Goal: Communication & Community: Answer question/provide support

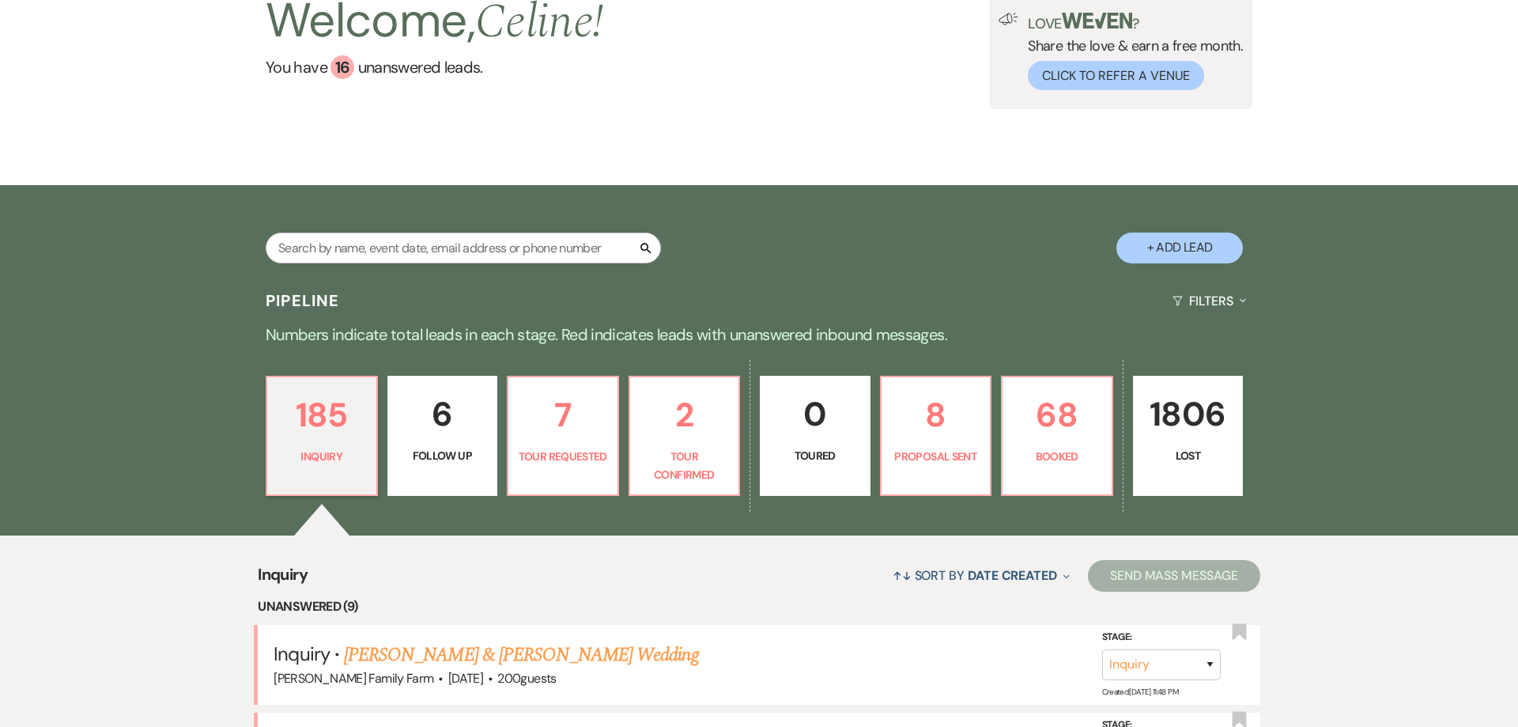
scroll to position [161, 0]
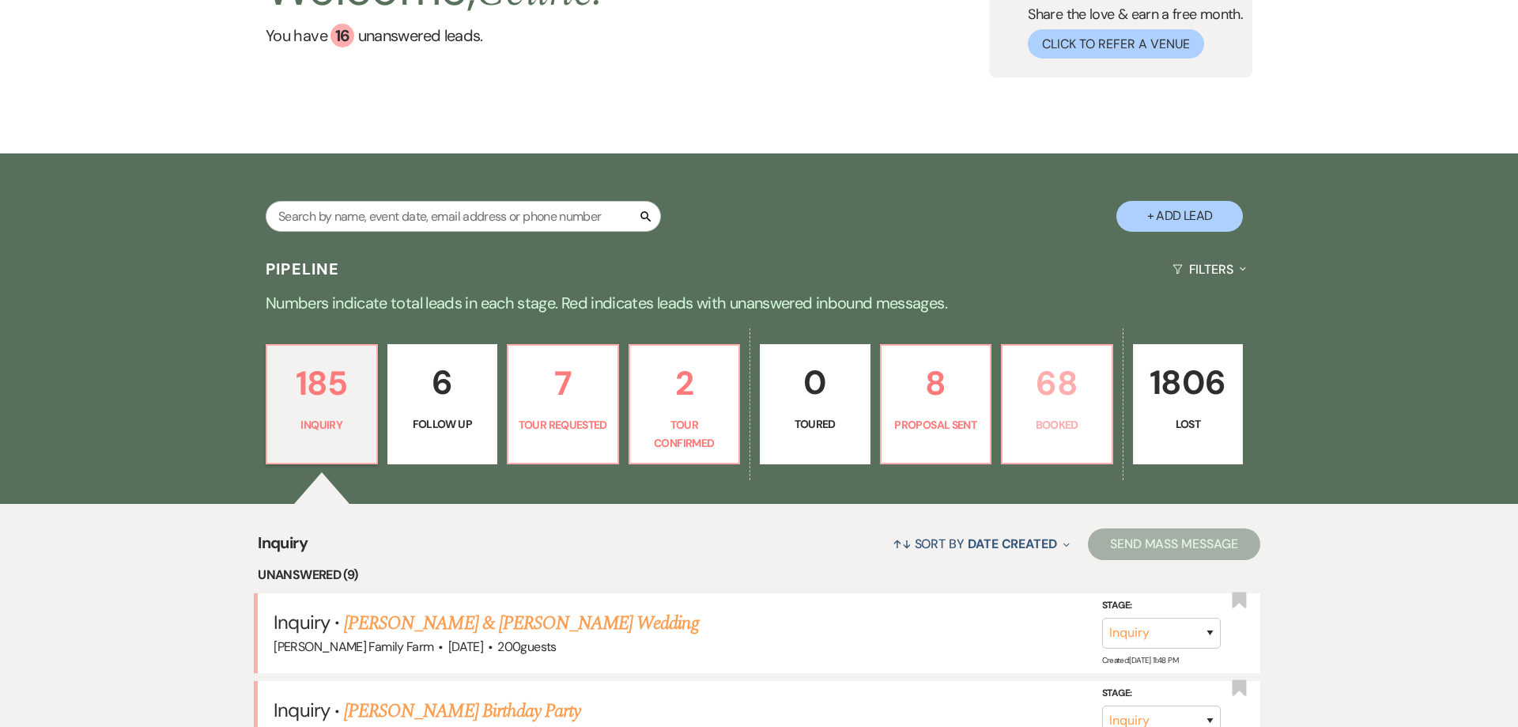
click at [1052, 429] on p "Booked" at bounding box center [1057, 424] width 90 height 17
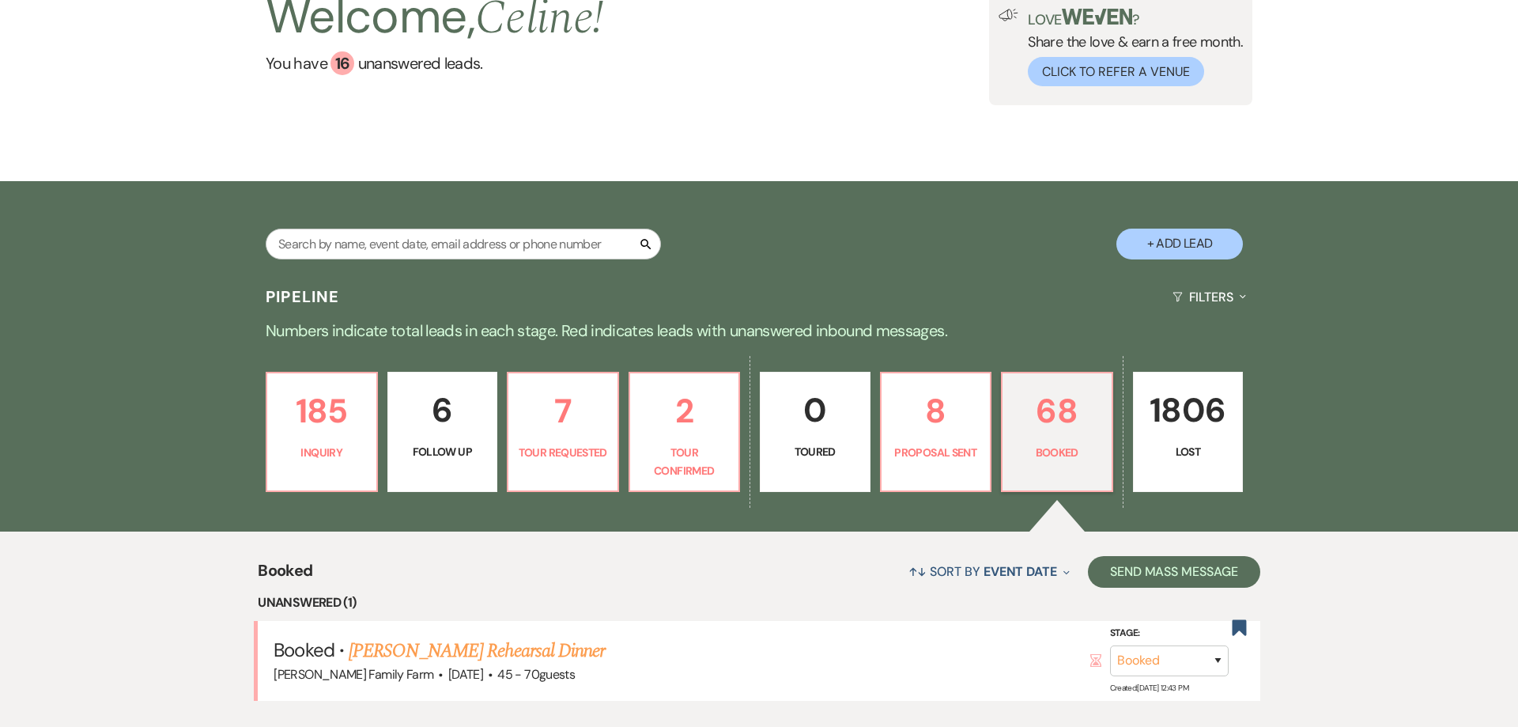
scroll to position [456, 0]
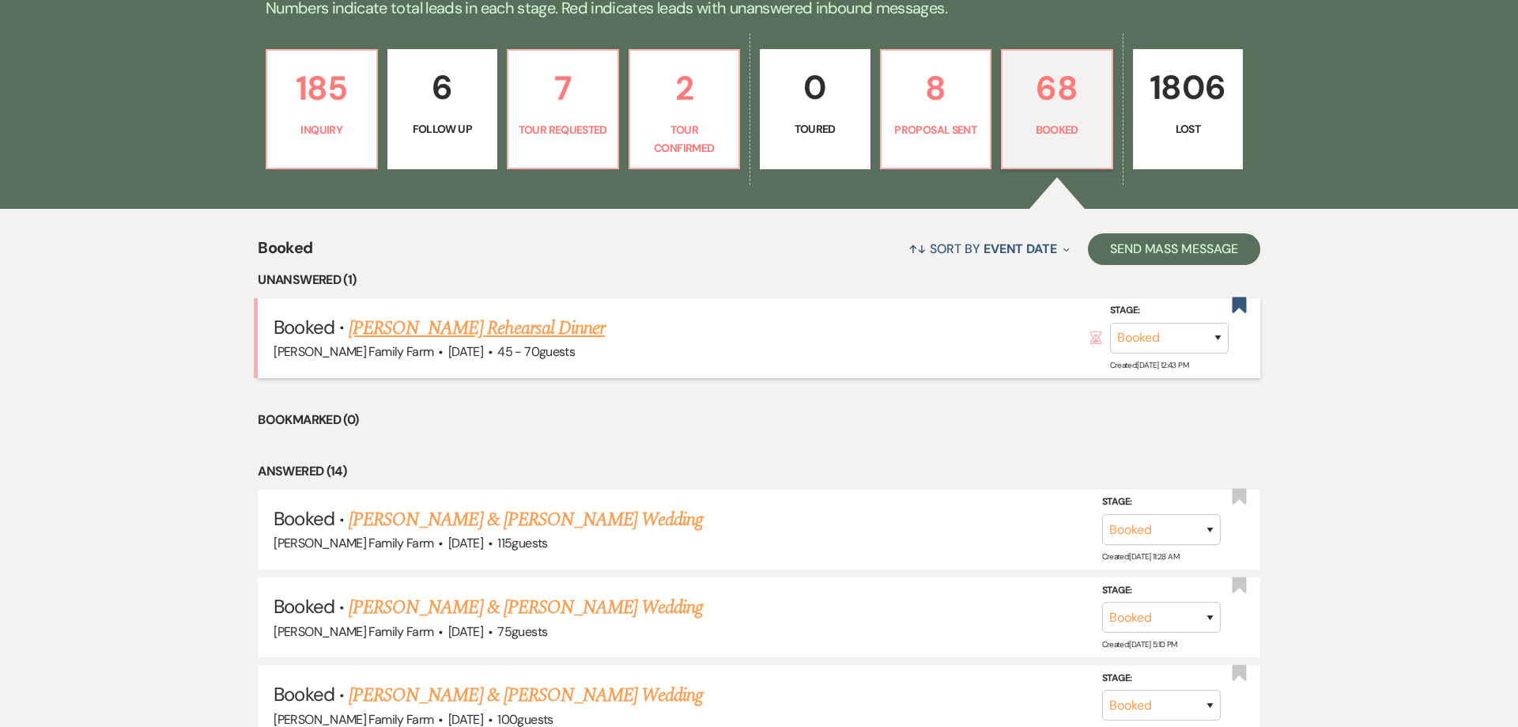
click at [493, 334] on link "[PERSON_NAME] Rehearsal Dinner" at bounding box center [477, 328] width 256 height 28
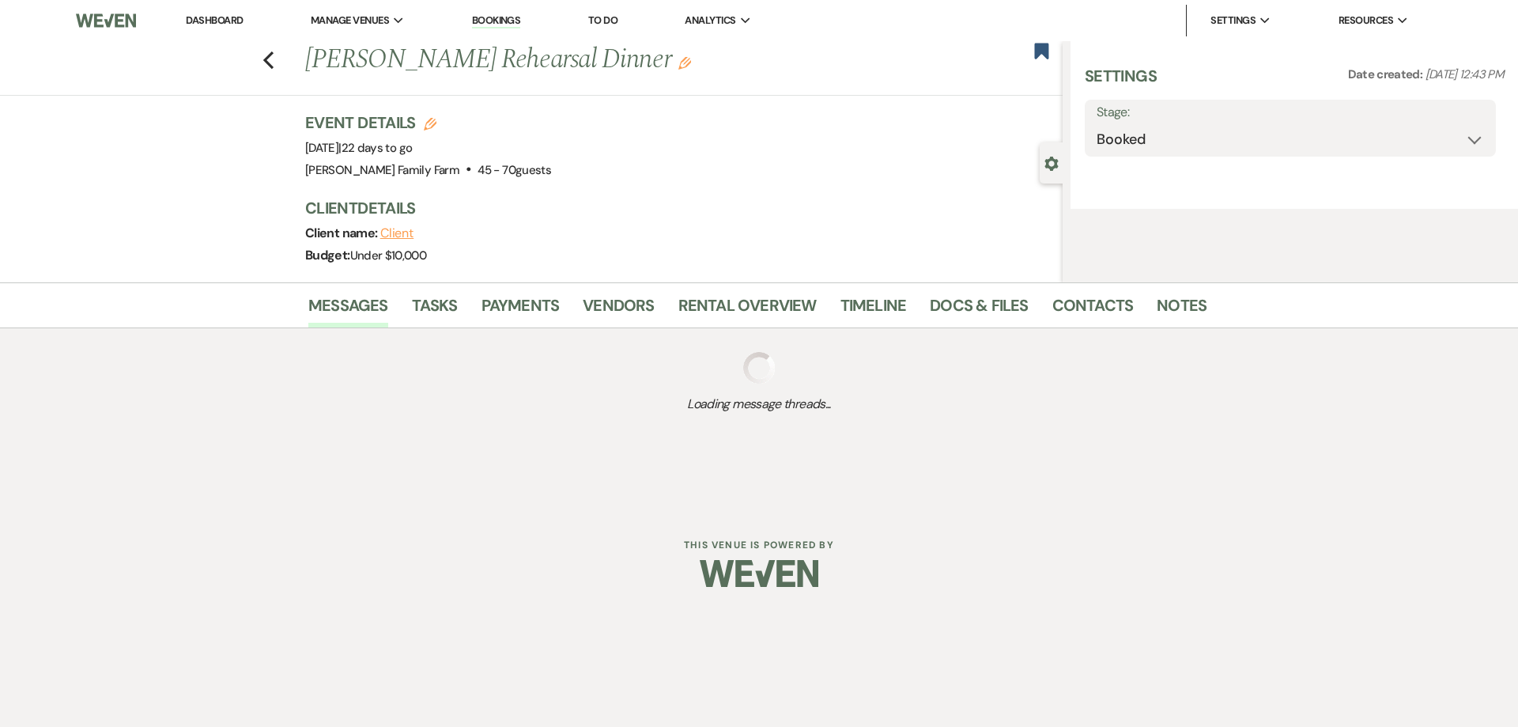
select select "5"
select select "11"
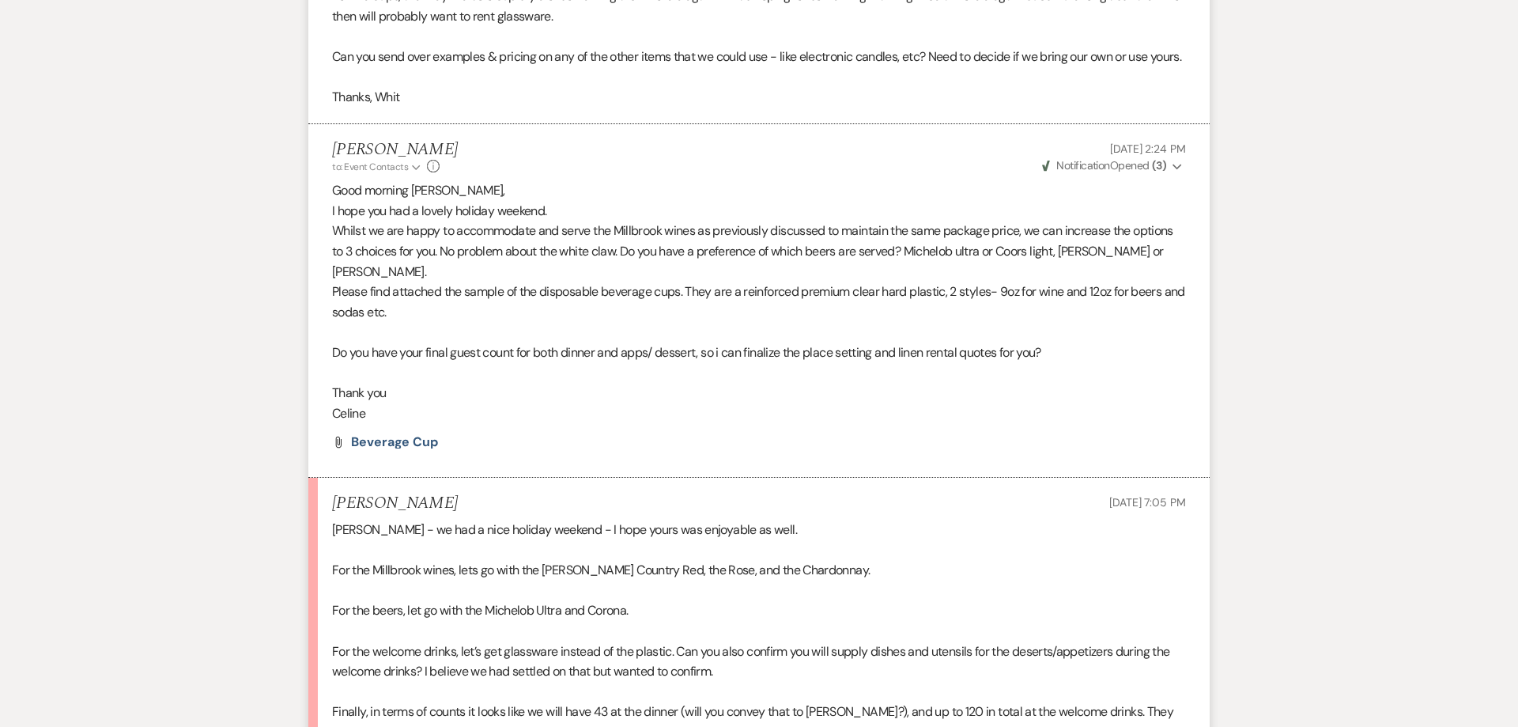
scroll to position [1774, 0]
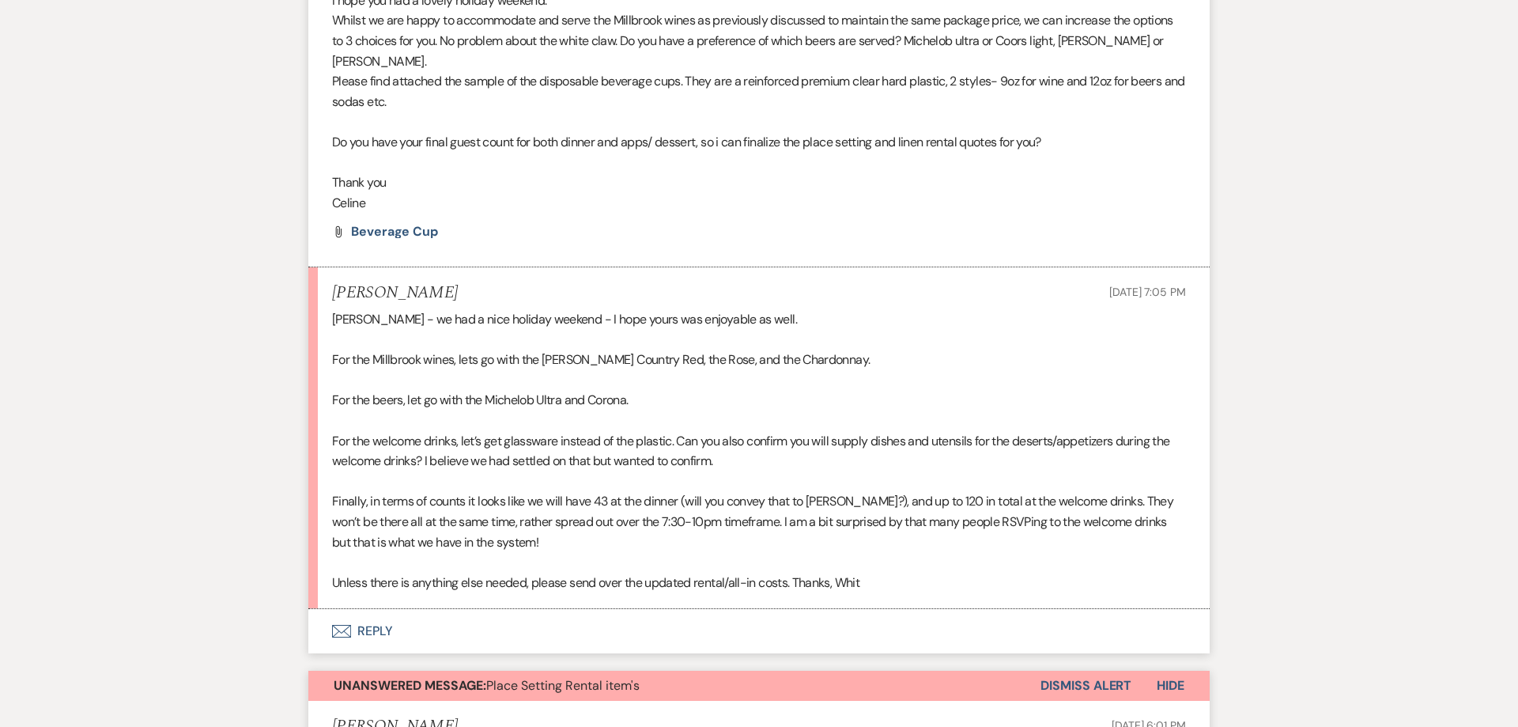
click at [383, 650] on button "Envelope Reply" at bounding box center [758, 631] width 901 height 44
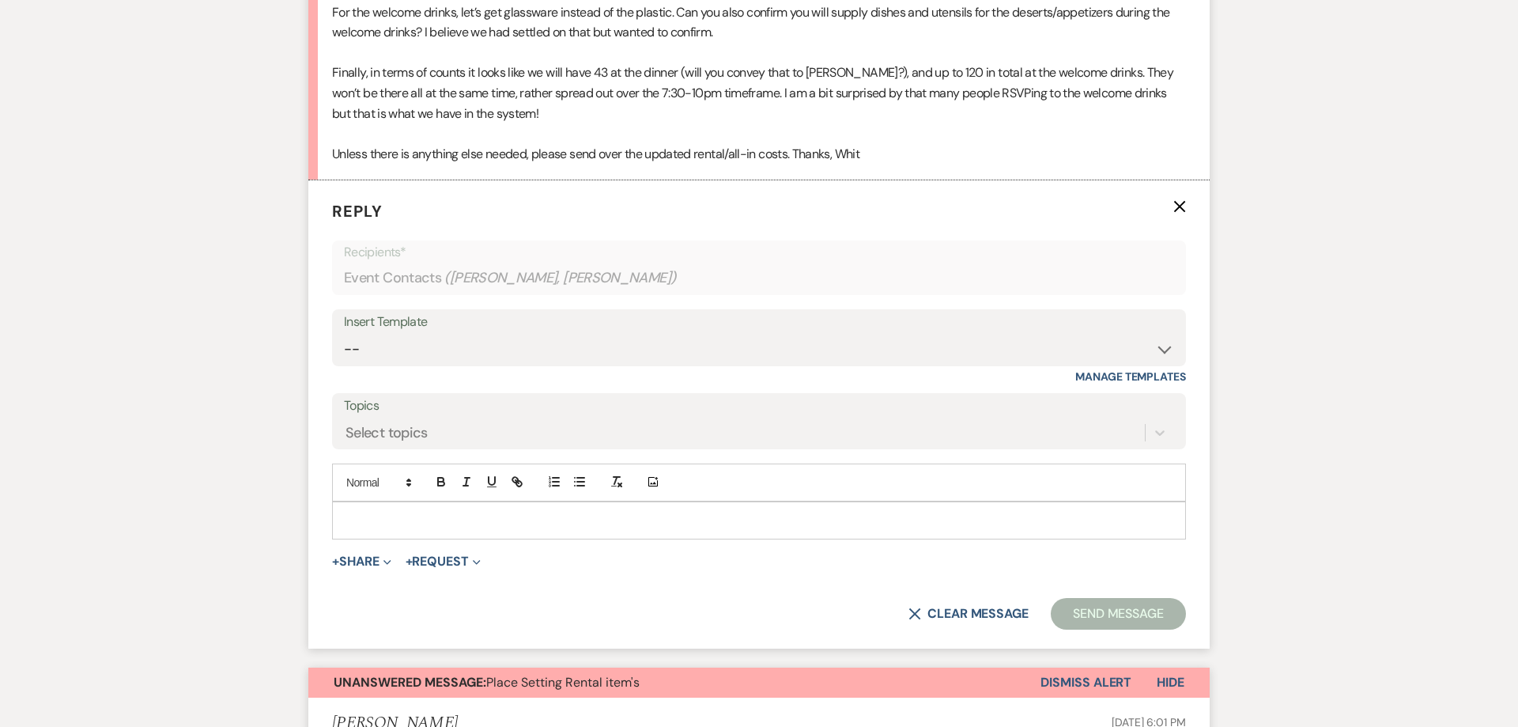
scroll to position [2405, 0]
click at [366, 528] on p at bounding box center [759, 519] width 829 height 17
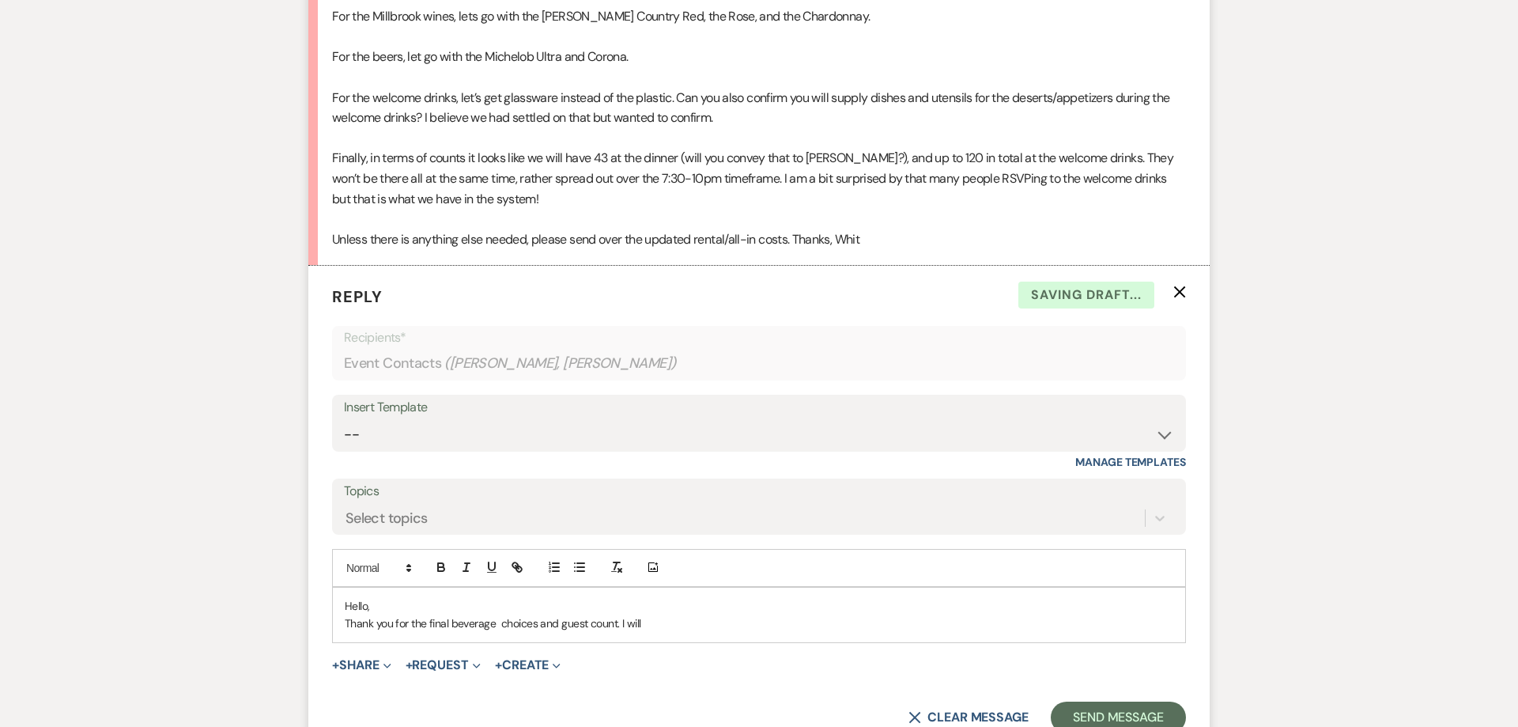
scroll to position [2198, 0]
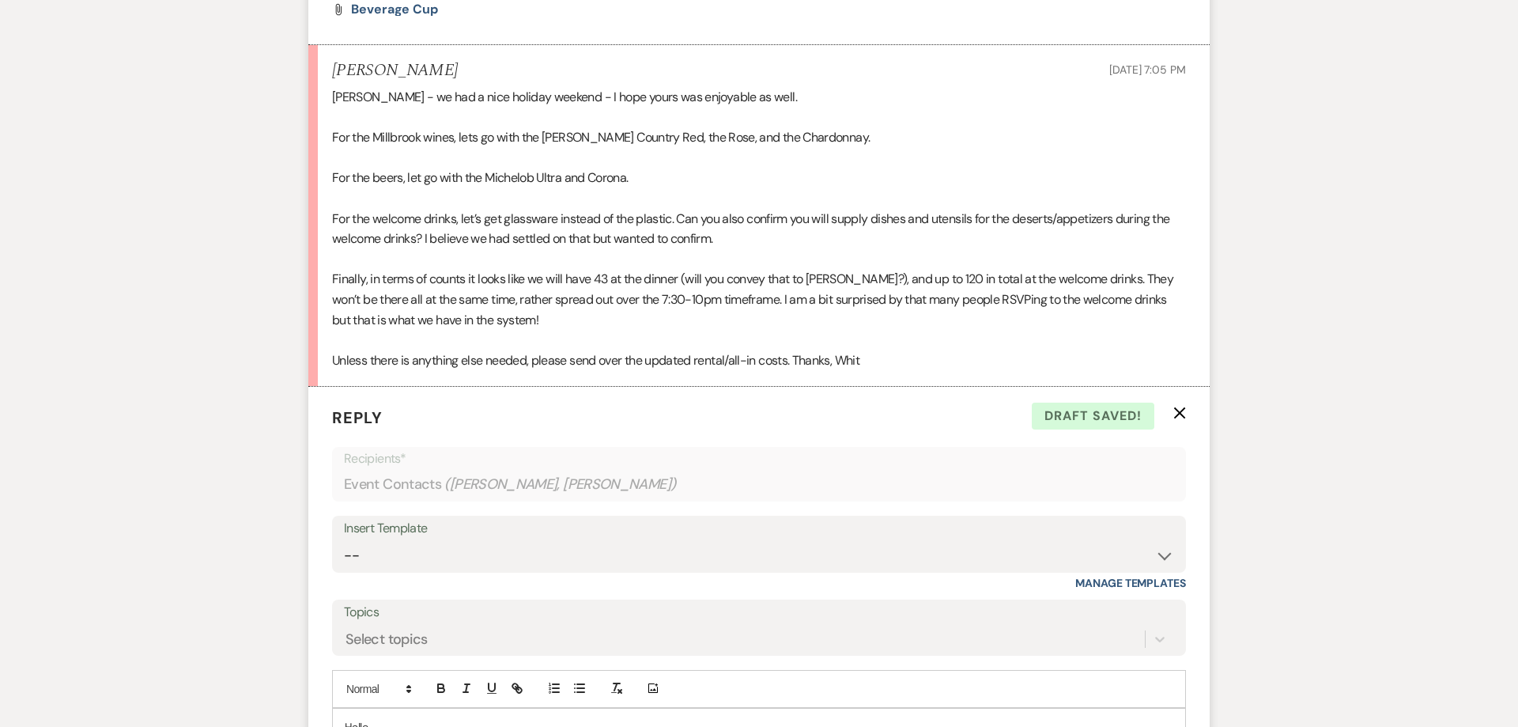
drag, startPoint x: 841, startPoint y: 157, endPoint x: 826, endPoint y: 172, distance: 21.2
click at [840, 160] on div "[PERSON_NAME] - we had a nice holiday weekend - I hope yours was enjoyable as w…" at bounding box center [759, 229] width 854 height 283
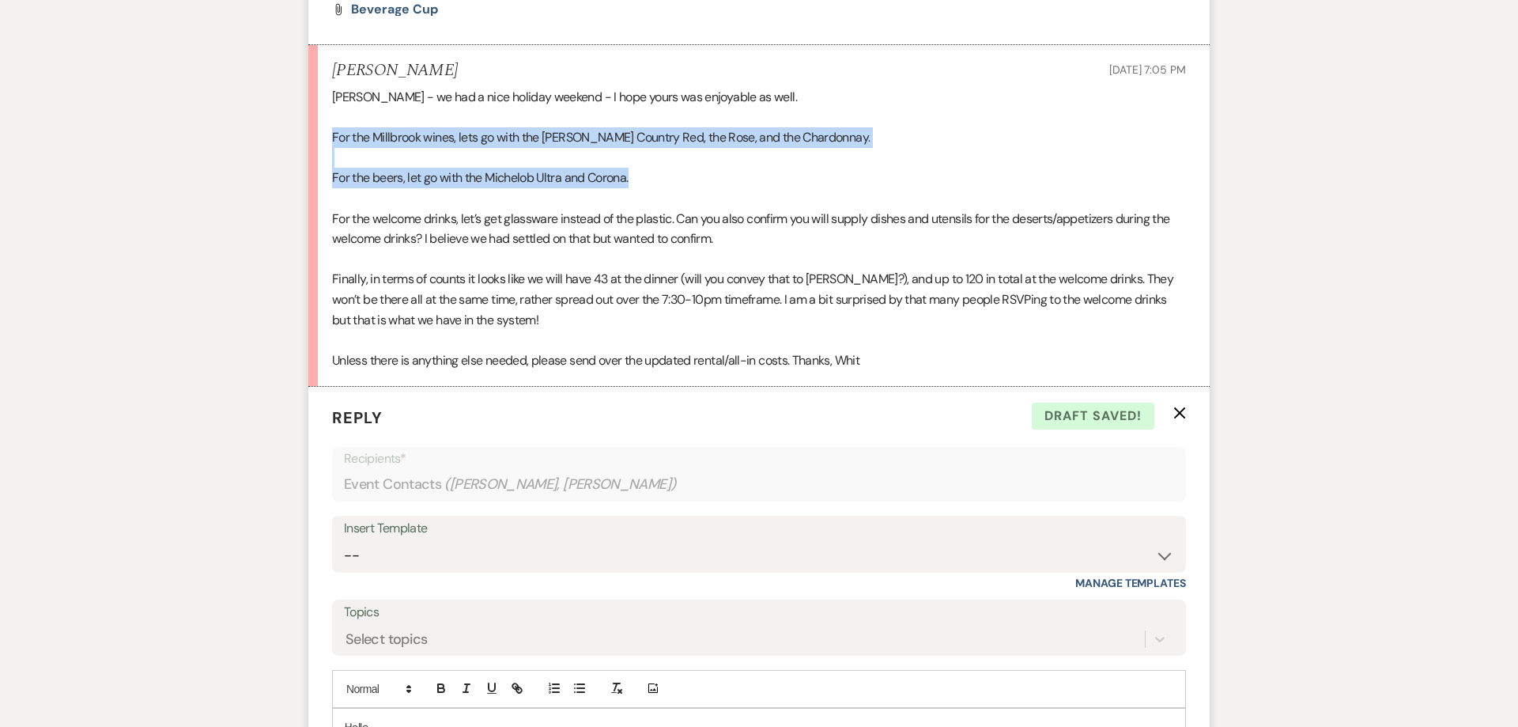
drag, startPoint x: 640, startPoint y: 203, endPoint x: 328, endPoint y: 159, distance: 314.7
click at [328, 159] on li "[PERSON_NAME] [DATE] 7:05 PM Celine - we had a nice holiday weekend - I hope yo…" at bounding box center [758, 217] width 901 height 342
copy div "For the Millbrook wines, lets go with the [PERSON_NAME] Country Red, the Rose, …"
click at [468, 183] on div "[PERSON_NAME] - we had a nice holiday weekend - I hope yours was enjoyable as w…" at bounding box center [759, 229] width 854 height 283
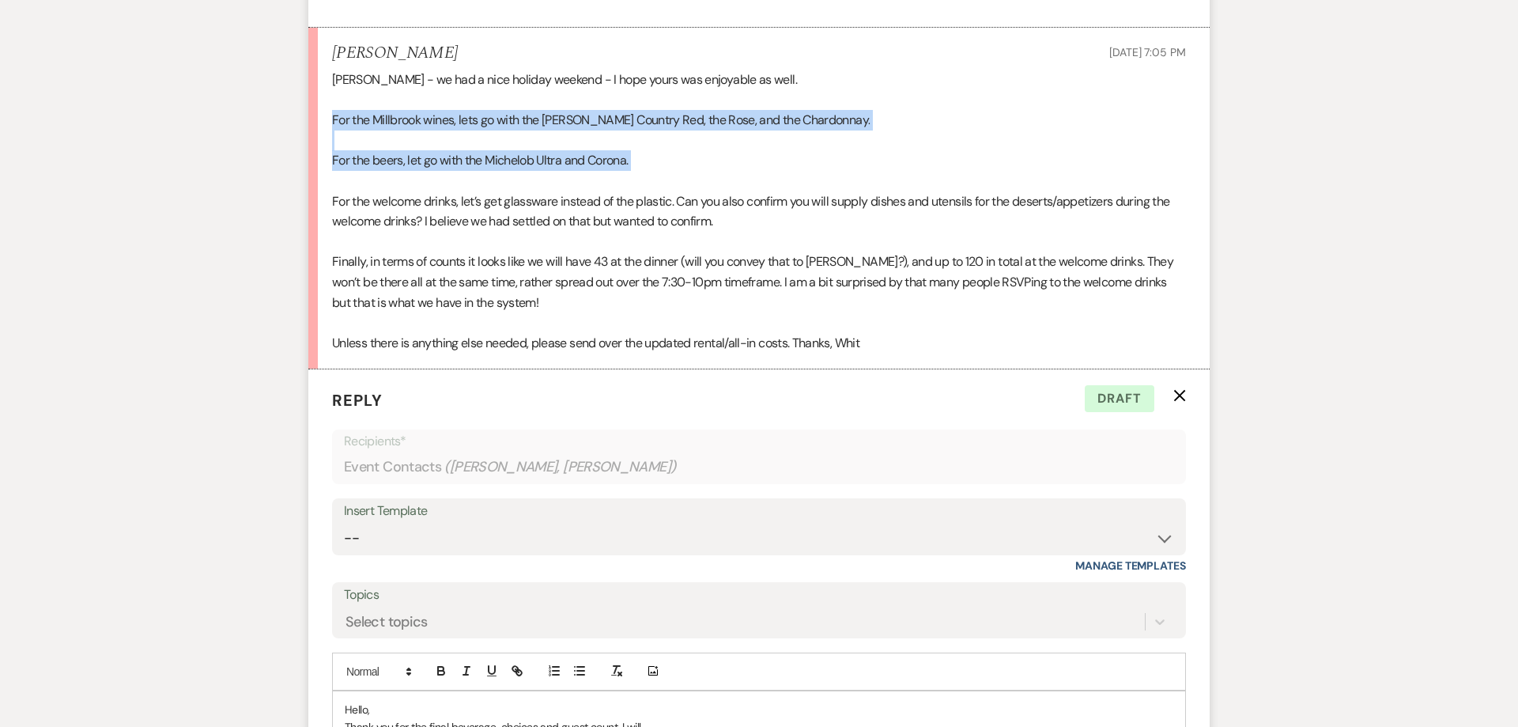
drag, startPoint x: 595, startPoint y: 200, endPoint x: 655, endPoint y: 210, distance: 60.2
click at [655, 210] on li "[PERSON_NAME] [DATE] 7:05 PM Celine - we had a nice holiday weekend - I hope yo…" at bounding box center [758, 199] width 901 height 342
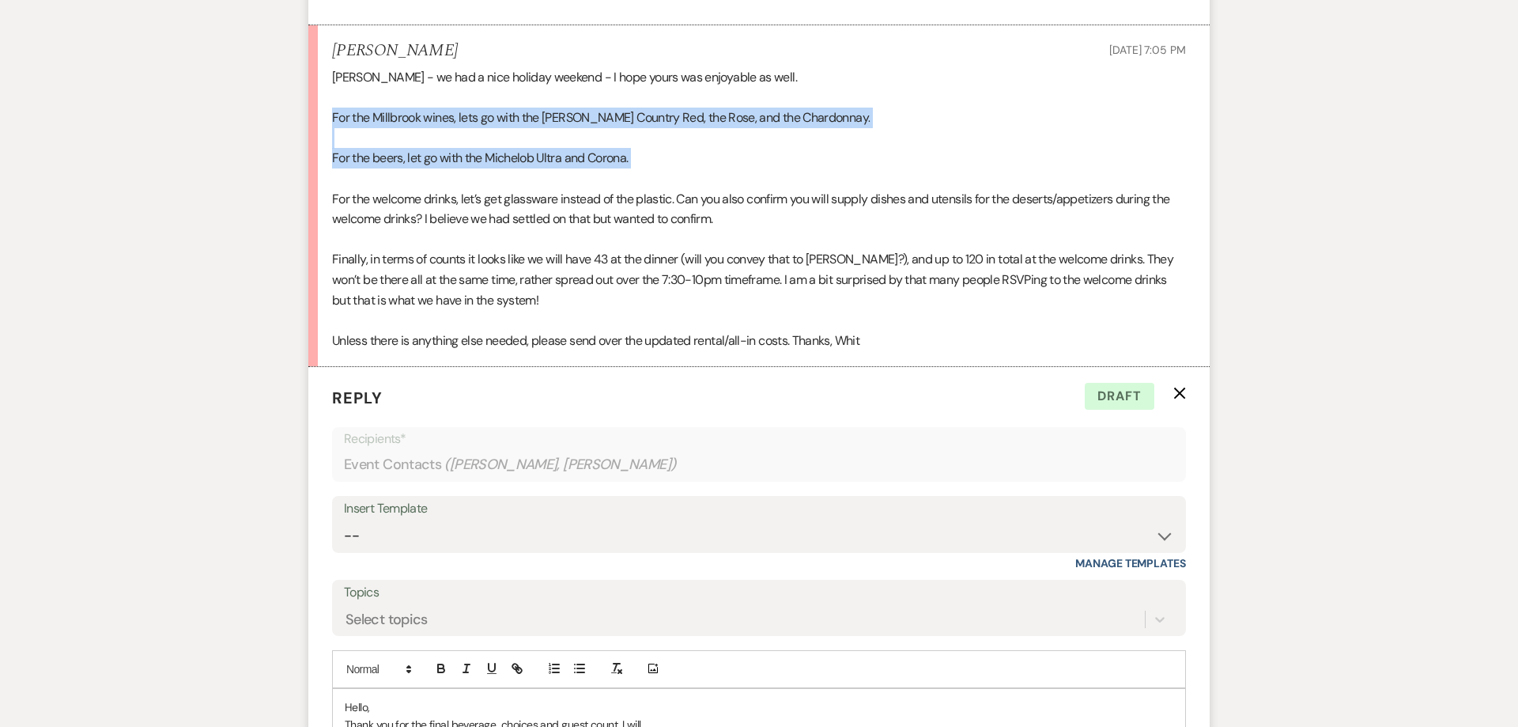
copy div "For the Millbrook wines, lets go with the [PERSON_NAME] Country Red, the Rose, …"
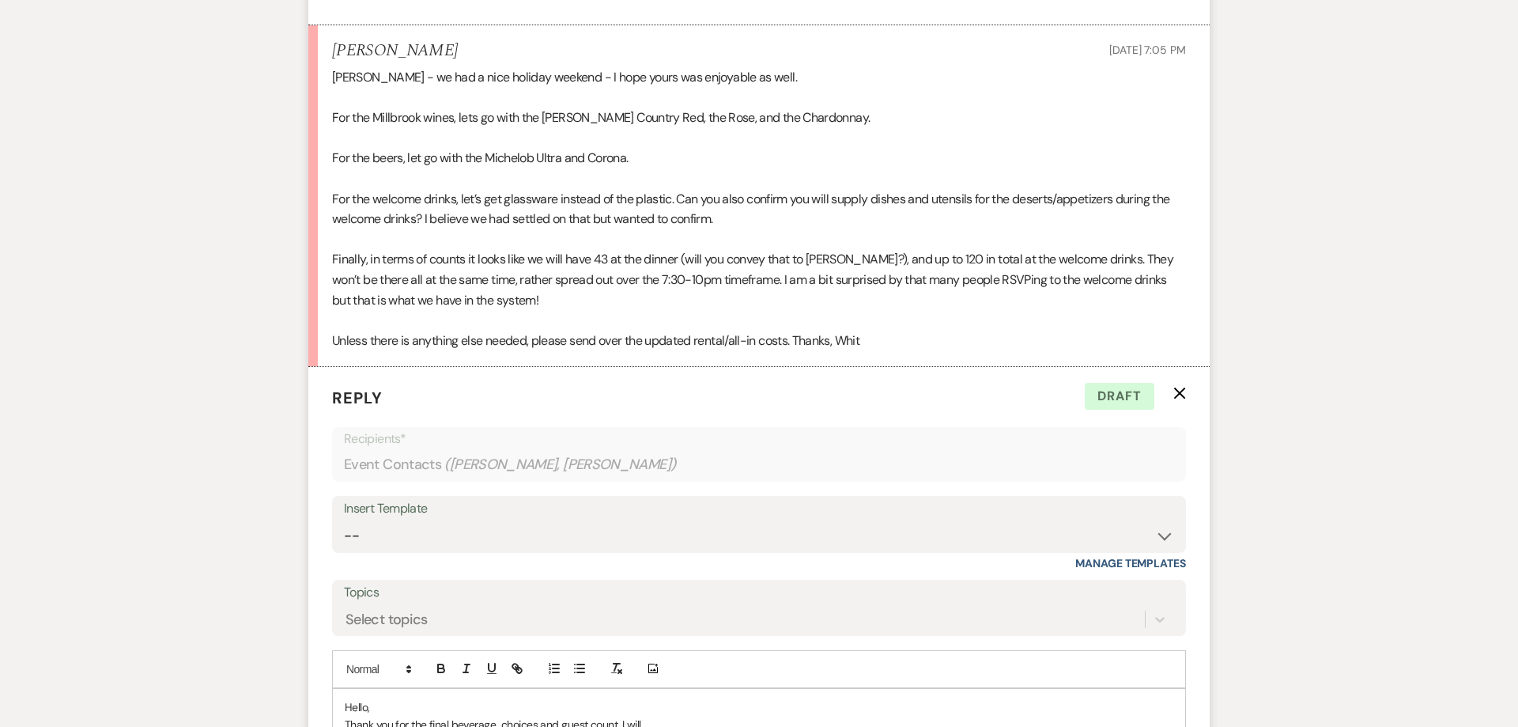
click at [436, 237] on div "[PERSON_NAME] - we had a nice holiday weekend - I hope yours was enjoyable as w…" at bounding box center [759, 208] width 854 height 283
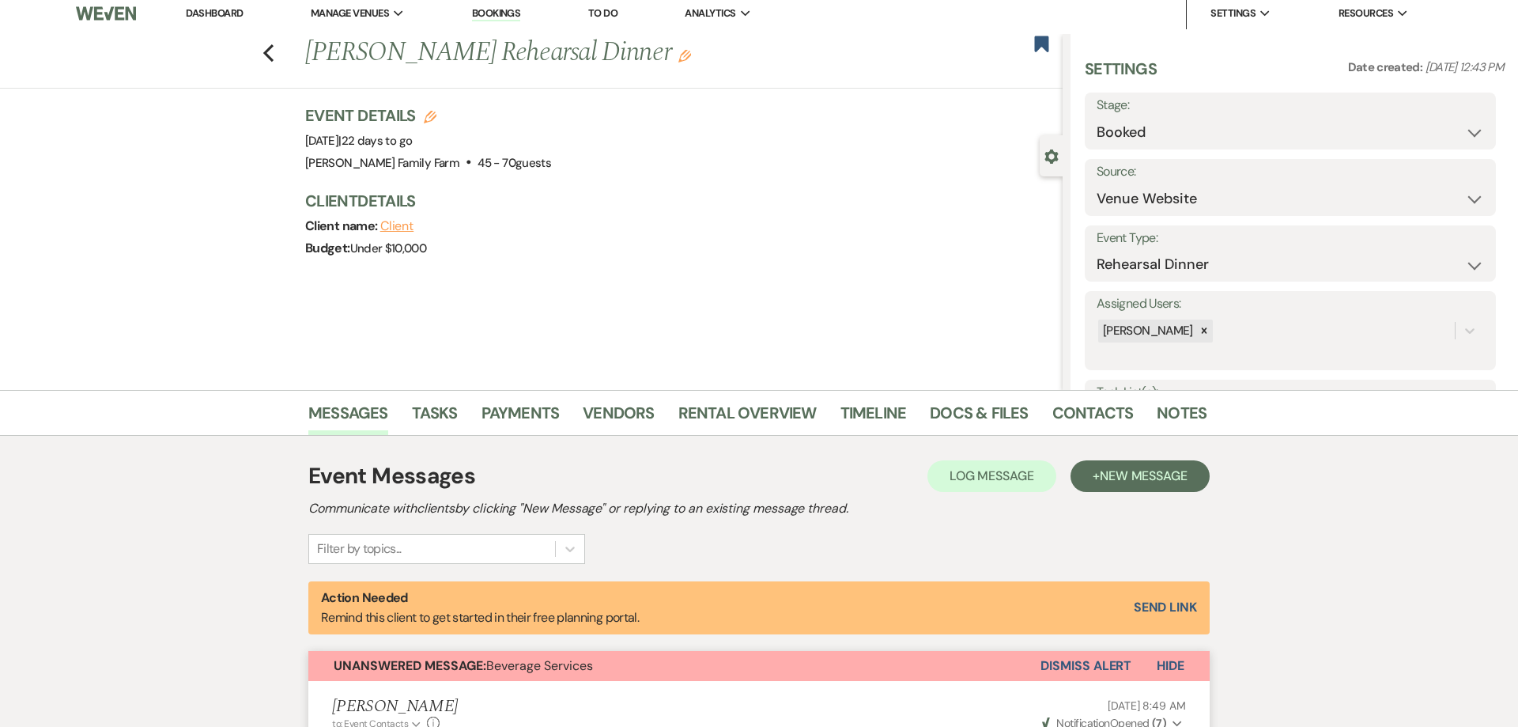
scroll to position [0, 0]
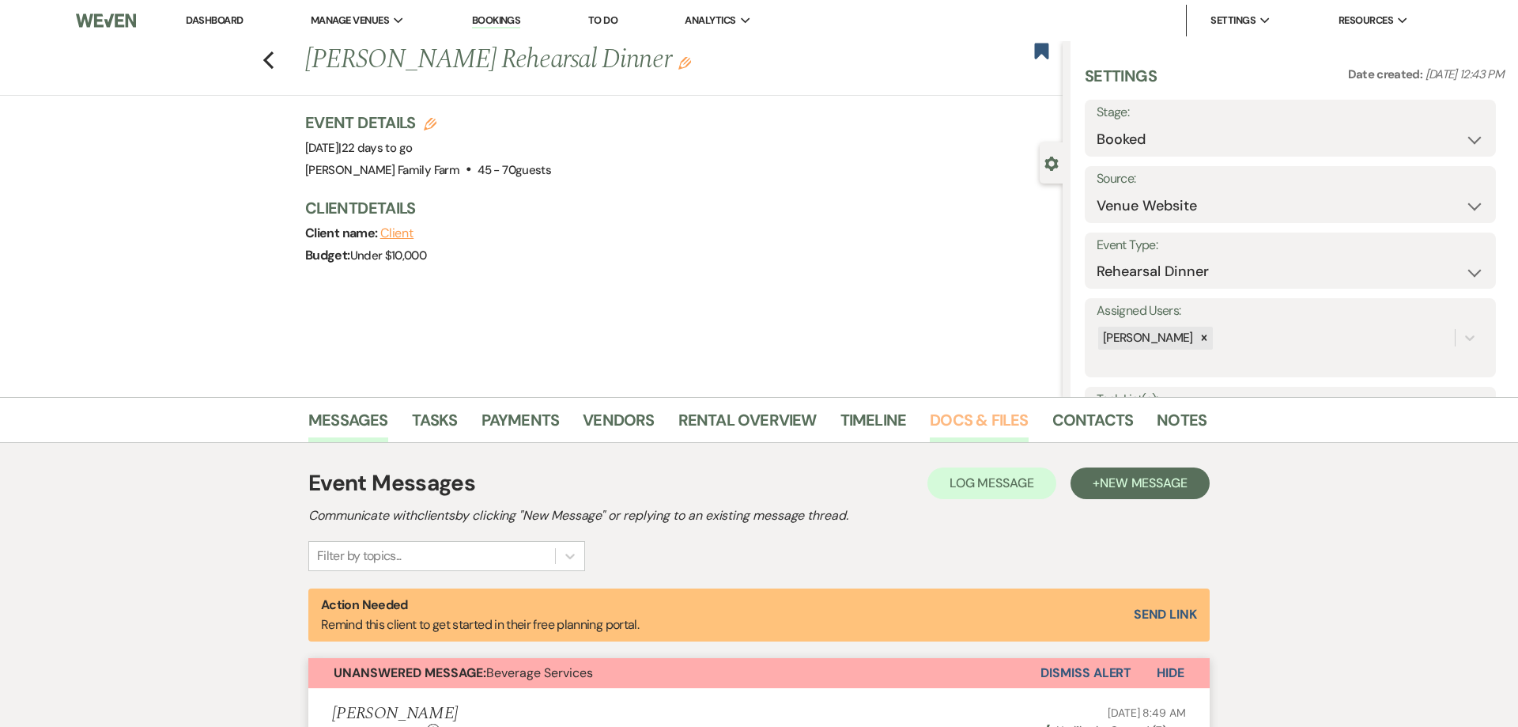
click at [973, 418] on link "Docs & Files" at bounding box center [979, 424] width 98 height 35
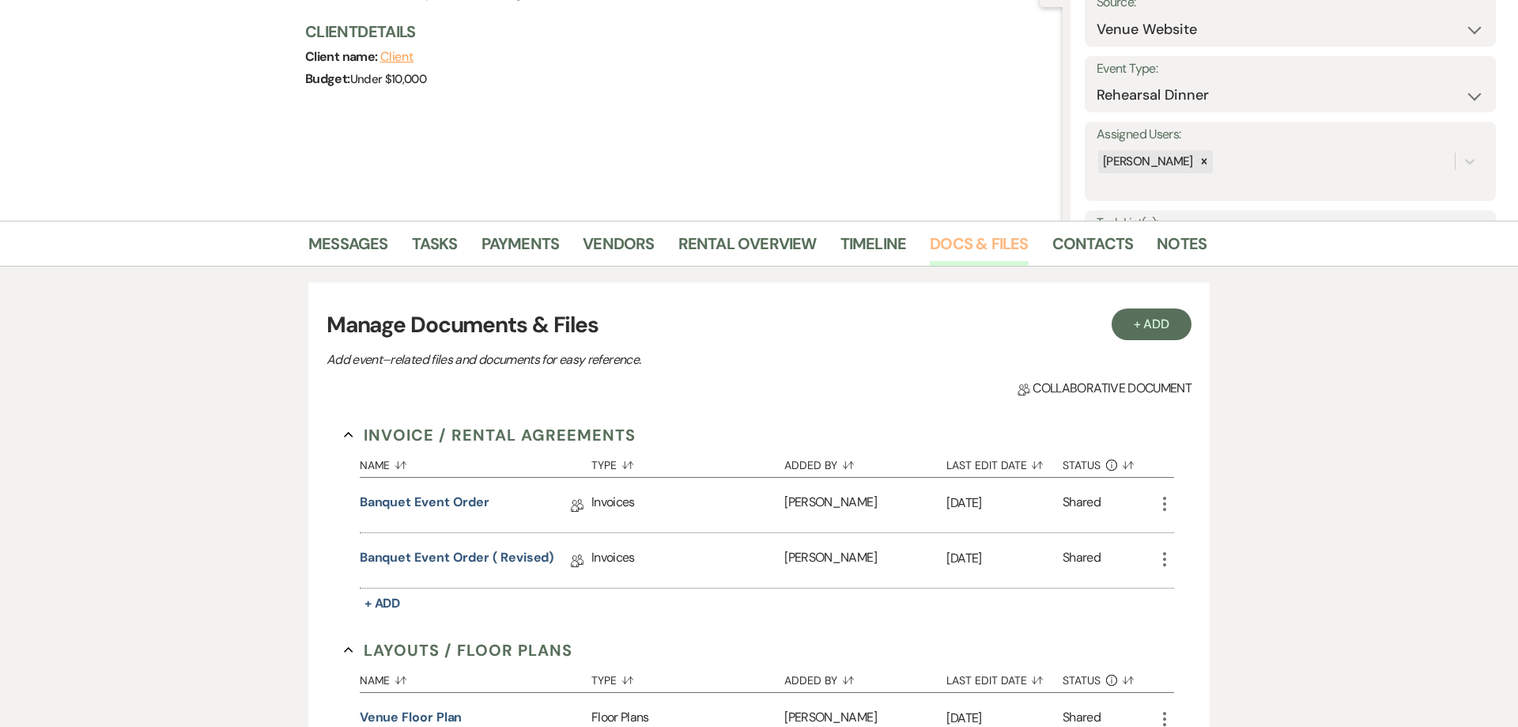
scroll to position [323, 0]
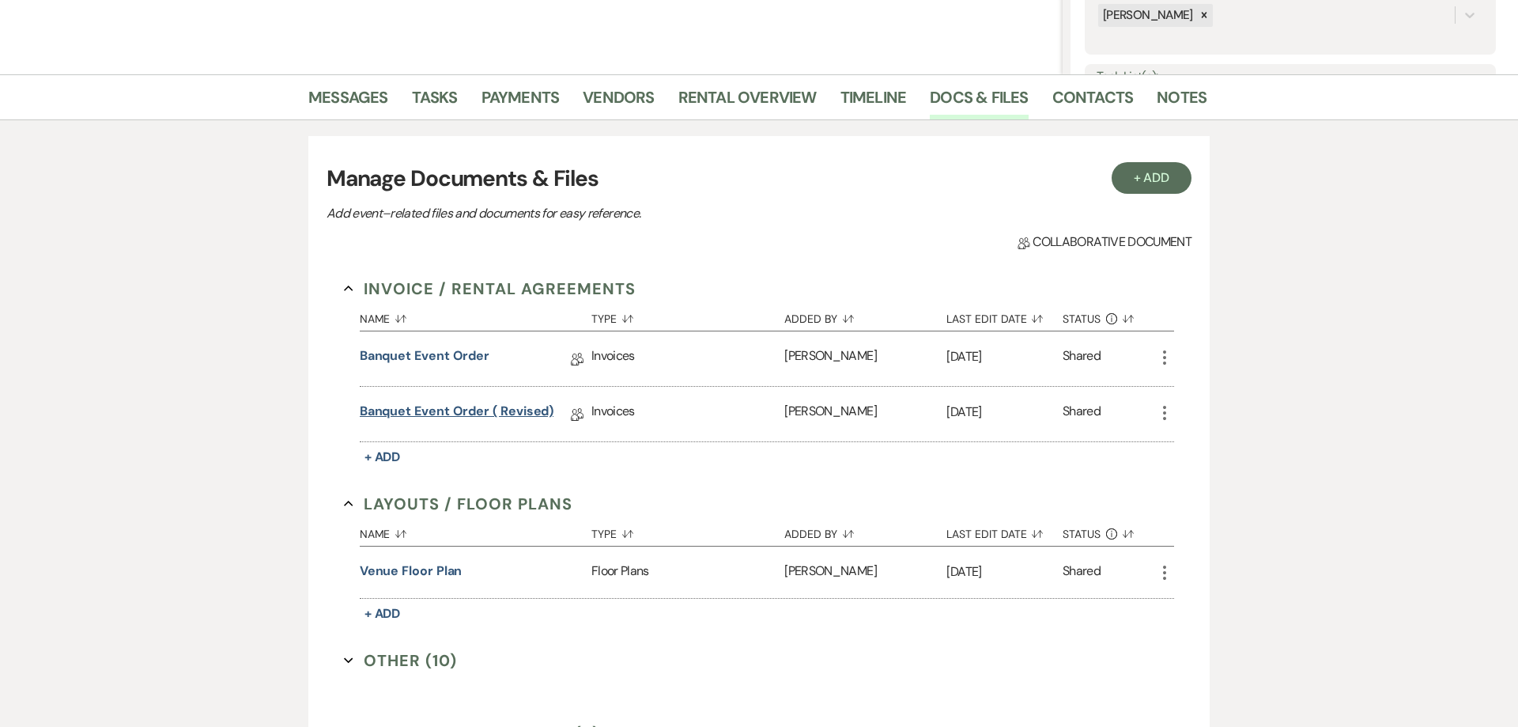
click at [518, 410] on link "Banquet Event Order ( revised)" at bounding box center [457, 414] width 195 height 25
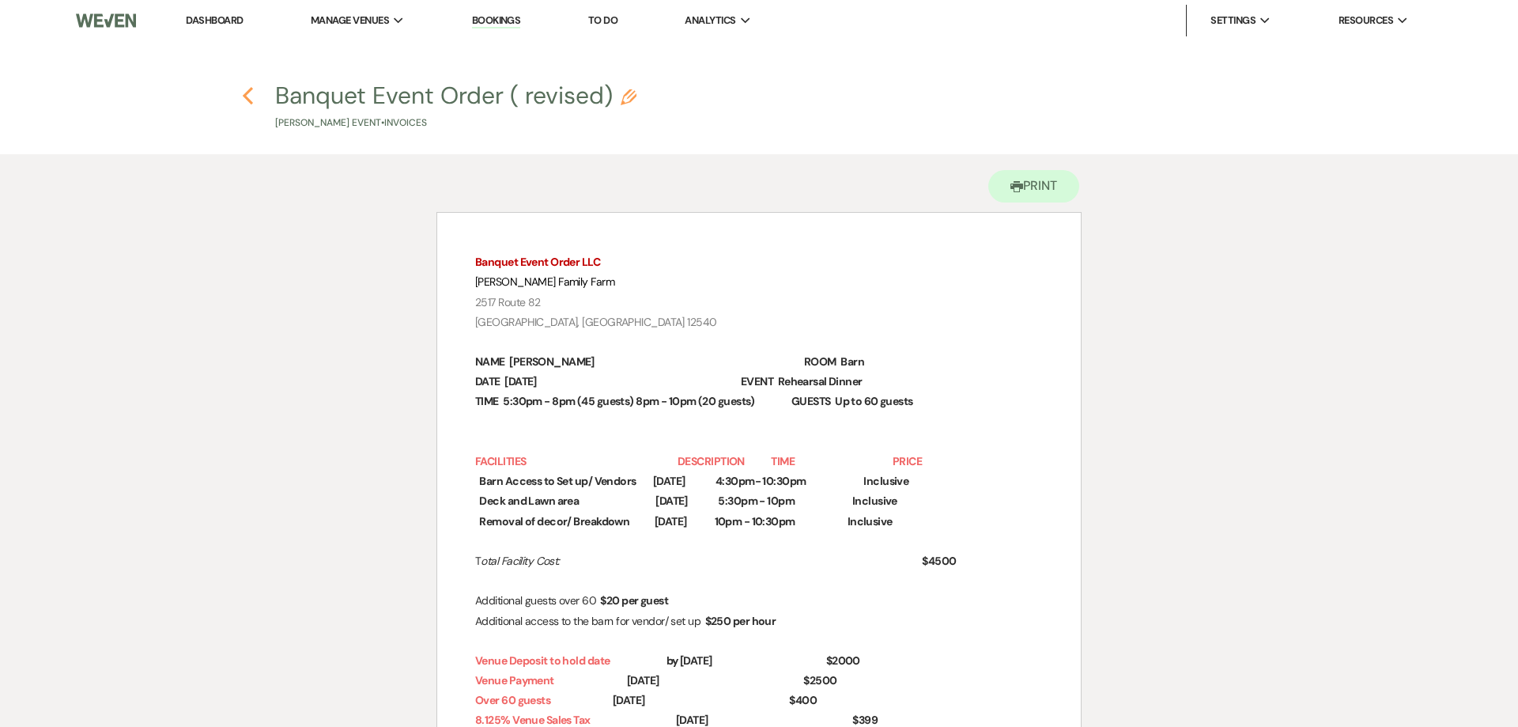
click at [253, 98] on icon "Previous" at bounding box center [248, 95] width 12 height 19
select select "5"
select select "11"
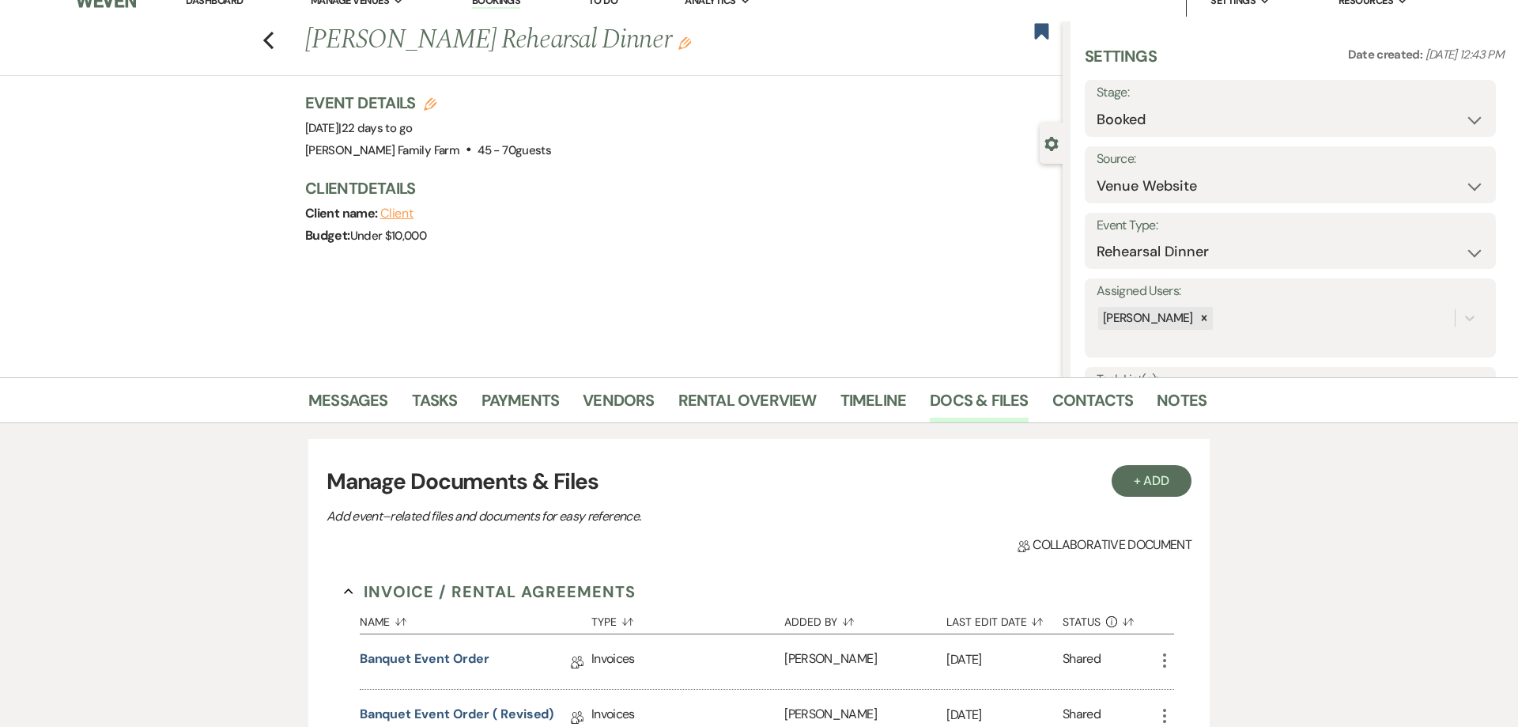
scroll to position [21, 0]
click at [268, 45] on icon "Previous" at bounding box center [269, 39] width 12 height 19
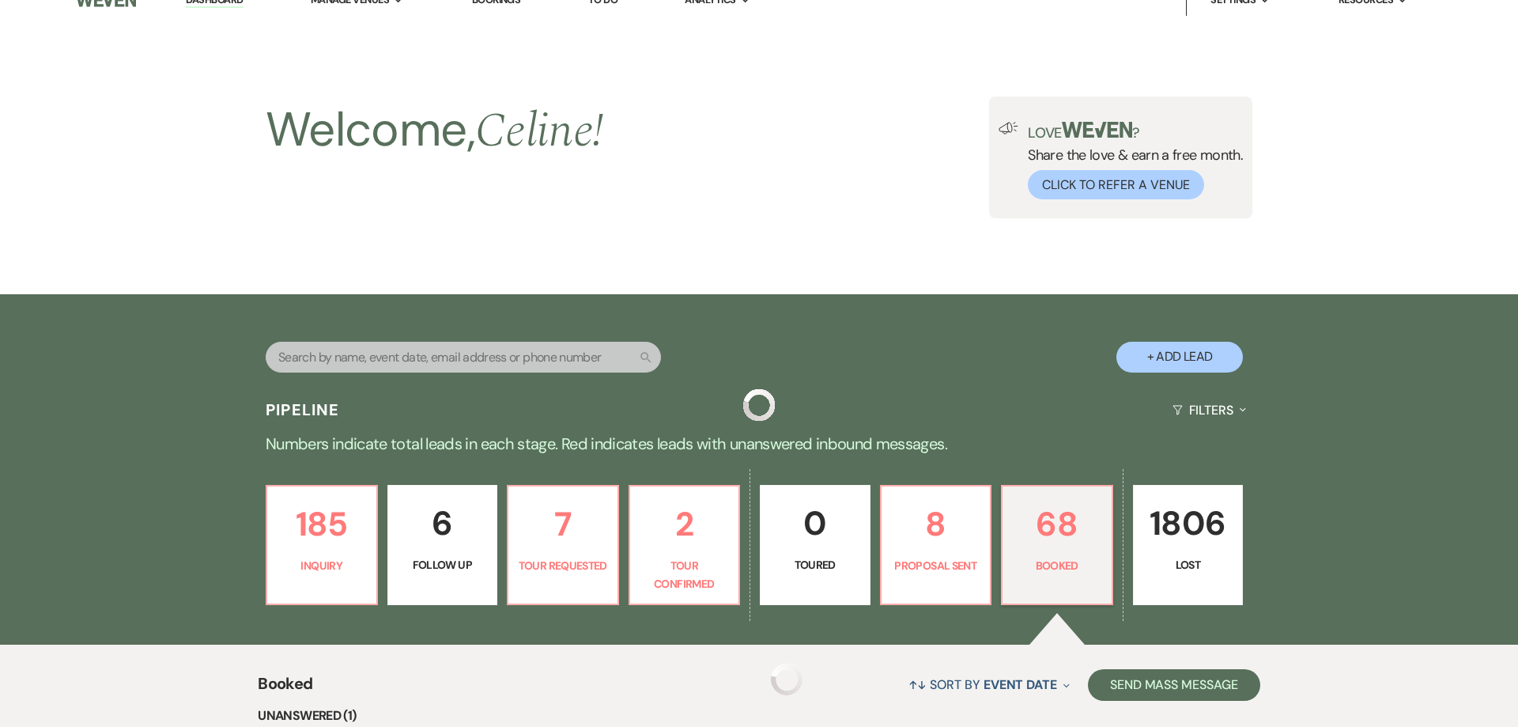
scroll to position [456, 0]
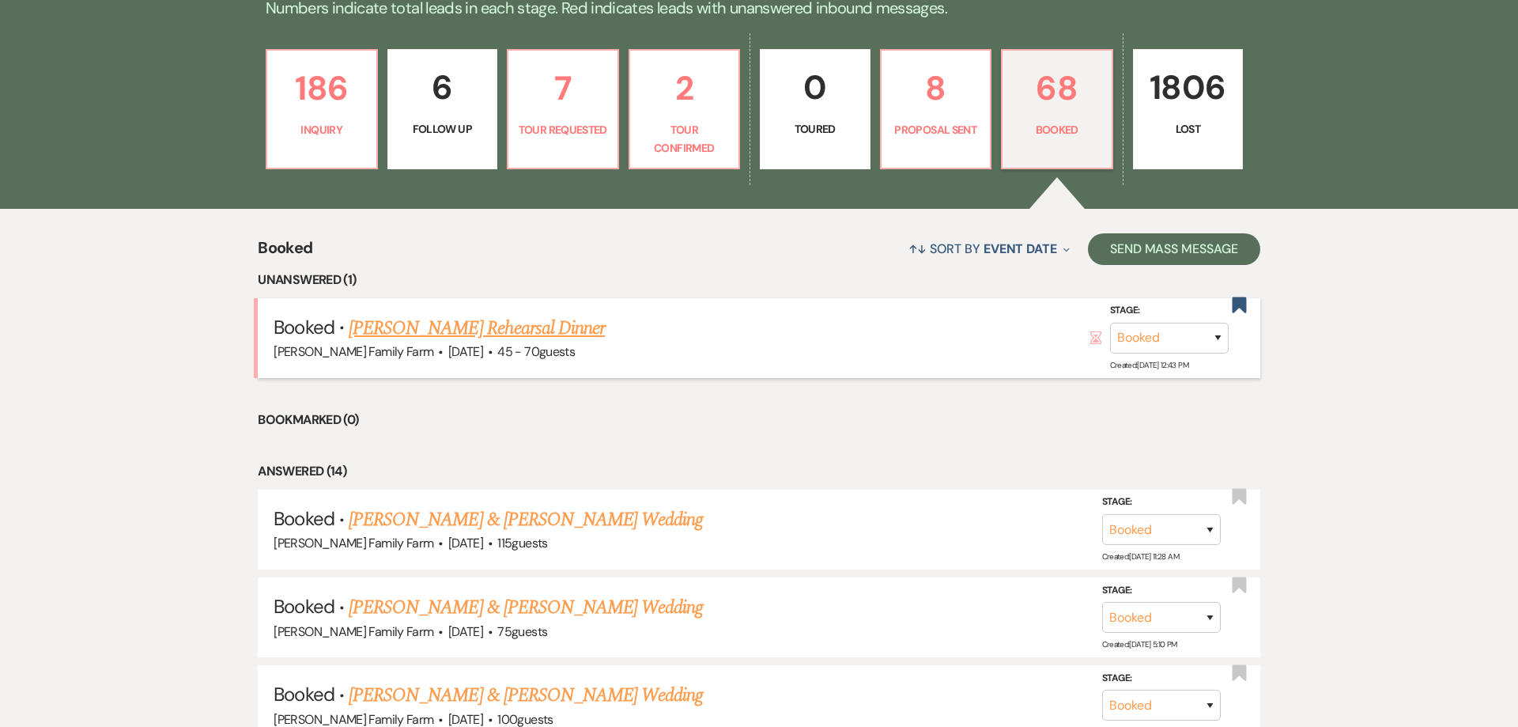
click at [566, 324] on link "[PERSON_NAME] Rehearsal Dinner" at bounding box center [477, 328] width 256 height 28
select select "5"
select select "11"
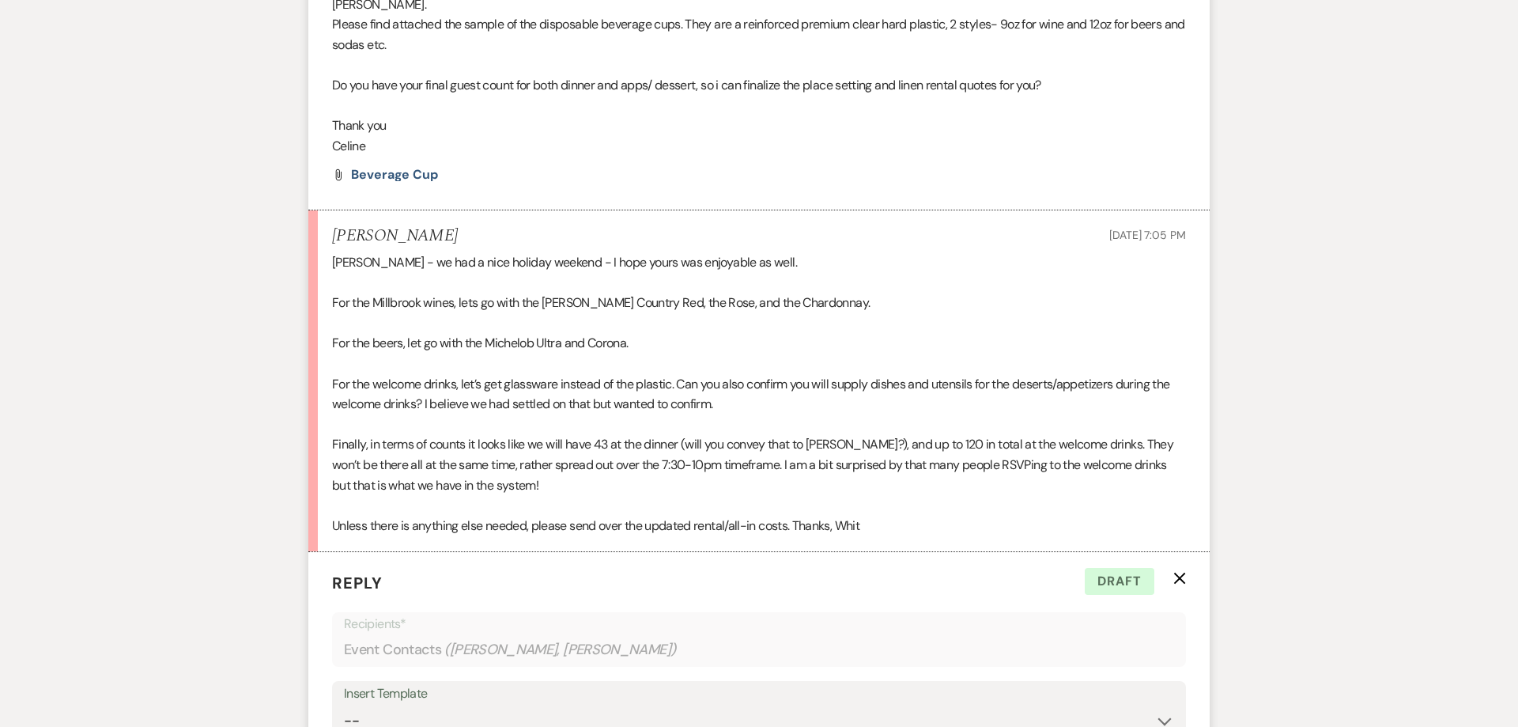
scroll to position [2041, 0]
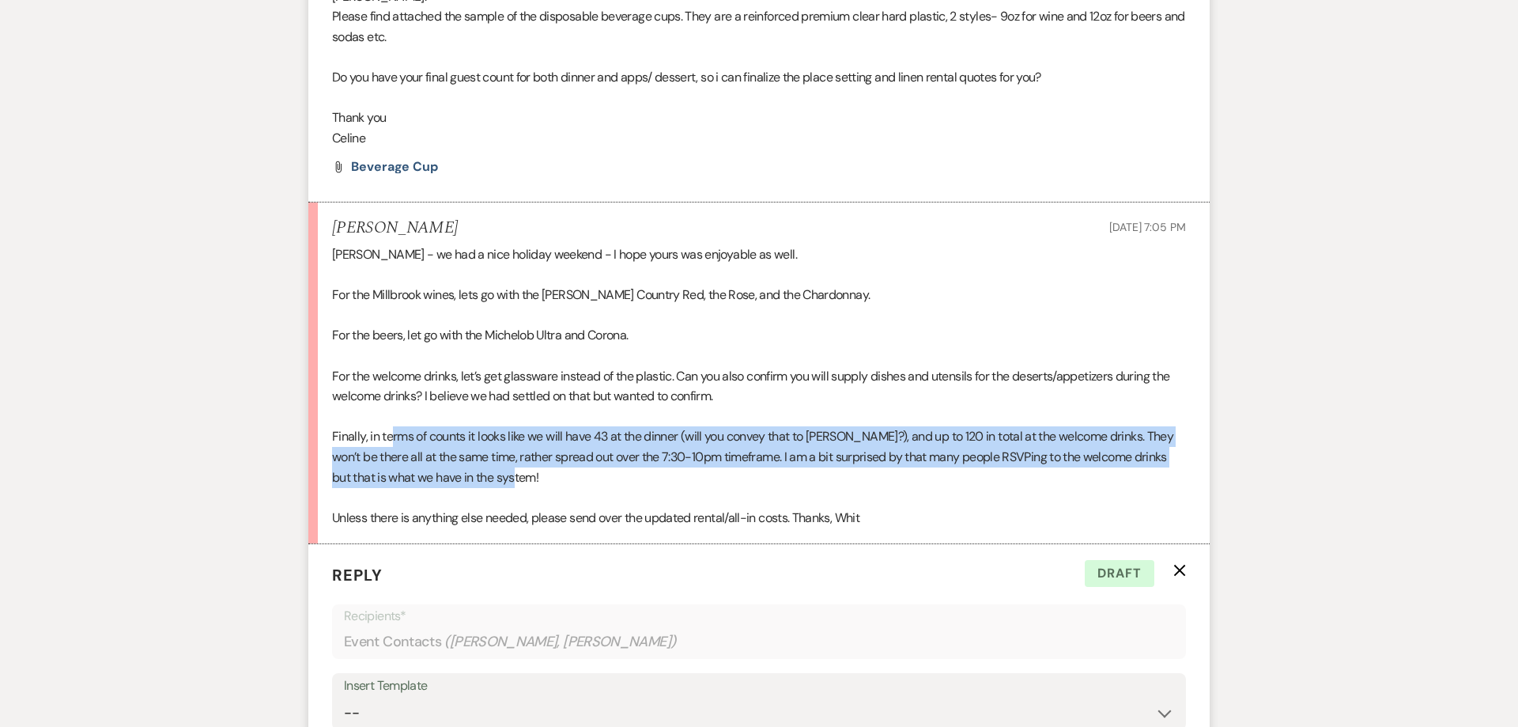
drag, startPoint x: 394, startPoint y: 455, endPoint x: 524, endPoint y: 499, distance: 137.8
click at [524, 499] on div "[PERSON_NAME] - we had a nice holiday weekend - I hope yours was enjoyable as w…" at bounding box center [759, 385] width 854 height 283
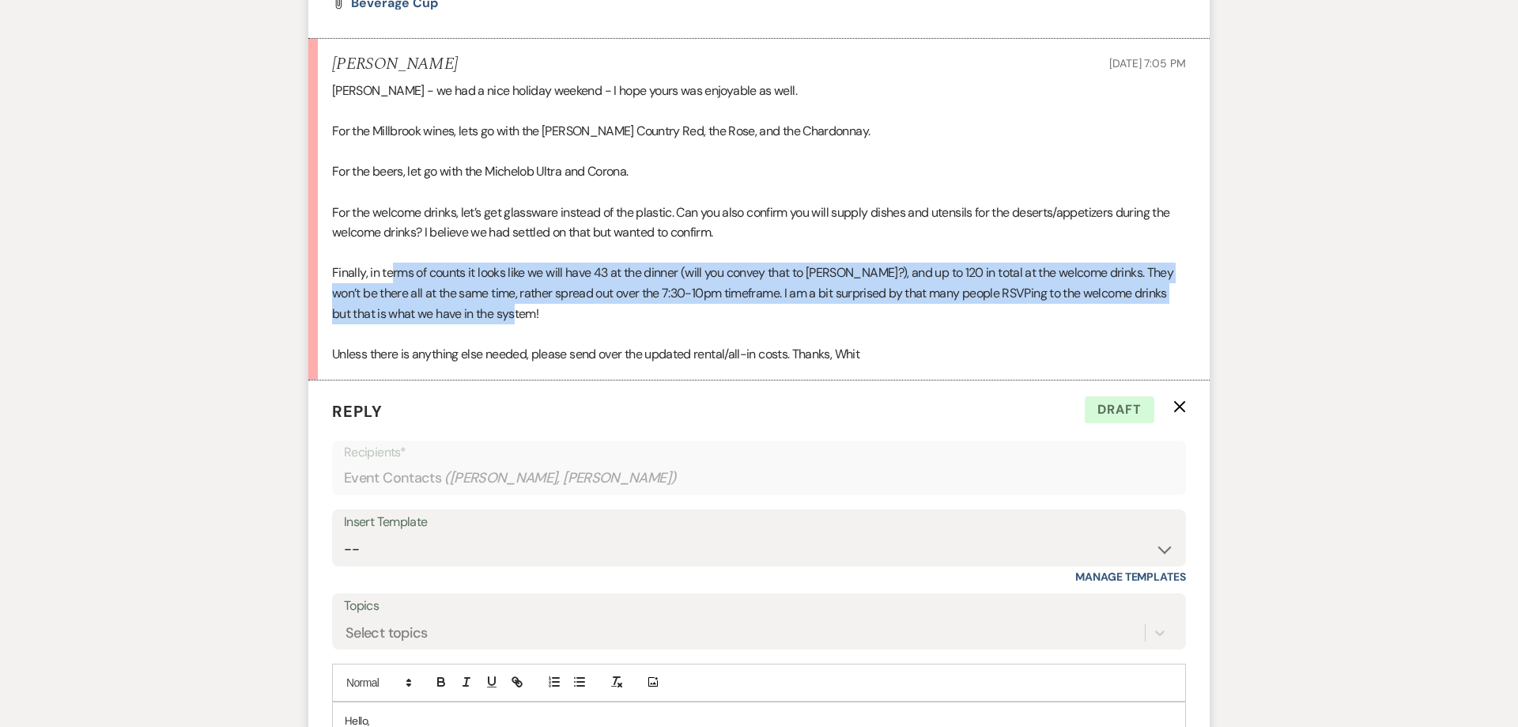
scroll to position [2323, 0]
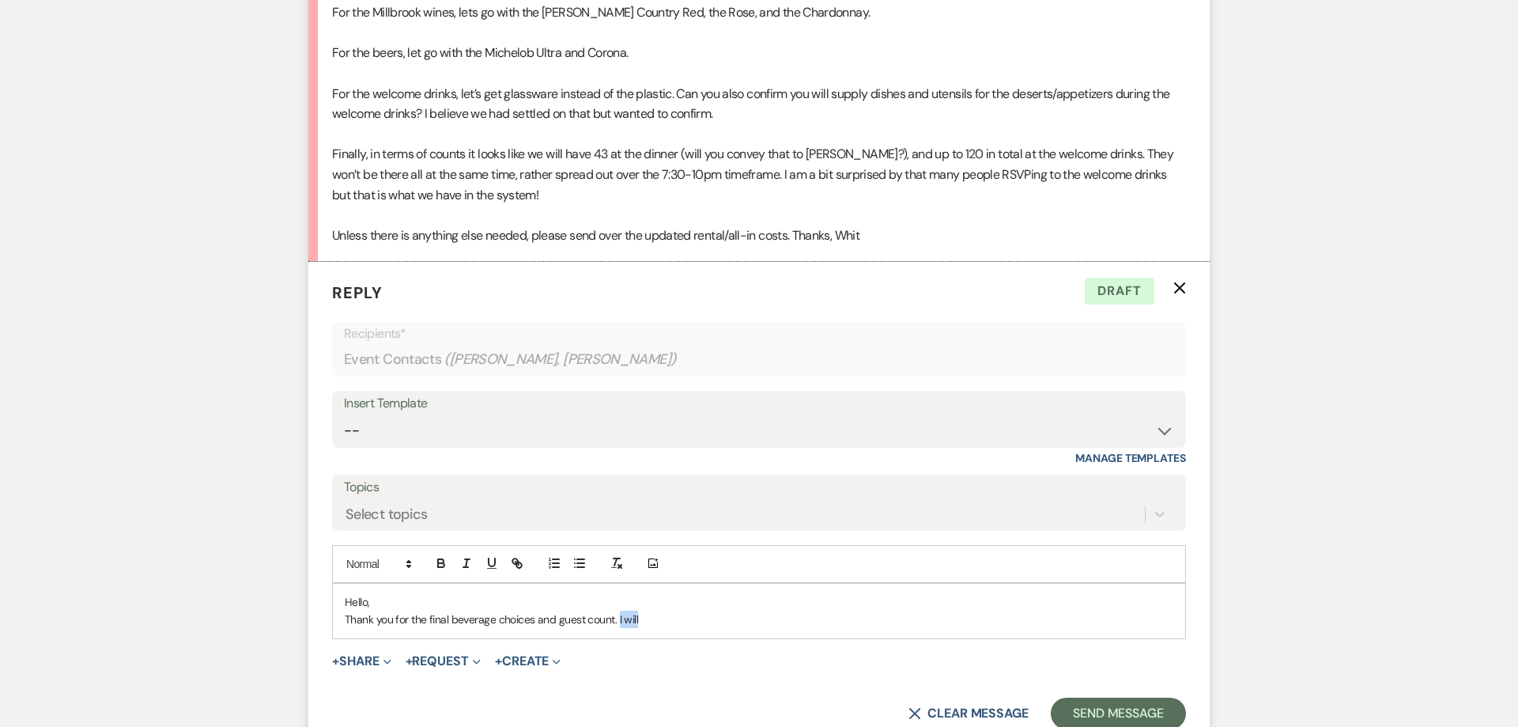
drag, startPoint x: 644, startPoint y: 639, endPoint x: 614, endPoint y: 640, distance: 30.1
click at [616, 628] on p "Thank you for the final beverage choices and guest count. I will" at bounding box center [759, 618] width 829 height 17
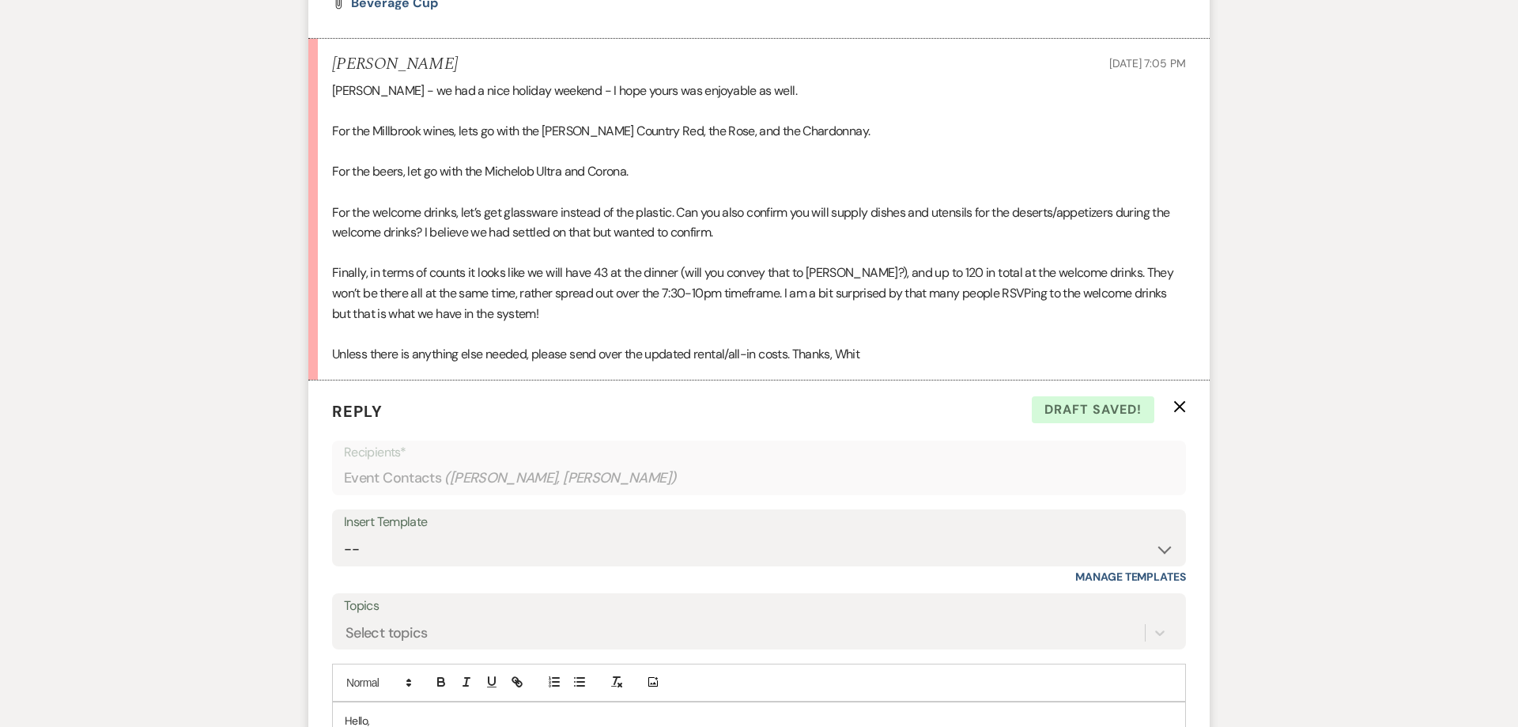
scroll to position [2202, 0]
click at [658, 176] on div "[PERSON_NAME] - we had a nice holiday weekend - I hope yours was enjoyable as w…" at bounding box center [759, 224] width 854 height 283
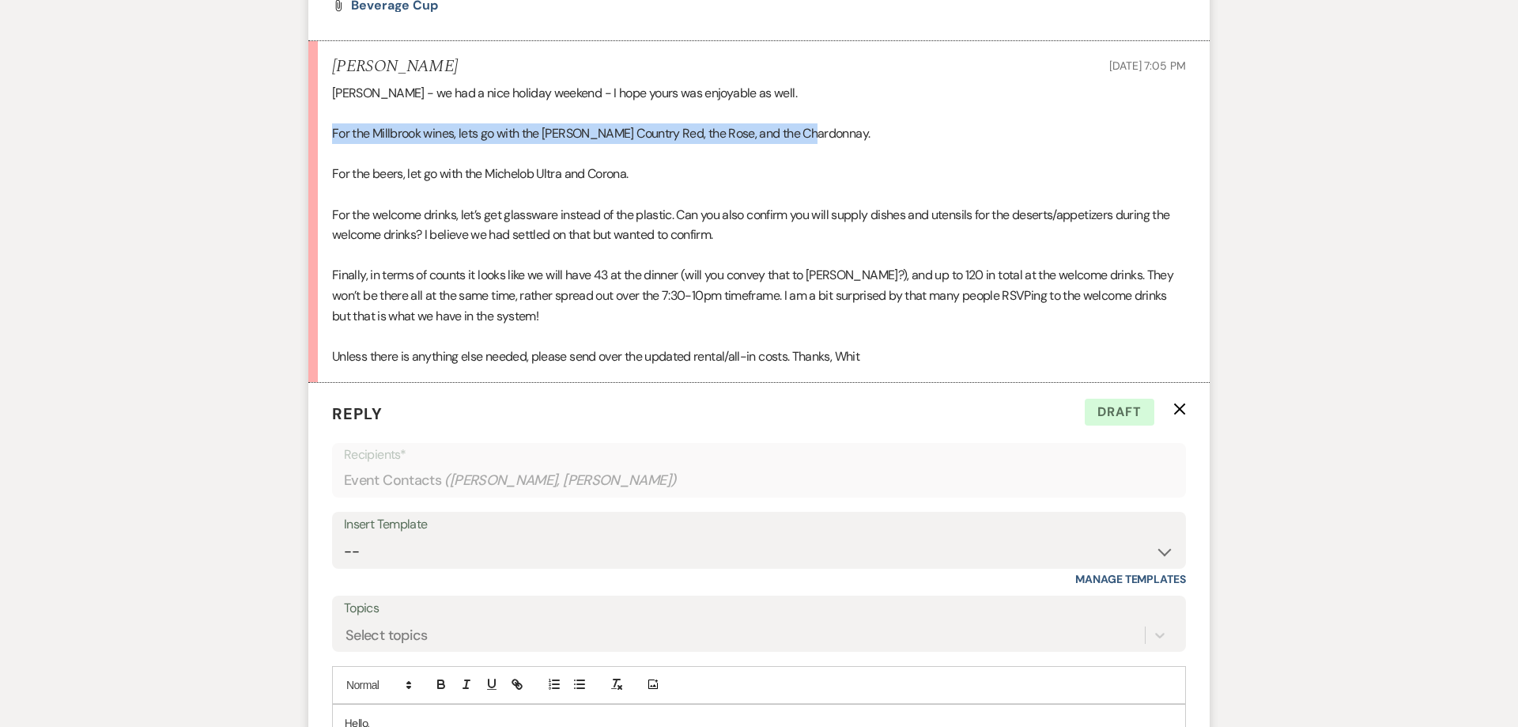
drag, startPoint x: 822, startPoint y: 153, endPoint x: 335, endPoint y: 156, distance: 486.3
click at [335, 156] on div "[PERSON_NAME] - we had a nice holiday weekend - I hope yours was enjoyable as w…" at bounding box center [759, 224] width 854 height 283
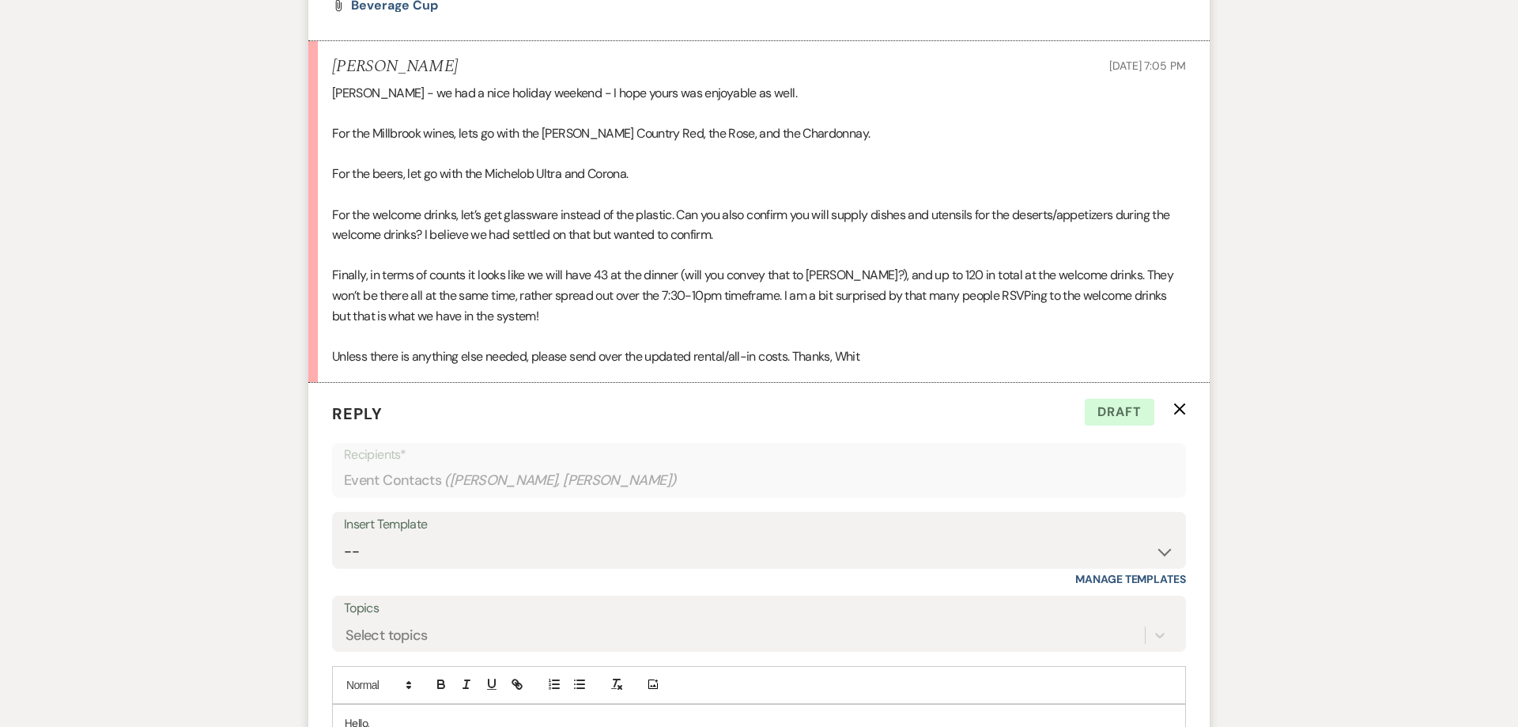
click at [565, 215] on div "[PERSON_NAME] - we had a nice holiday weekend - I hope yours was enjoyable as w…" at bounding box center [759, 224] width 854 height 283
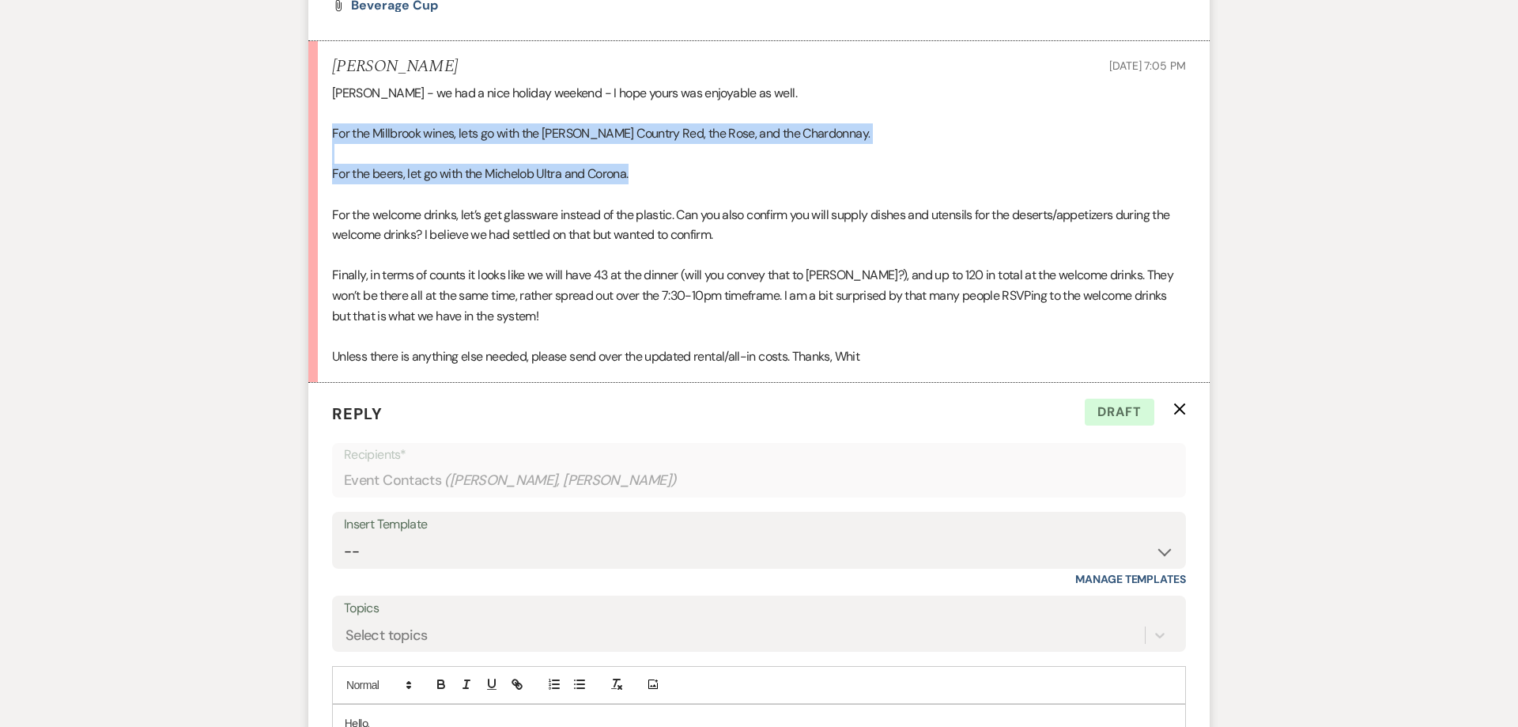
drag, startPoint x: 643, startPoint y: 194, endPoint x: 331, endPoint y: 157, distance: 314.6
click at [331, 157] on li "[PERSON_NAME] [DATE] 7:05 PM Celine - we had a nice holiday weekend - I hope yo…" at bounding box center [758, 212] width 901 height 342
copy div "For the Millbrook wines, lets go with the [PERSON_NAME] Country Red, the Rose, …"
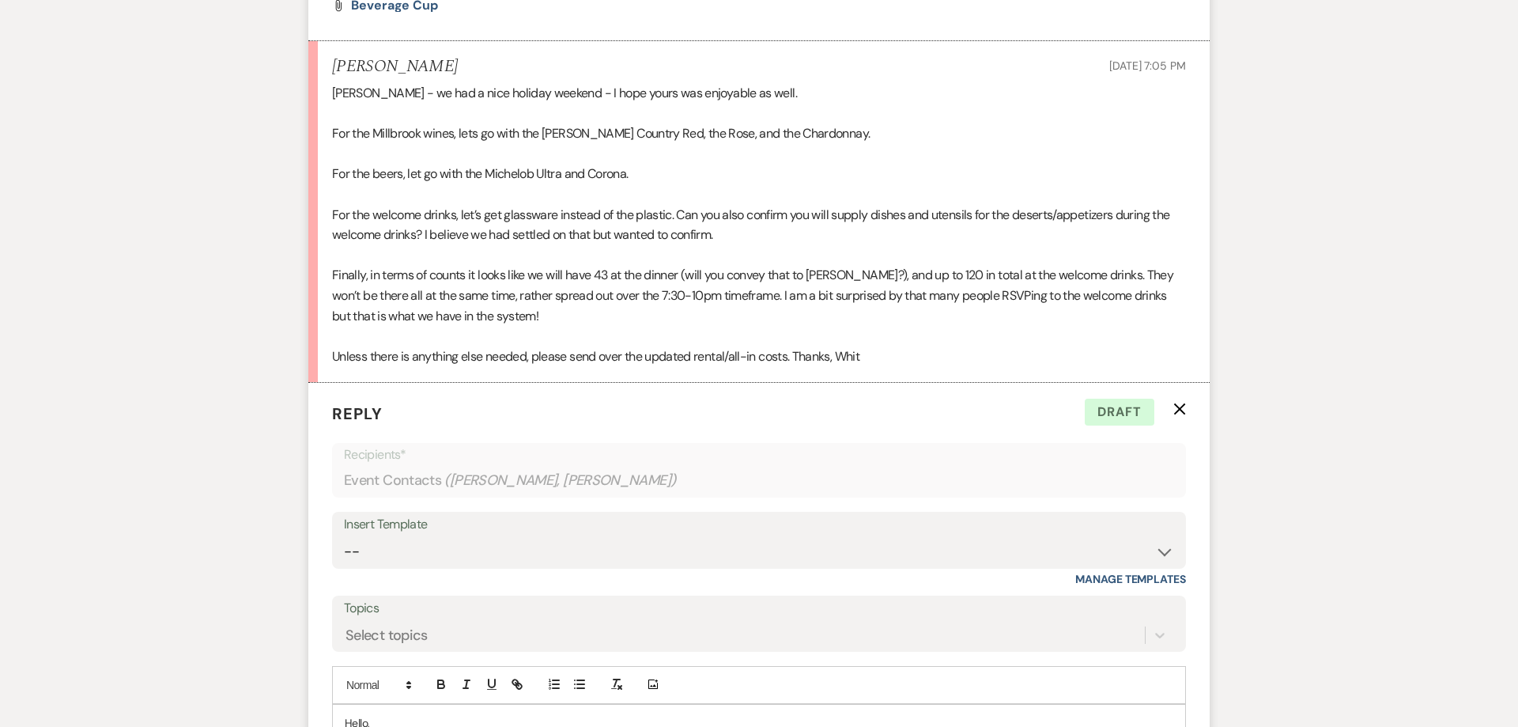
click at [516, 263] on div "[PERSON_NAME] - we had a nice holiday weekend - I hope yours was enjoyable as w…" at bounding box center [759, 224] width 854 height 283
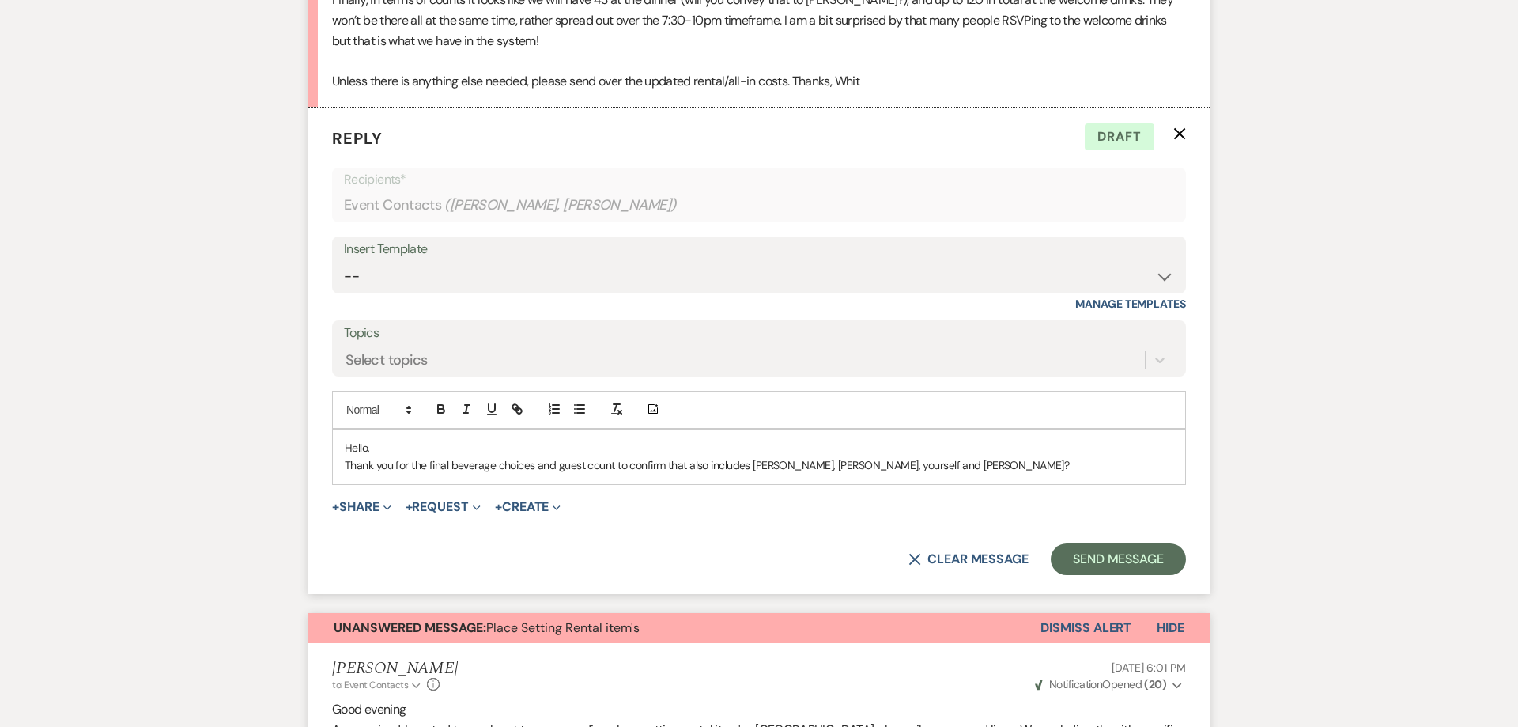
scroll to position [2485, 0]
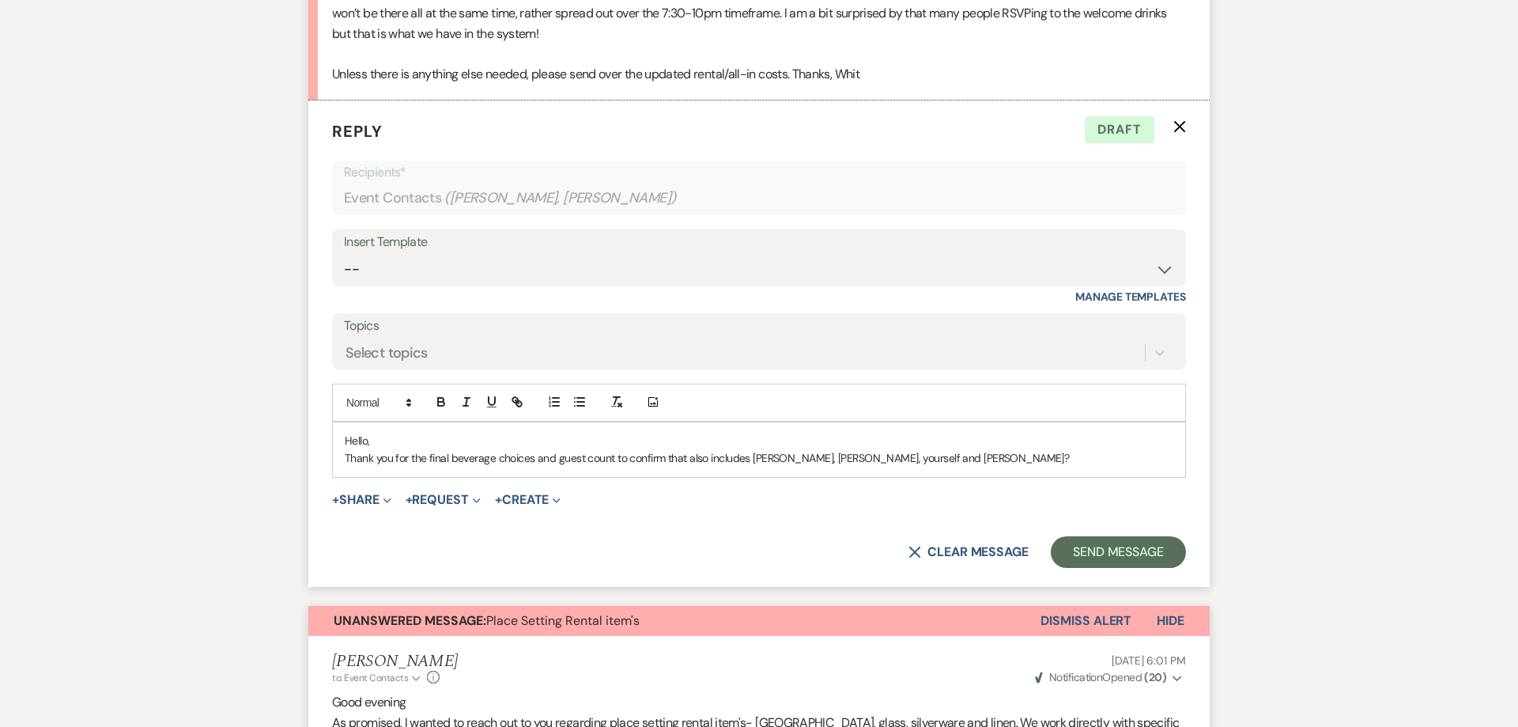
click at [613, 467] on p "Thank you for the final beverage choices and guest count to confirm that also i…" at bounding box center [759, 457] width 829 height 17
click at [913, 467] on p "Thank you for the final beverage choices and guest count. To confirm that also …" at bounding box center [759, 457] width 829 height 17
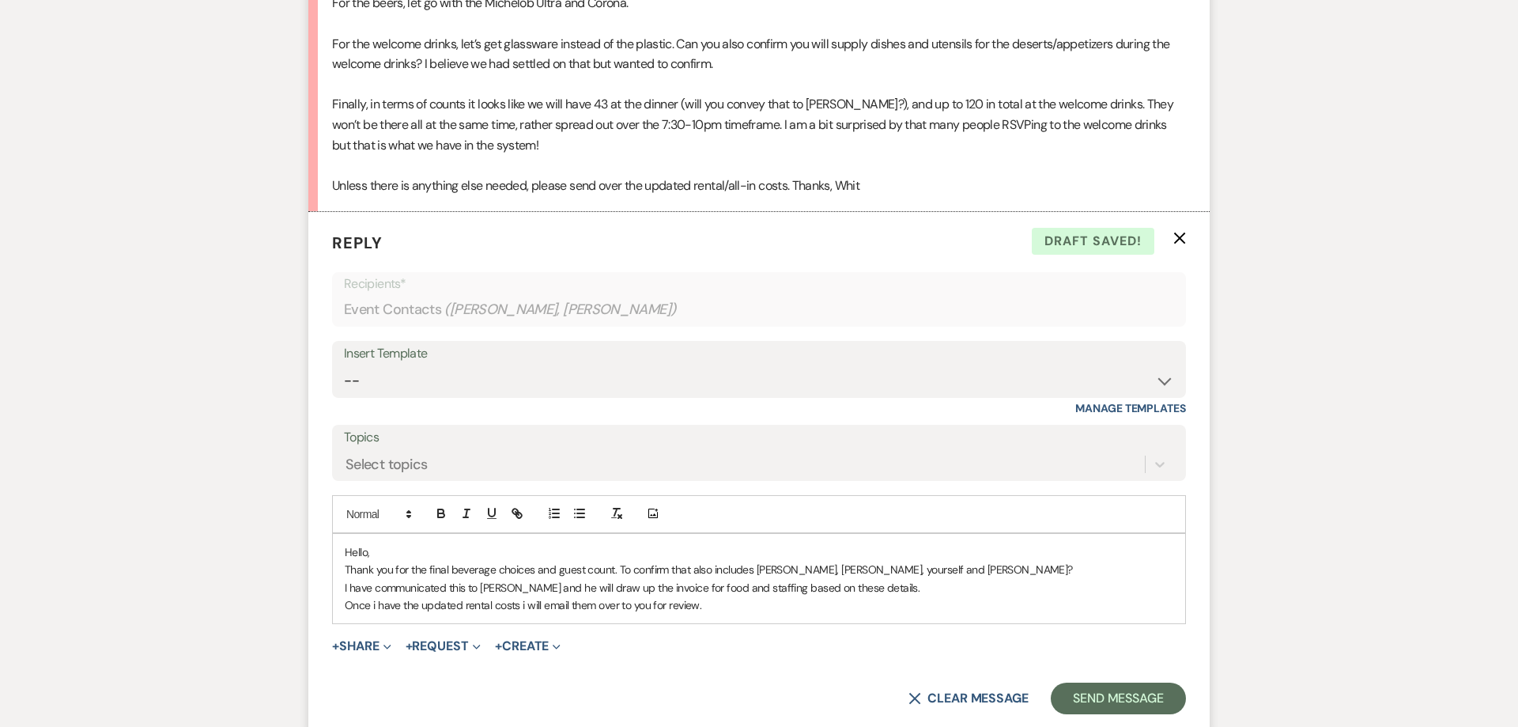
scroll to position [2364, 0]
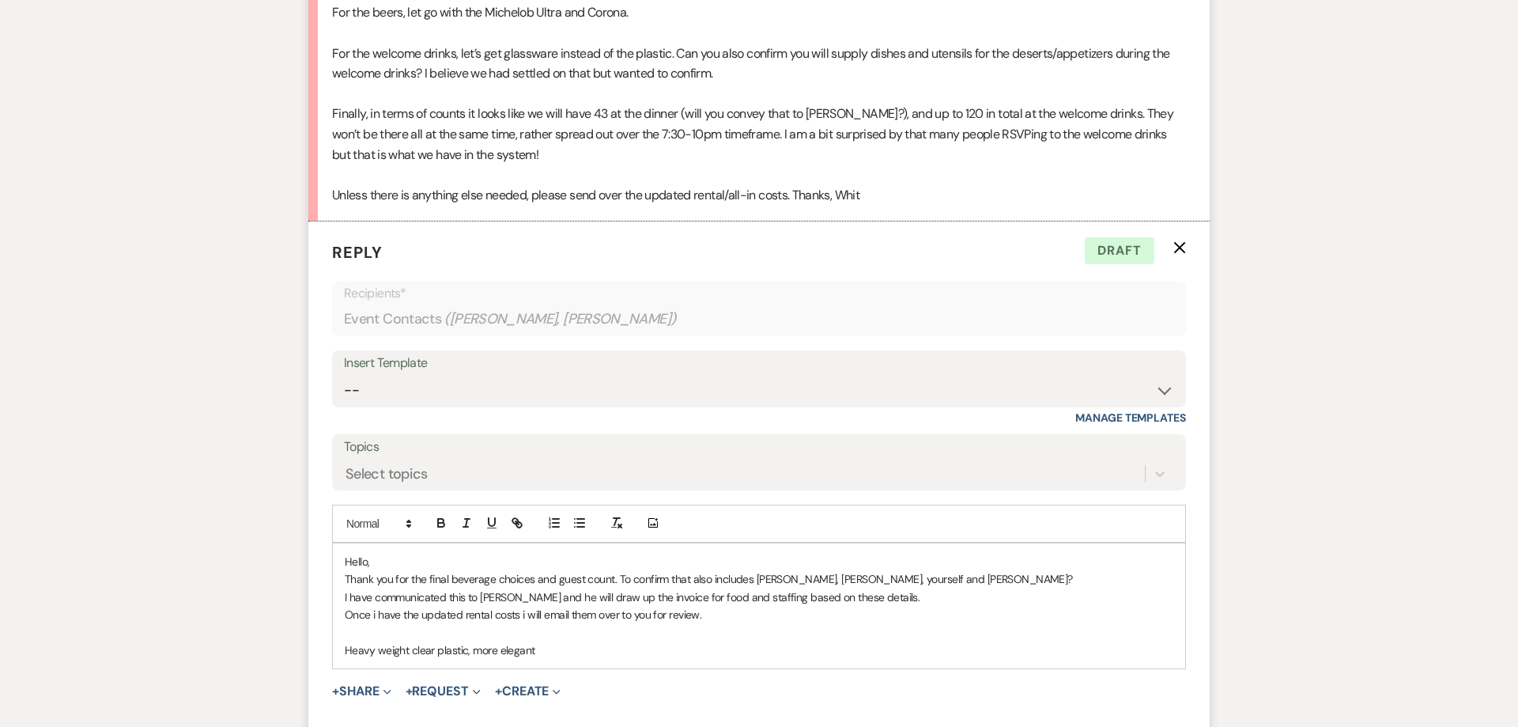
click at [465, 659] on p "Heavy weight clear plastic, more elegant" at bounding box center [759, 649] width 829 height 17
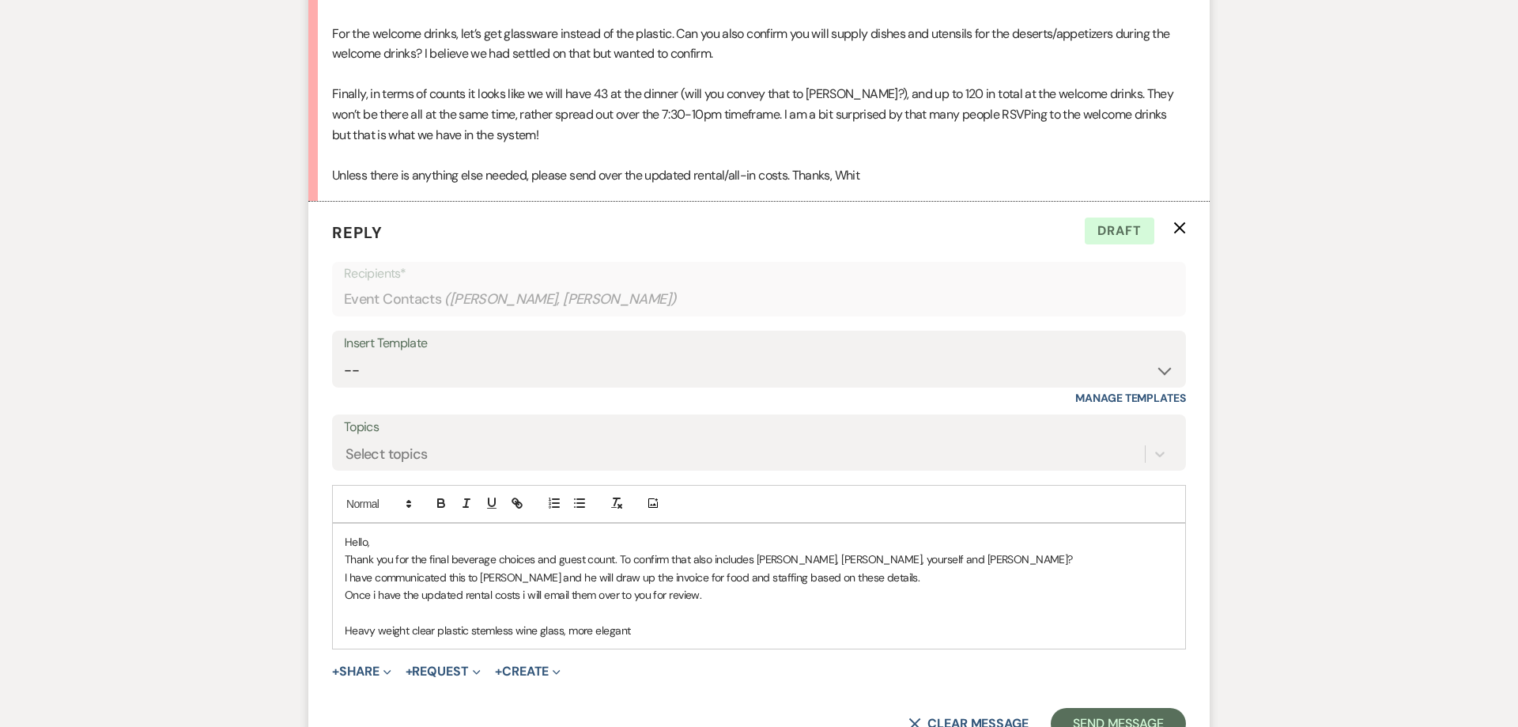
scroll to position [2384, 0]
click at [466, 585] on p "I have communicated this to [PERSON_NAME] and he will draw up the invoice for f…" at bounding box center [759, 576] width 829 height 17
click at [954, 585] on p "I have communicated these updates to [PERSON_NAME] and he will draw up the invo…" at bounding box center [759, 576] width 829 height 17
drag, startPoint x: 770, startPoint y: 599, endPoint x: 749, endPoint y: 595, distance: 21.7
click at [749, 585] on p "I have communicated these updates to [PERSON_NAME] and he will draw up the invo…" at bounding box center [759, 576] width 829 height 17
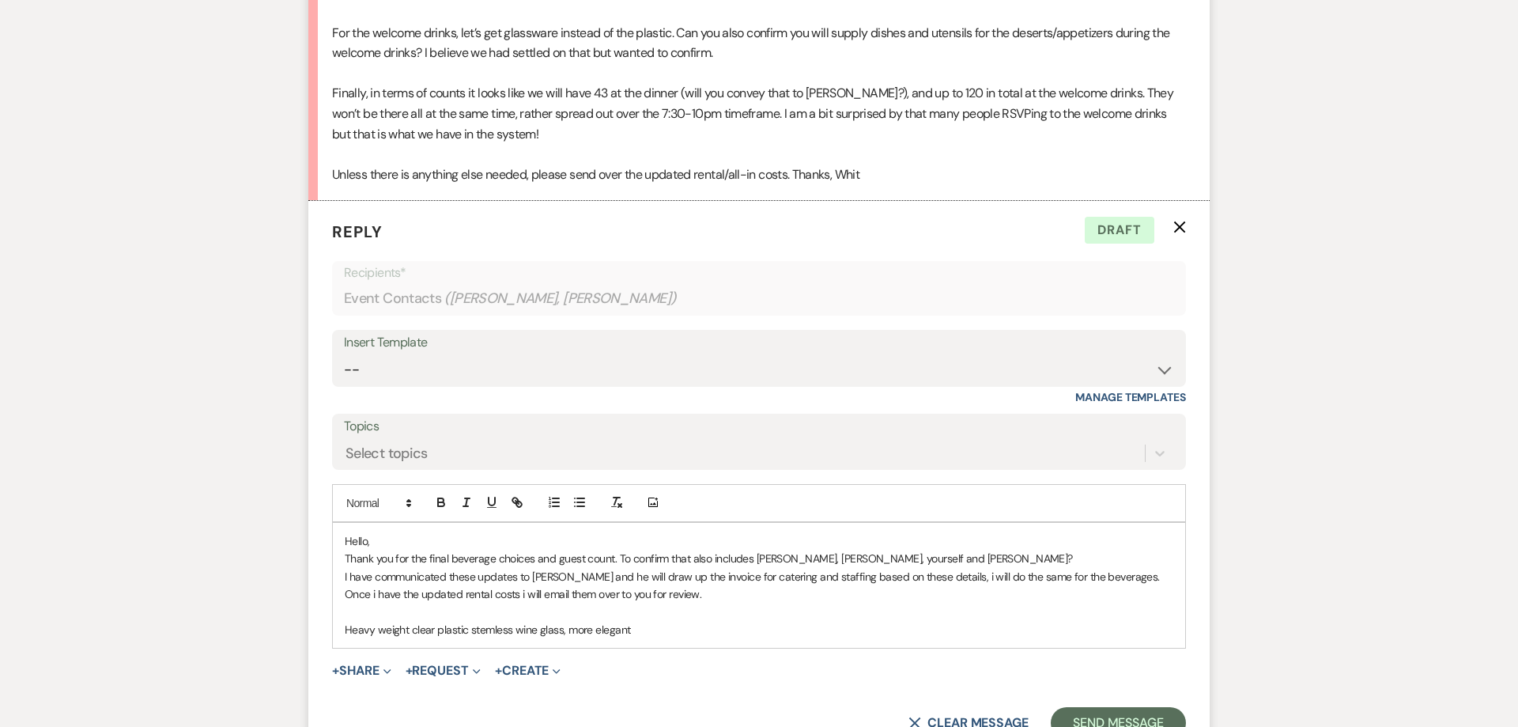
click at [518, 603] on p "Once i have the updated rental costs i will email them over to you for review." at bounding box center [759, 593] width 829 height 17
drag, startPoint x: 641, startPoint y: 651, endPoint x: 329, endPoint y: 644, distance: 312.4
click at [333, 644] on div "Hello, Thank you for the final beverage choices and guest count. To confirm tha…" at bounding box center [759, 585] width 852 height 125
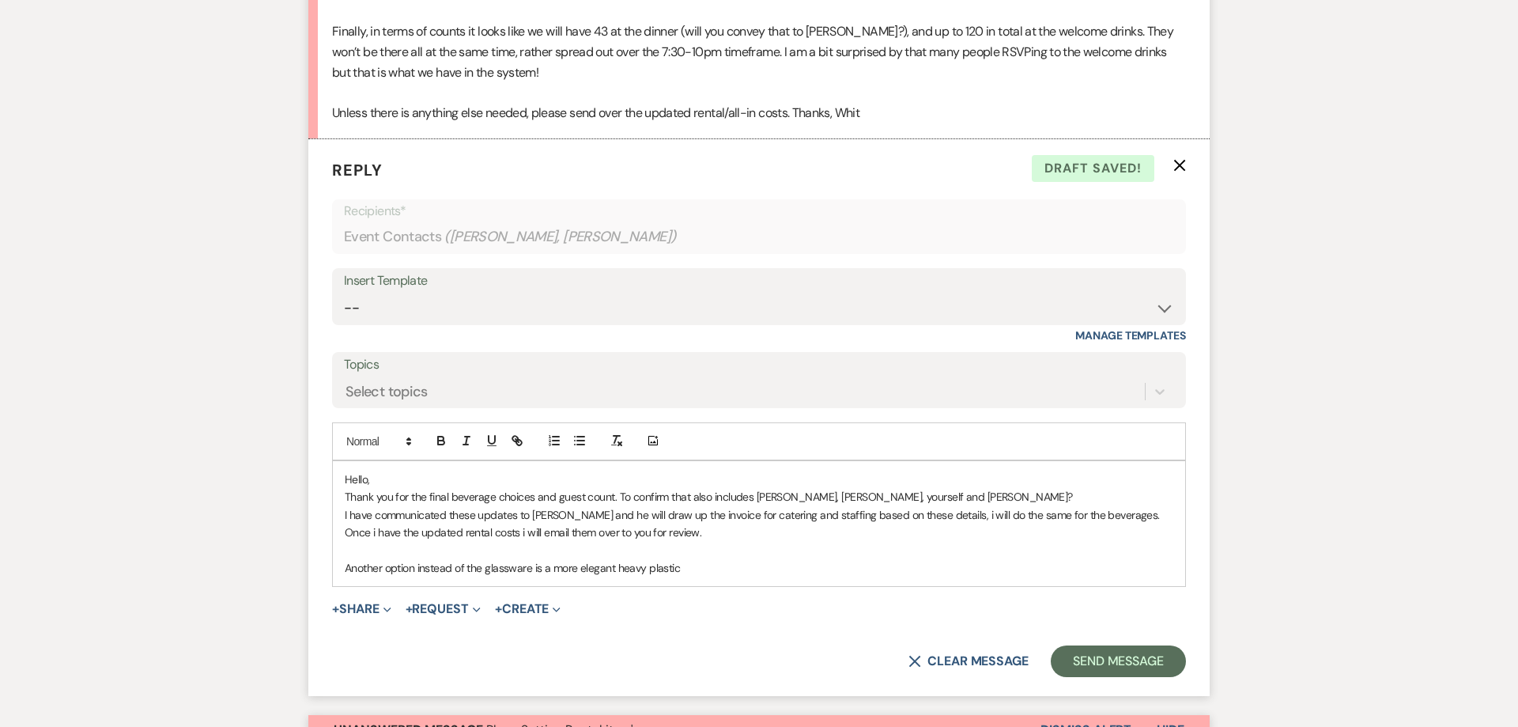
scroll to position [2485, 0]
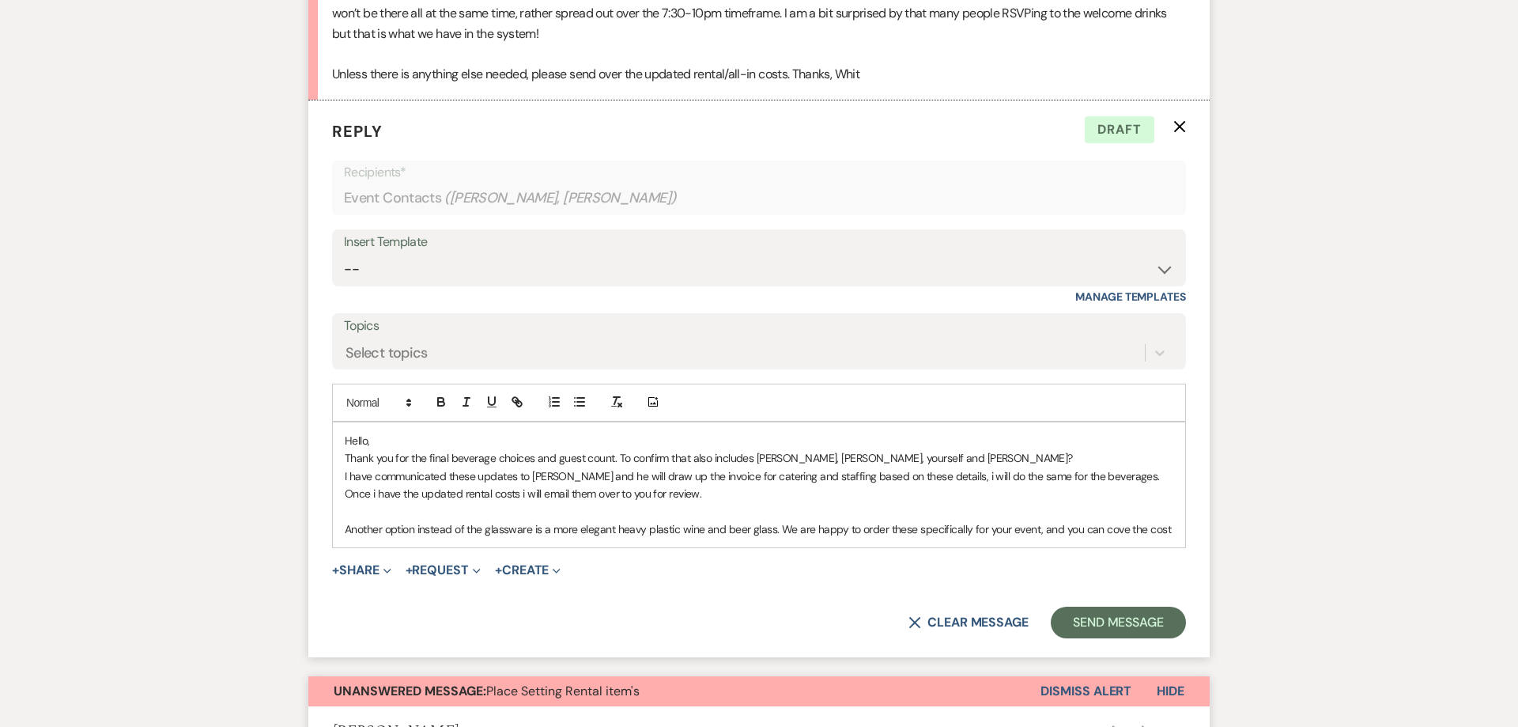
click at [773, 538] on p "Another option instead of the glassware is a more elegant heavy plastic wine an…" at bounding box center [759, 528] width 829 height 17
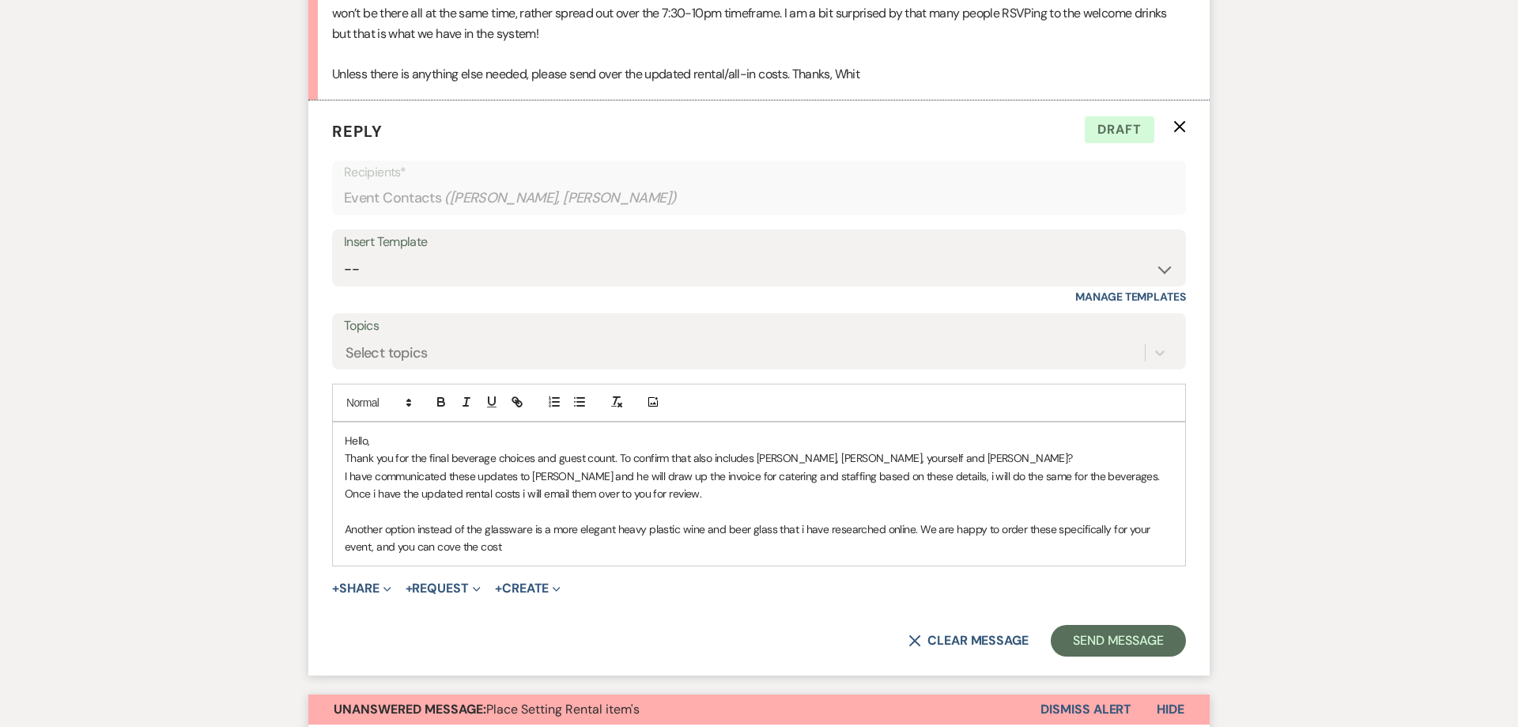
click at [478, 556] on p "Another option instead of the glassware is a more elegant heavy plastic wine an…" at bounding box center [759, 538] width 829 height 36
click at [916, 552] on p "Another option instead of the glassware is a more elegant heavy plastic wine an…" at bounding box center [759, 538] width 829 height 36
click at [976, 556] on p "Another option instead of the glassware is a more elegant heavy plastic wine an…" at bounding box center [759, 538] width 829 height 36
click at [1058, 556] on p "Another option instead of the glassware is a more elegant heavy plastic wine an…" at bounding box center [759, 538] width 829 height 36
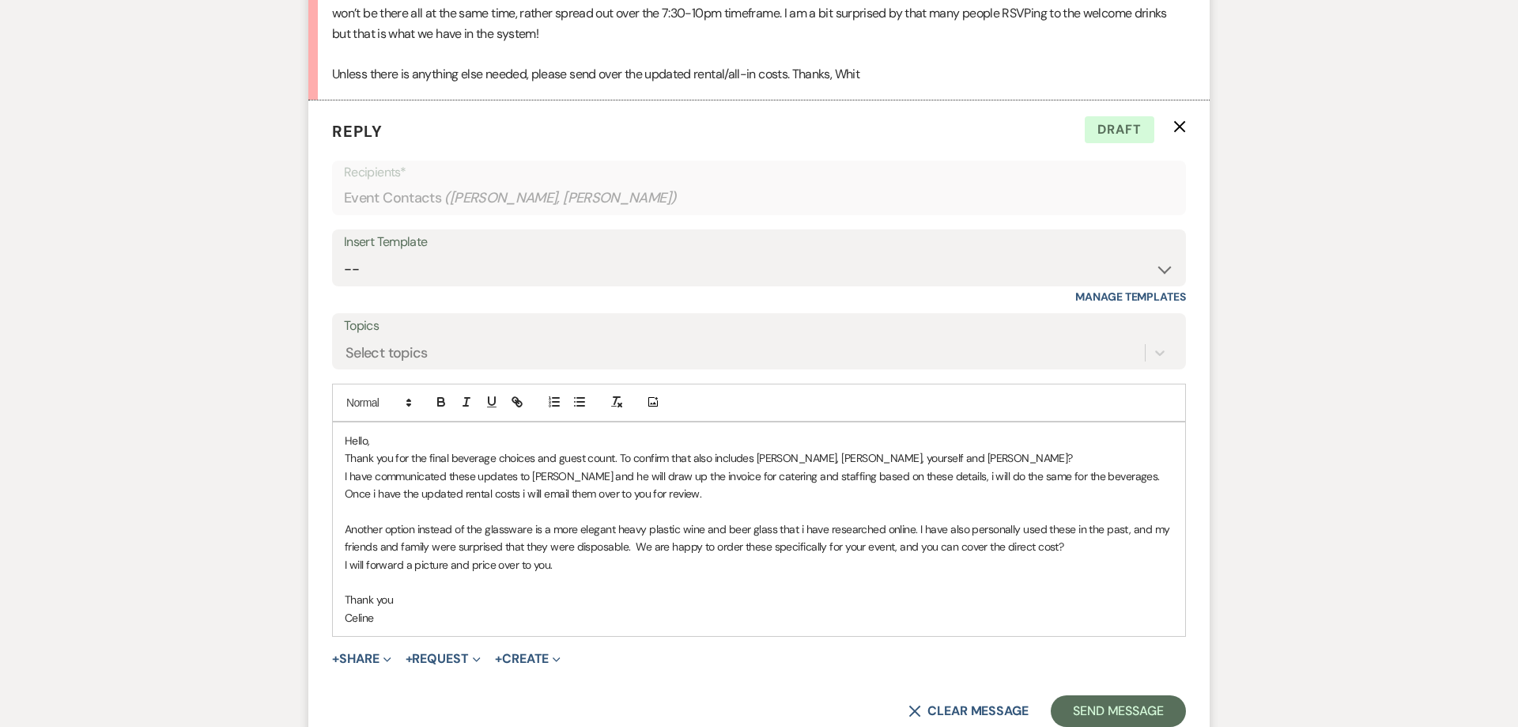
click at [346, 573] on p "I will forward a picture and price over to you." at bounding box center [759, 564] width 829 height 17
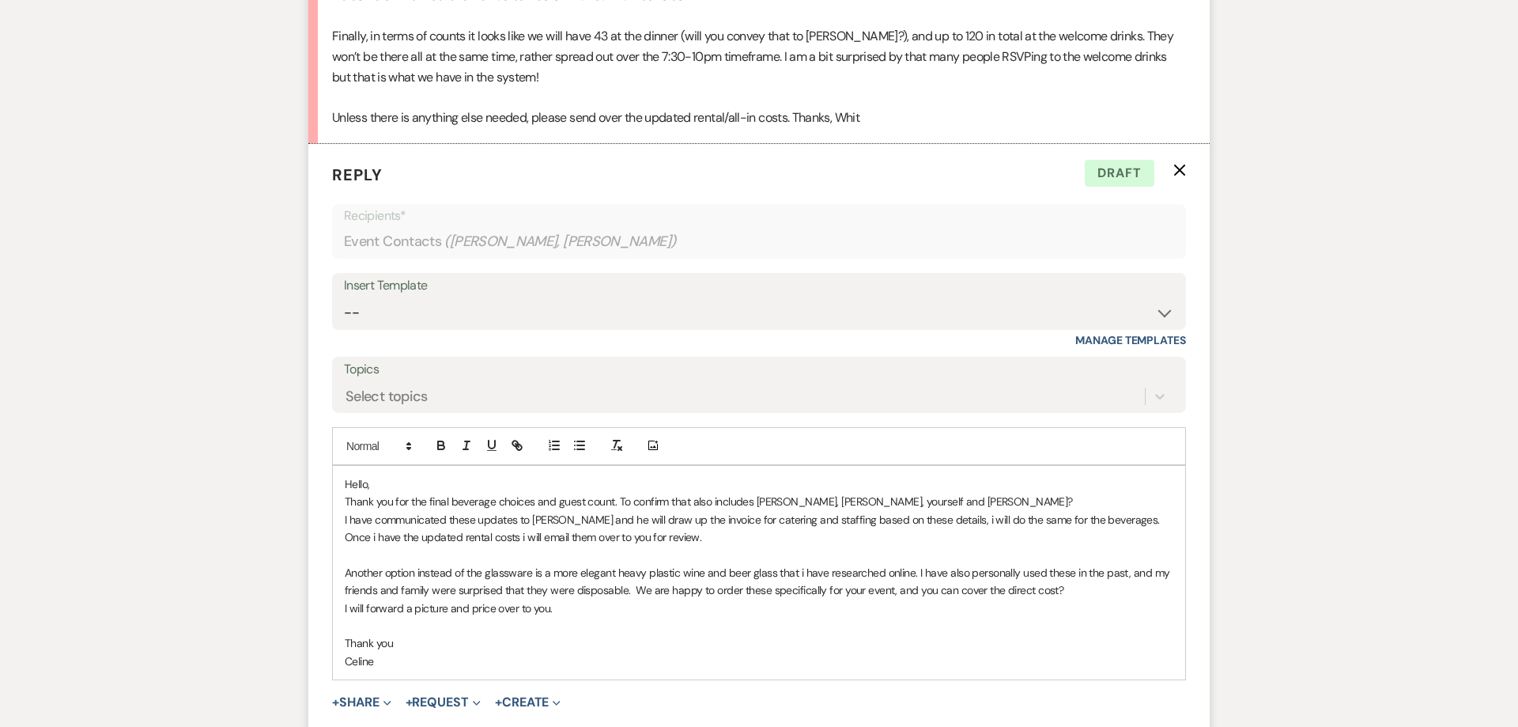
scroll to position [2505, 0]
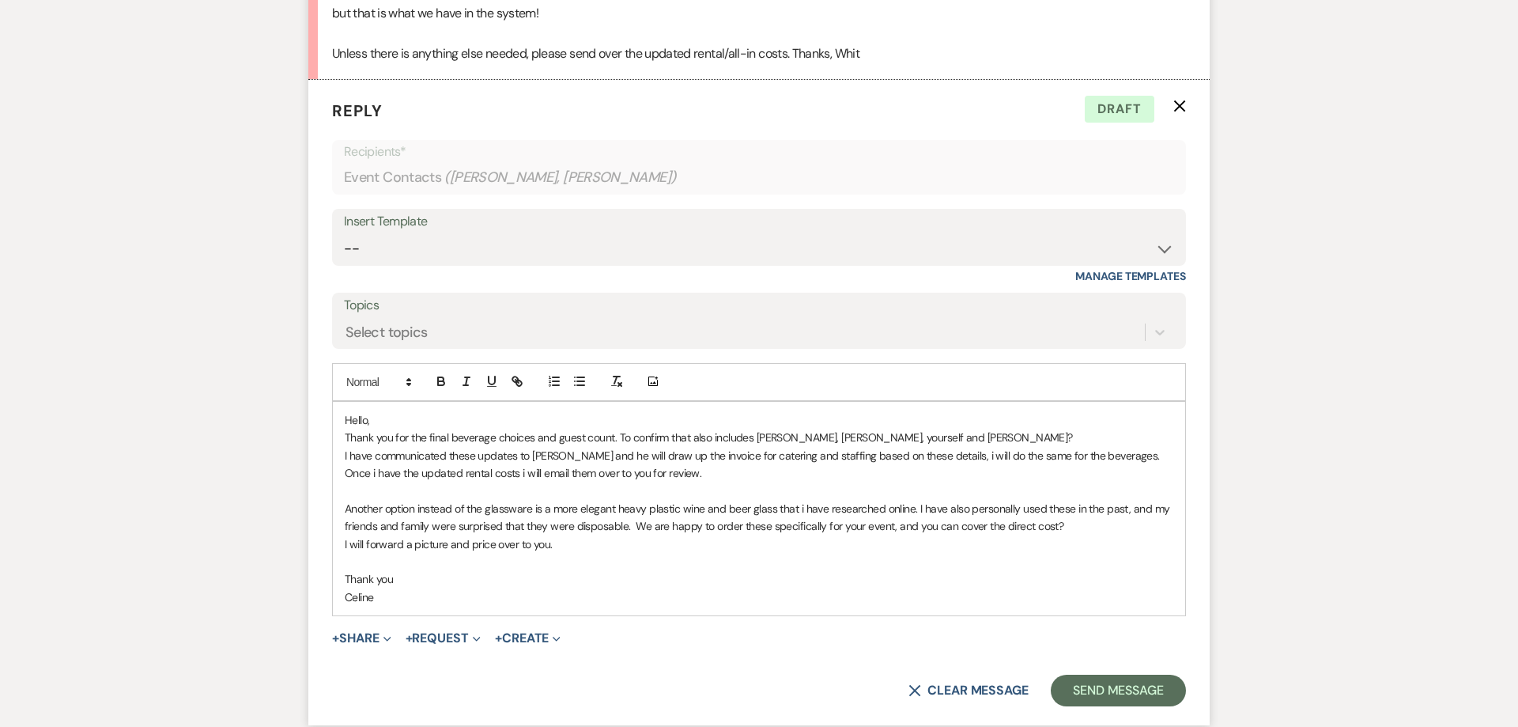
click at [379, 606] on p "Celine" at bounding box center [759, 596] width 829 height 17
drag, startPoint x: 386, startPoint y: 618, endPoint x: 330, endPoint y: 433, distance: 194.1
click at [333, 433] on div "Hello, Thank you for the final beverage choices and guest count. To confirm tha…" at bounding box center [759, 509] width 852 height 214
copy div "Hello, Thank you for the final beverage choices and guest count. To confirm tha…"
click at [750, 499] on p at bounding box center [759, 490] width 829 height 17
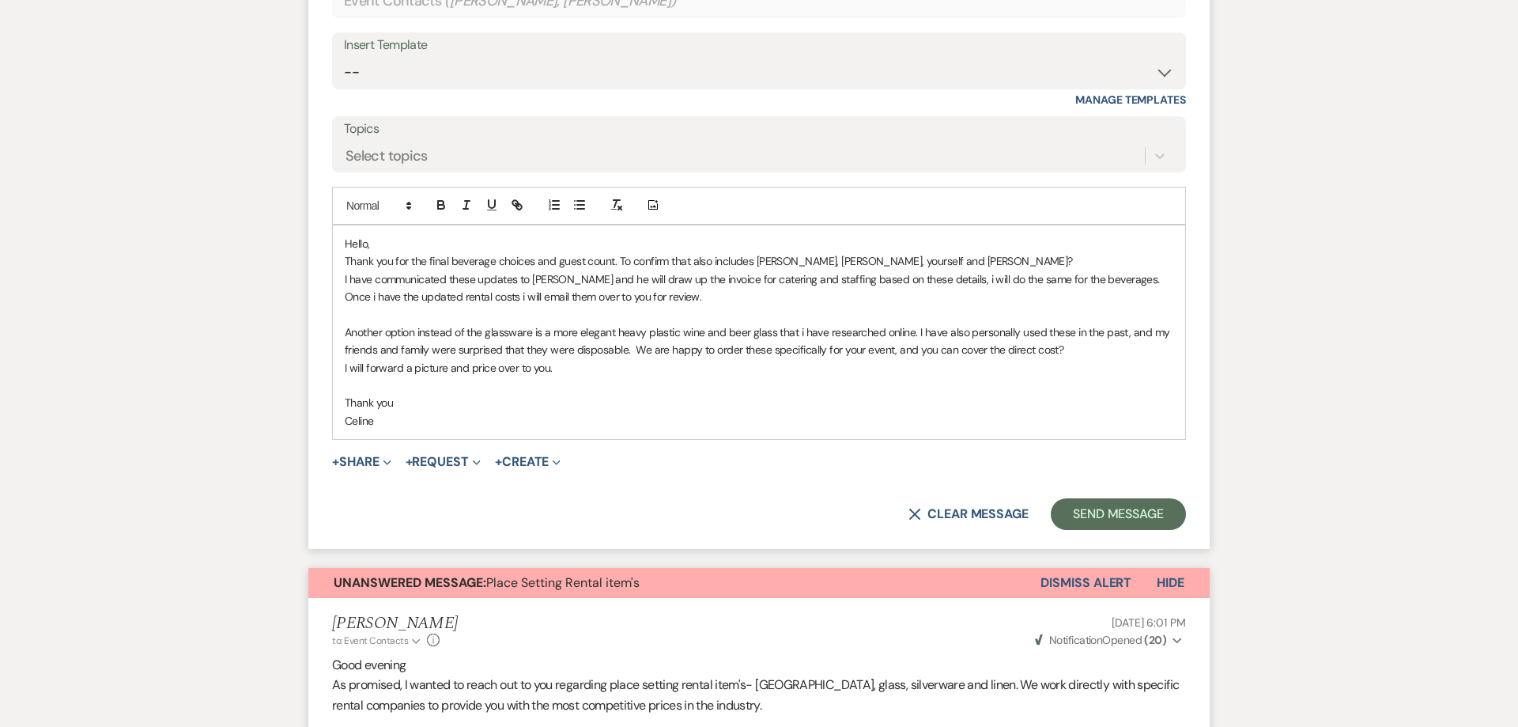
scroll to position [2686, 0]
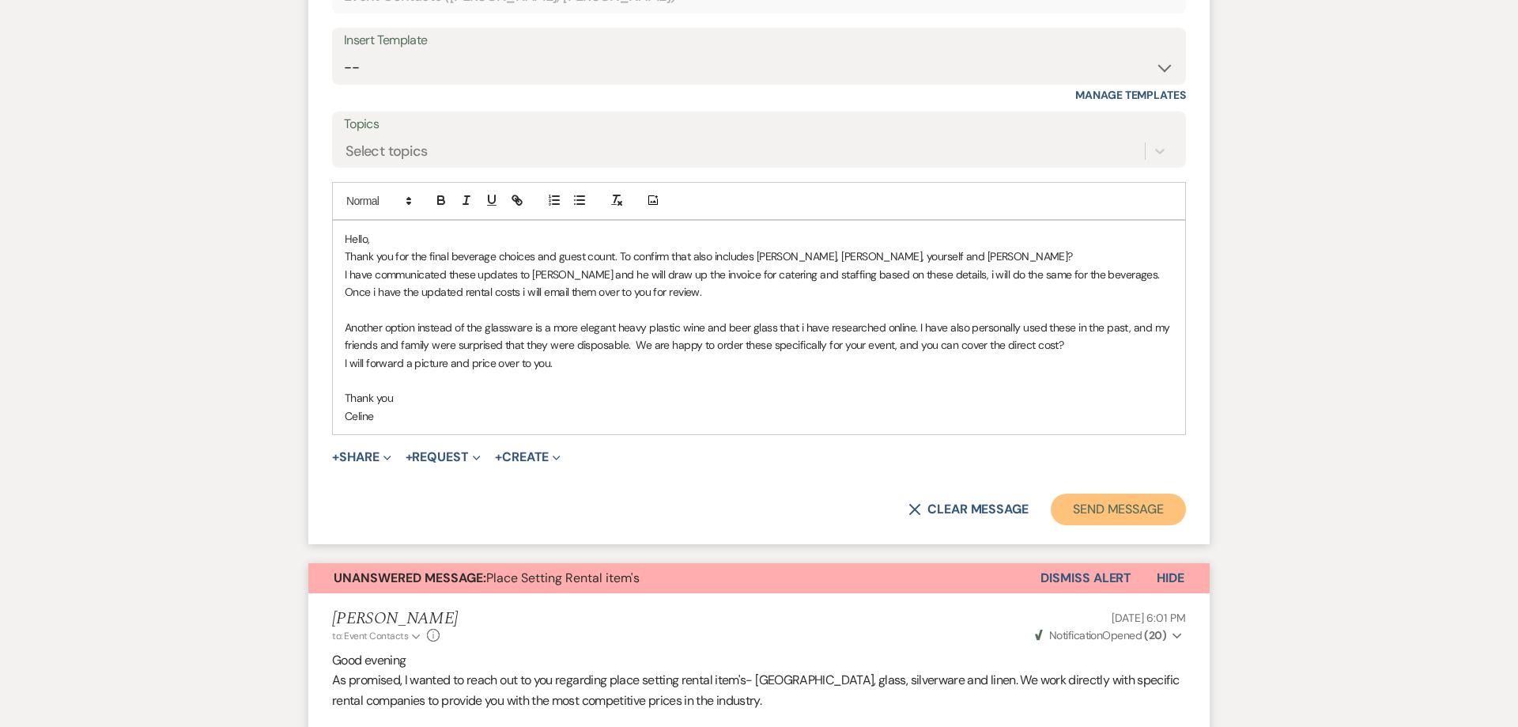
click at [1086, 525] on button "Send Message" at bounding box center [1118, 509] width 135 height 32
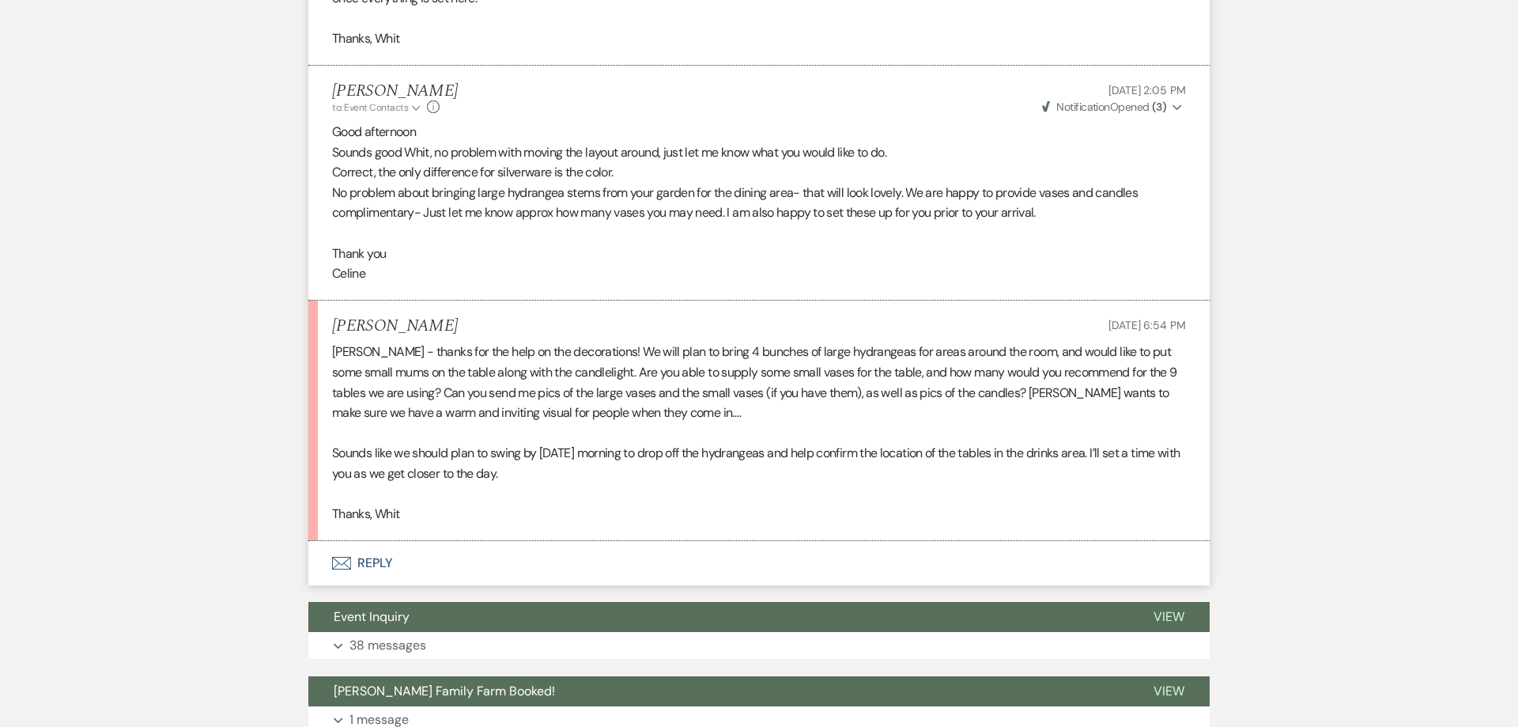
scroll to position [6449, 0]
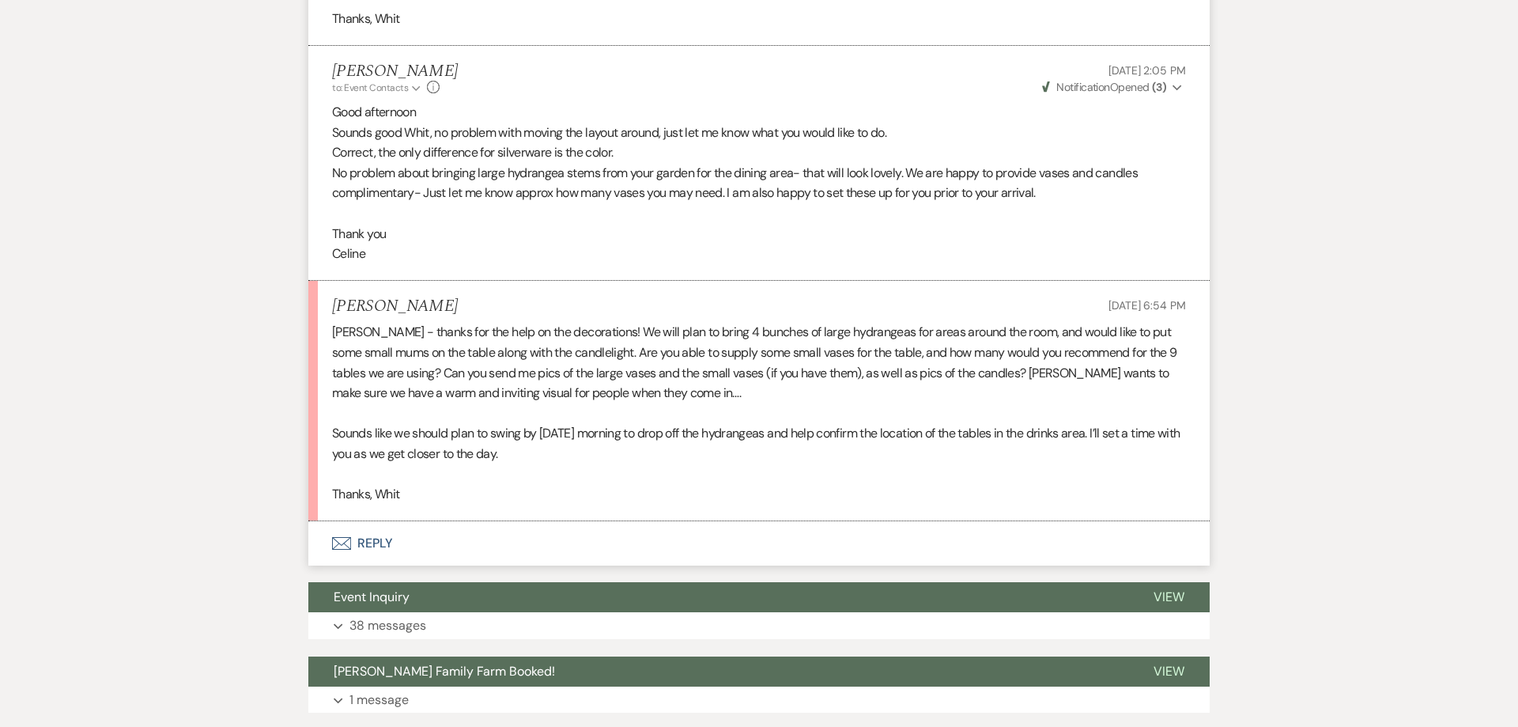
click at [527, 363] on div "[PERSON_NAME] - thanks for the help on the decorations! We will plan to bring 4…" at bounding box center [759, 413] width 854 height 182
drag, startPoint x: 589, startPoint y: 353, endPoint x: 1007, endPoint y: 353, distance: 417.5
click at [1007, 353] on div "[PERSON_NAME] - thanks for the help on the decorations! We will plan to bring 4…" at bounding box center [759, 413] width 854 height 182
copy div "We will plan to bring 4 bunches of large hydrangeas for areas around the room"
click at [1056, 384] on div "[PERSON_NAME] - thanks for the help on the decorations! We will plan to bring 4…" at bounding box center [759, 413] width 854 height 182
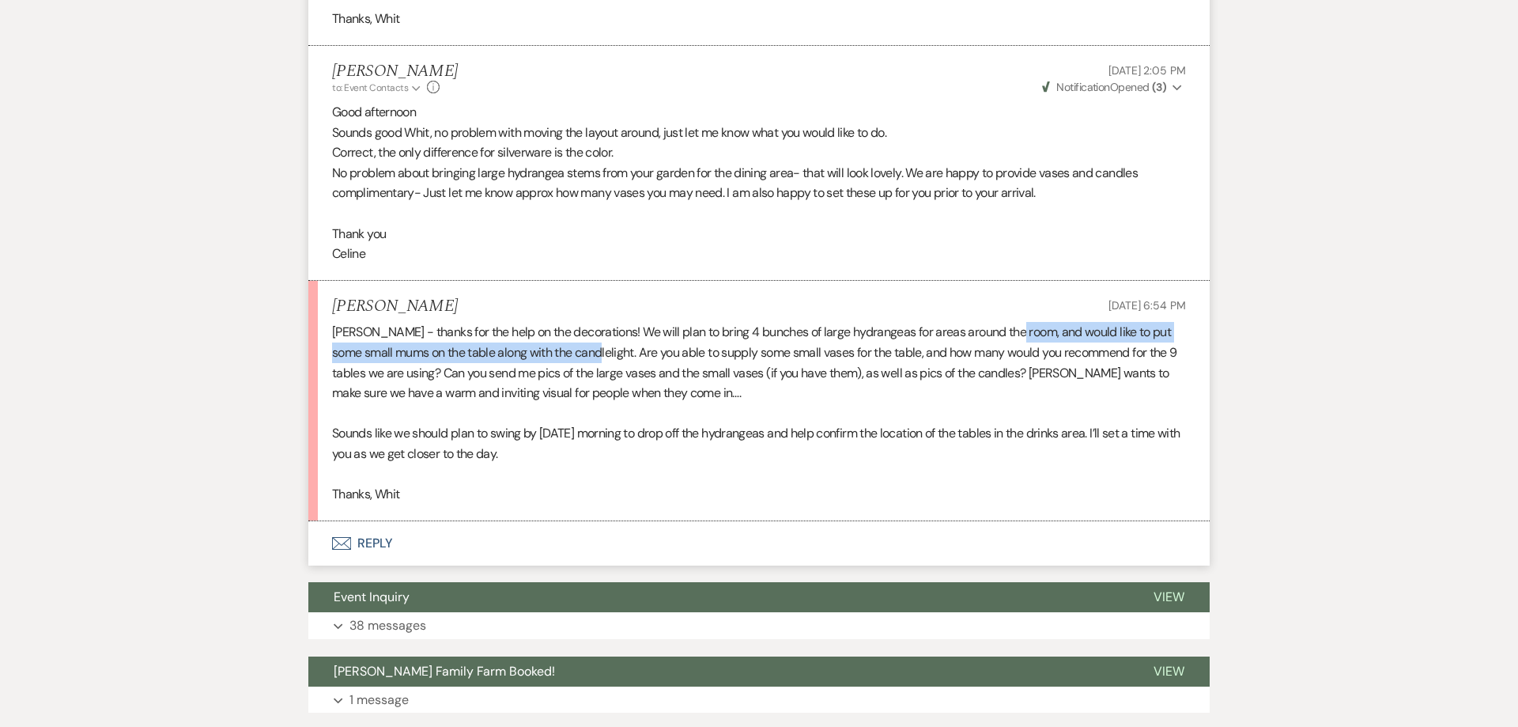
drag, startPoint x: 1012, startPoint y: 354, endPoint x: 574, endPoint y: 380, distance: 438.8
click at [574, 380] on div "[PERSON_NAME] - thanks for the help on the decorations! We will plan to bring 4…" at bounding box center [759, 413] width 854 height 182
copy div "and would like to put some small mums on the table along with the candlelight"
click at [692, 418] on div "[PERSON_NAME] - thanks for the help on the decorations! We will plan to bring 4…" at bounding box center [759, 413] width 854 height 182
click at [375, 561] on button "Envelope Reply" at bounding box center [758, 543] width 901 height 44
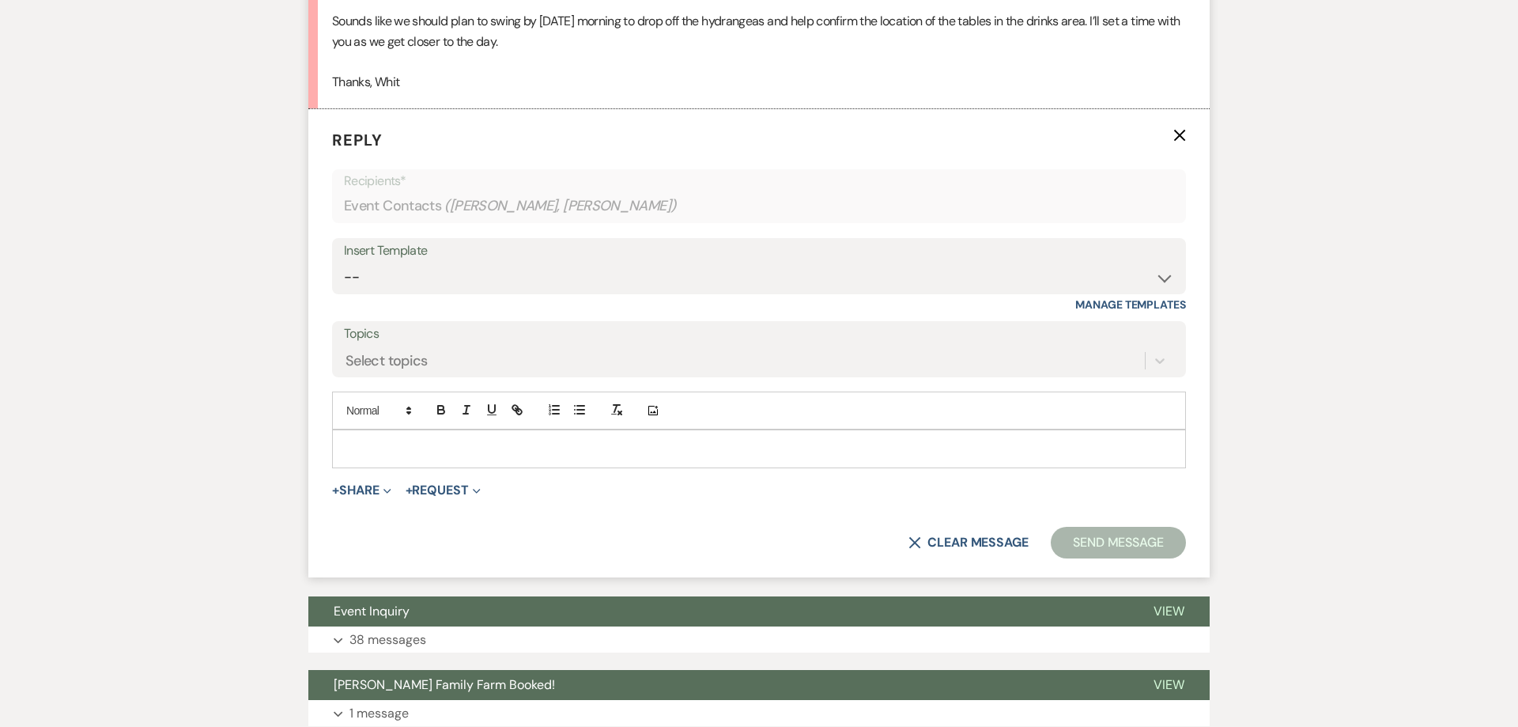
scroll to position [6862, 0]
click at [399, 466] on div at bounding box center [759, 447] width 852 height 36
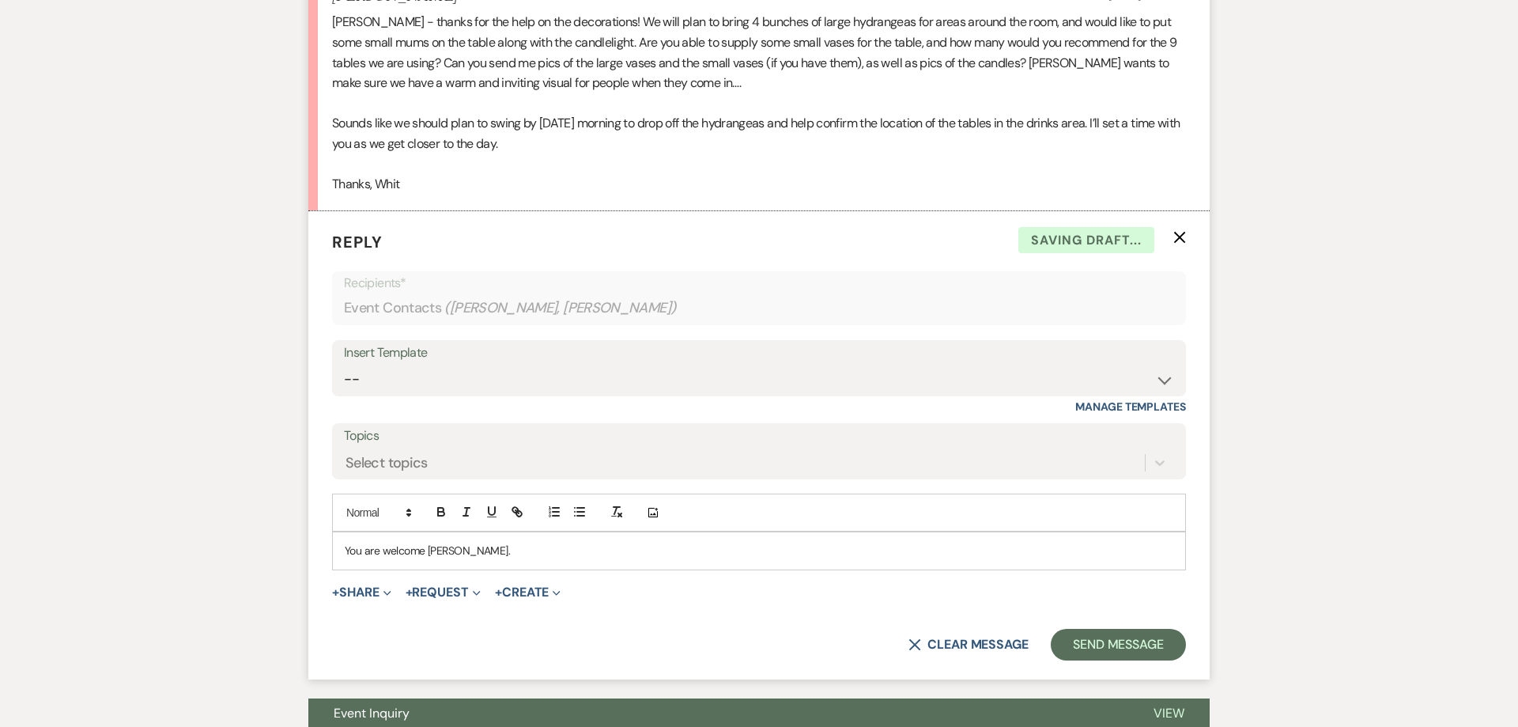
scroll to position [6741, 0]
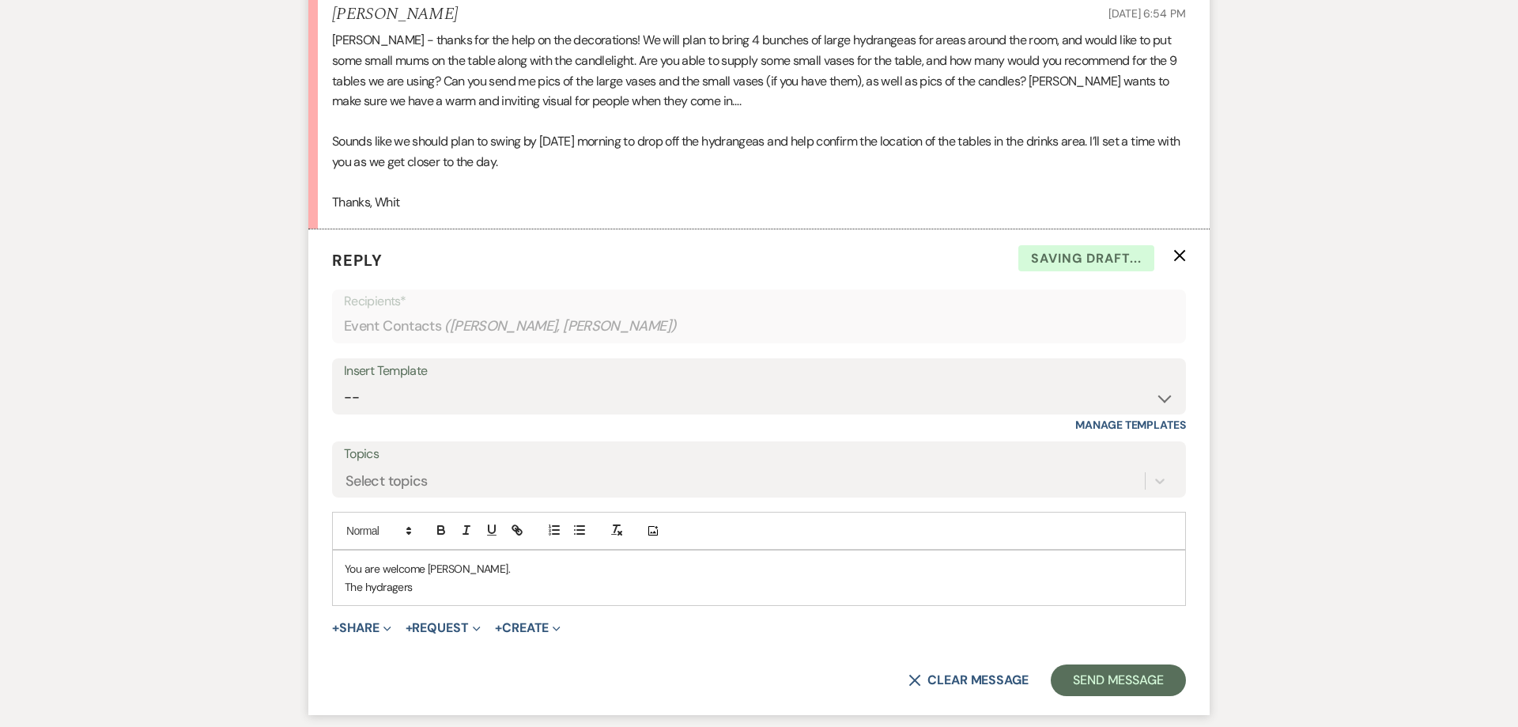
click at [814, 92] on div "[PERSON_NAME] - thanks for the help on the decorations! We will plan to bring 4…" at bounding box center [759, 121] width 854 height 182
drag, startPoint x: 773, startPoint y: 60, endPoint x: 864, endPoint y: 64, distance: 91.0
click at [864, 64] on div "[PERSON_NAME] - thanks for the help on the decorations! We will plan to bring 4…" at bounding box center [759, 121] width 854 height 182
copy div "large hydrangeas"
click at [429, 595] on p "The hydragers" at bounding box center [759, 586] width 829 height 17
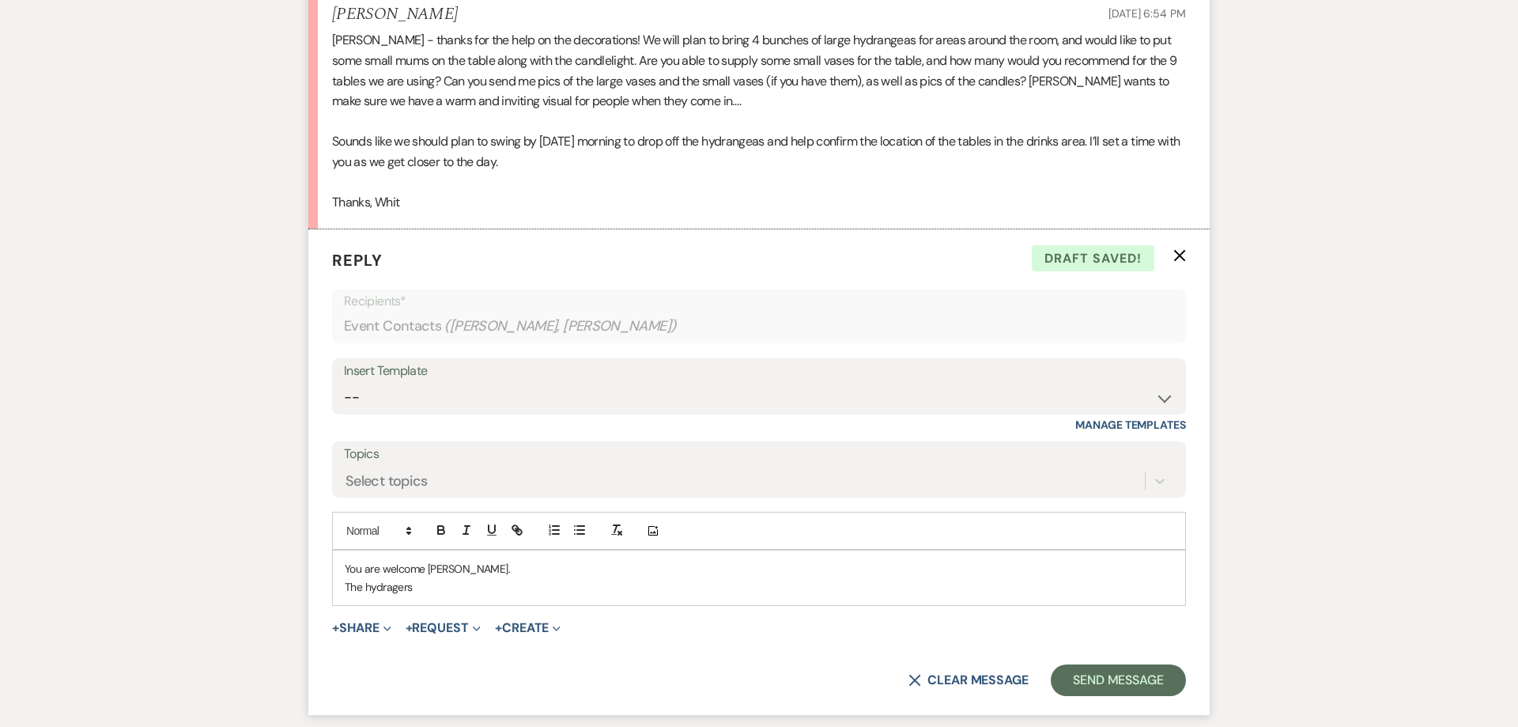
drag, startPoint x: 424, startPoint y: 611, endPoint x: 367, endPoint y: 609, distance: 57.0
click at [367, 595] on p "The hydragers" at bounding box center [759, 586] width 829 height 17
click at [980, 94] on div "[PERSON_NAME] - thanks for the help on the decorations! We will plan to bring 4…" at bounding box center [759, 121] width 854 height 182
click at [1104, 80] on div "[PERSON_NAME] - thanks for the help on the decorations! We will plan to bring 4…" at bounding box center [759, 121] width 854 height 182
drag, startPoint x: 1160, startPoint y: 64, endPoint x: 574, endPoint y: 85, distance: 586.3
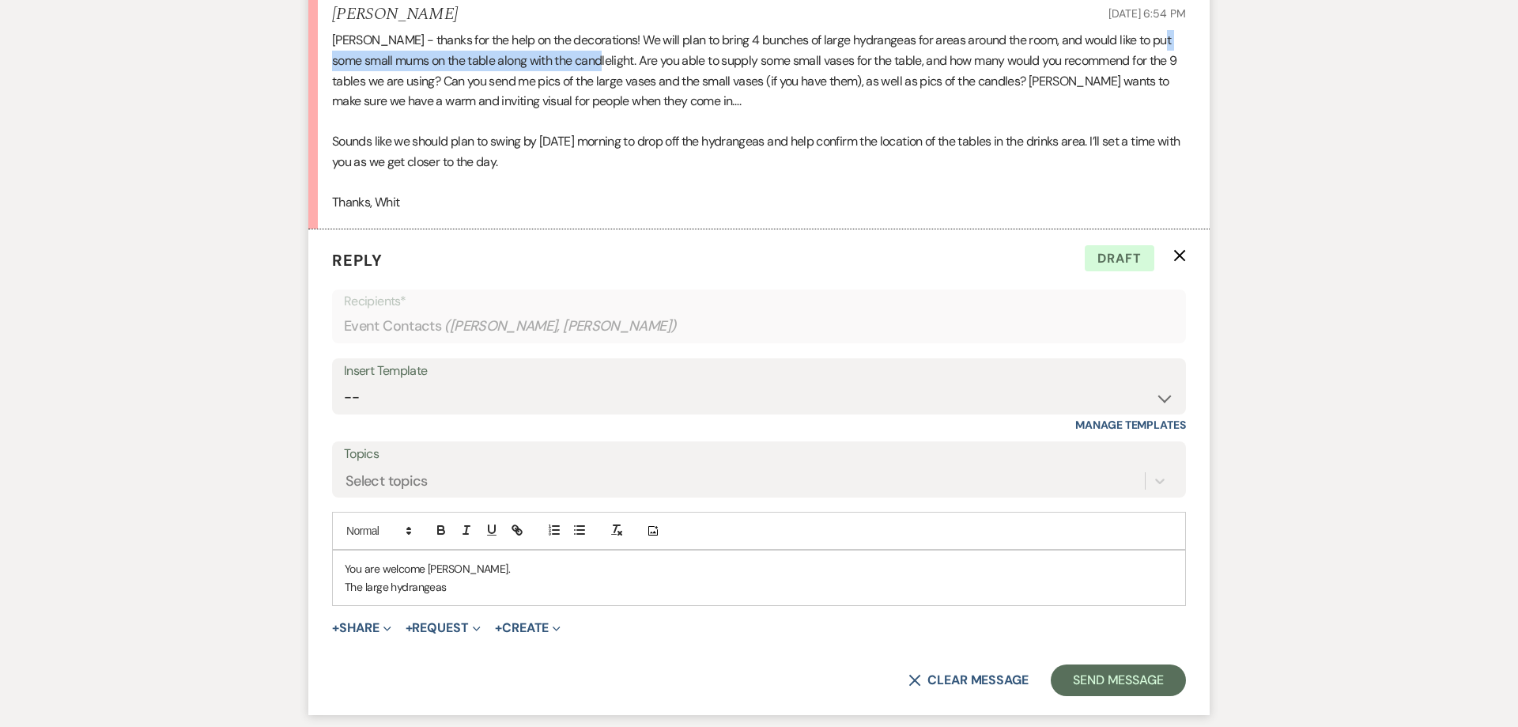
click at [574, 85] on div "[PERSON_NAME] - thanks for the help on the decorations! We will plan to bring 4…" at bounding box center [759, 121] width 854 height 182
copy div "small mums on the table along with the candlelight"
click at [471, 577] on p "You are welcome [PERSON_NAME]." at bounding box center [759, 568] width 829 height 17
click at [464, 595] on p "The large hydrangeas" at bounding box center [759, 586] width 829 height 17
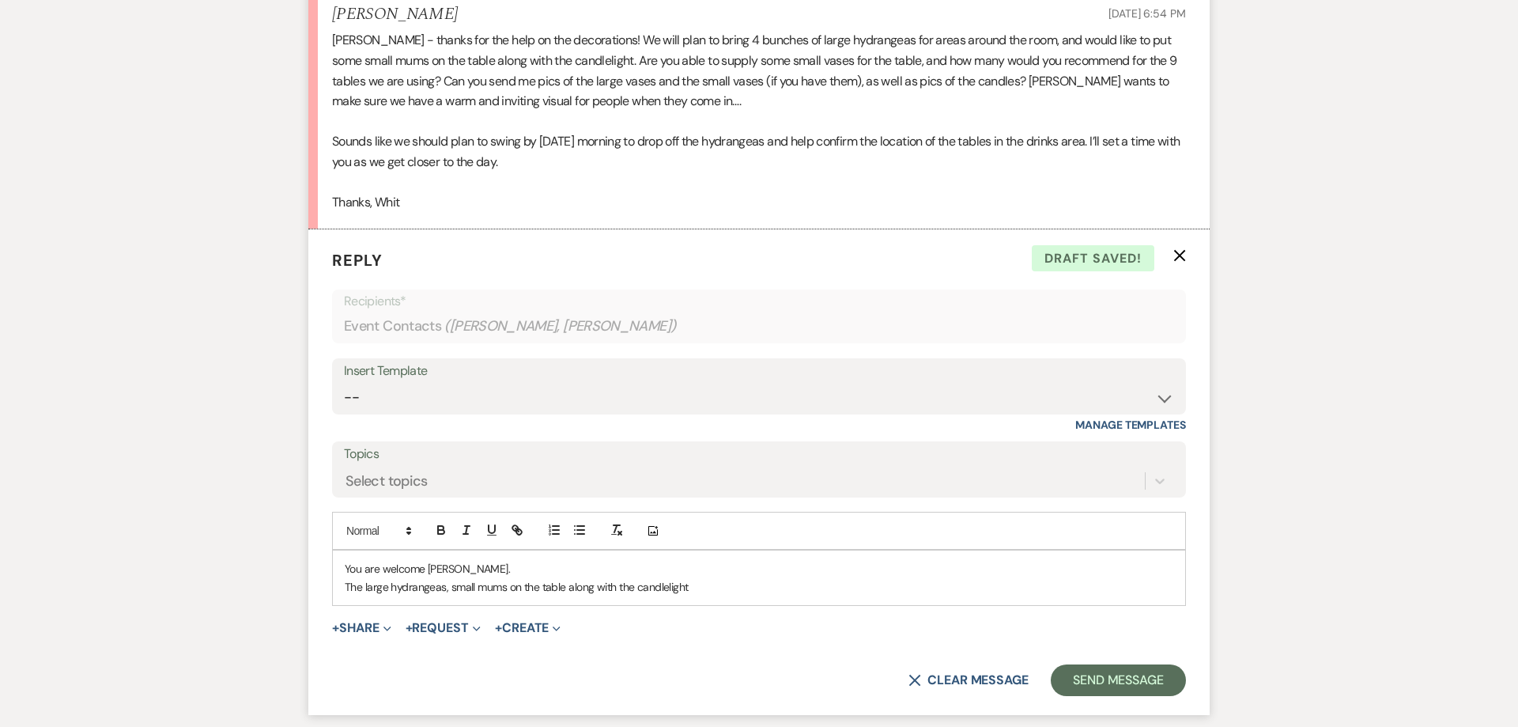
click at [808, 542] on div "Add Photo" at bounding box center [759, 531] width 854 height 38
click at [731, 595] on p "The large hydrangeas, small mums on the table along with the candlelight" at bounding box center [759, 586] width 829 height 17
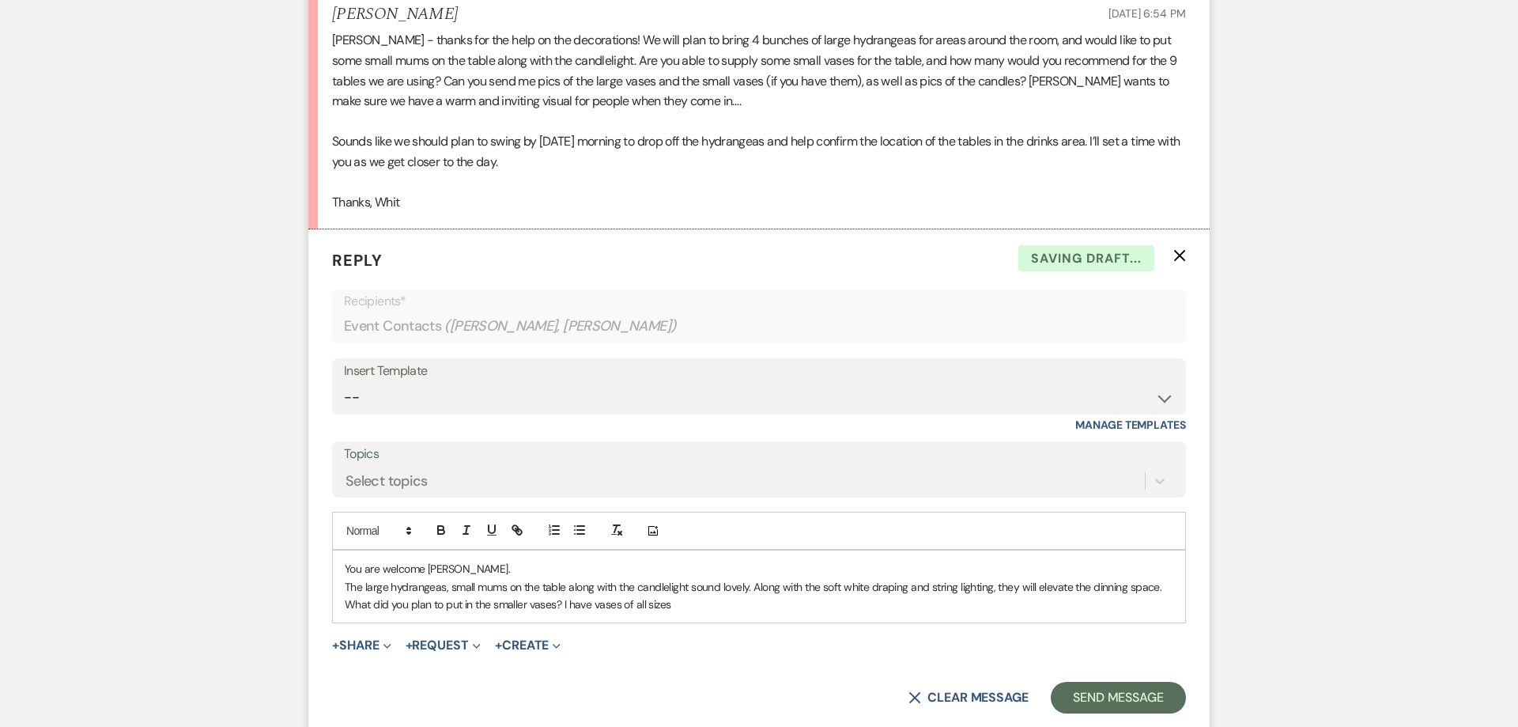
click at [557, 613] on p "What did you plan to put in the smaller vases? I have vases of all sizes" at bounding box center [759, 603] width 829 height 17
click at [569, 613] on p "What did you plan to put in the smaller vases? I have vases of all sizes" at bounding box center [759, 603] width 829 height 17
click at [674, 613] on p "What did you plan to put in the smaller vases? I have vases of all sizes" at bounding box center [759, 603] width 829 height 17
click at [554, 613] on p "What did you plan to put in the smaller vases? I have vases of all sizes." at bounding box center [759, 603] width 829 height 17
click at [747, 613] on p "What did you plan to put in the smaller vases on the table? I have vases of all…" at bounding box center [759, 603] width 829 height 17
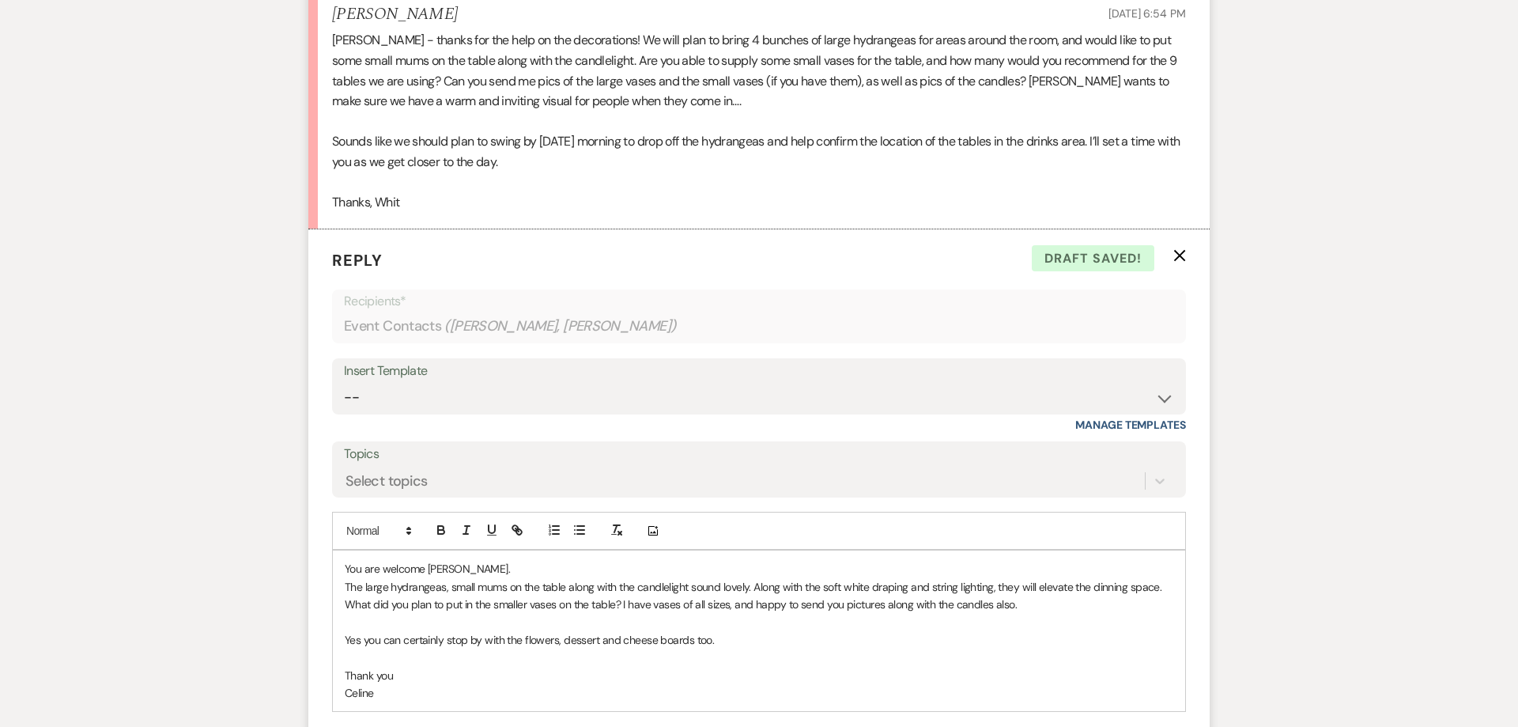
click at [774, 648] on p "Yes you can certainly stop by with the flowers, dessert and cheese boards too." at bounding box center [759, 639] width 829 height 17
drag, startPoint x: 965, startPoint y: 663, endPoint x: 713, endPoint y: 663, distance: 251.5
click at [713, 648] on p "Yes you can certainly stop by with the flowers, dessert and cheese boards too. …" at bounding box center [759, 639] width 829 height 17
click at [1164, 595] on p "The large hydrangeas, small mums on the table along with the candlelight sound …" at bounding box center [759, 586] width 829 height 17
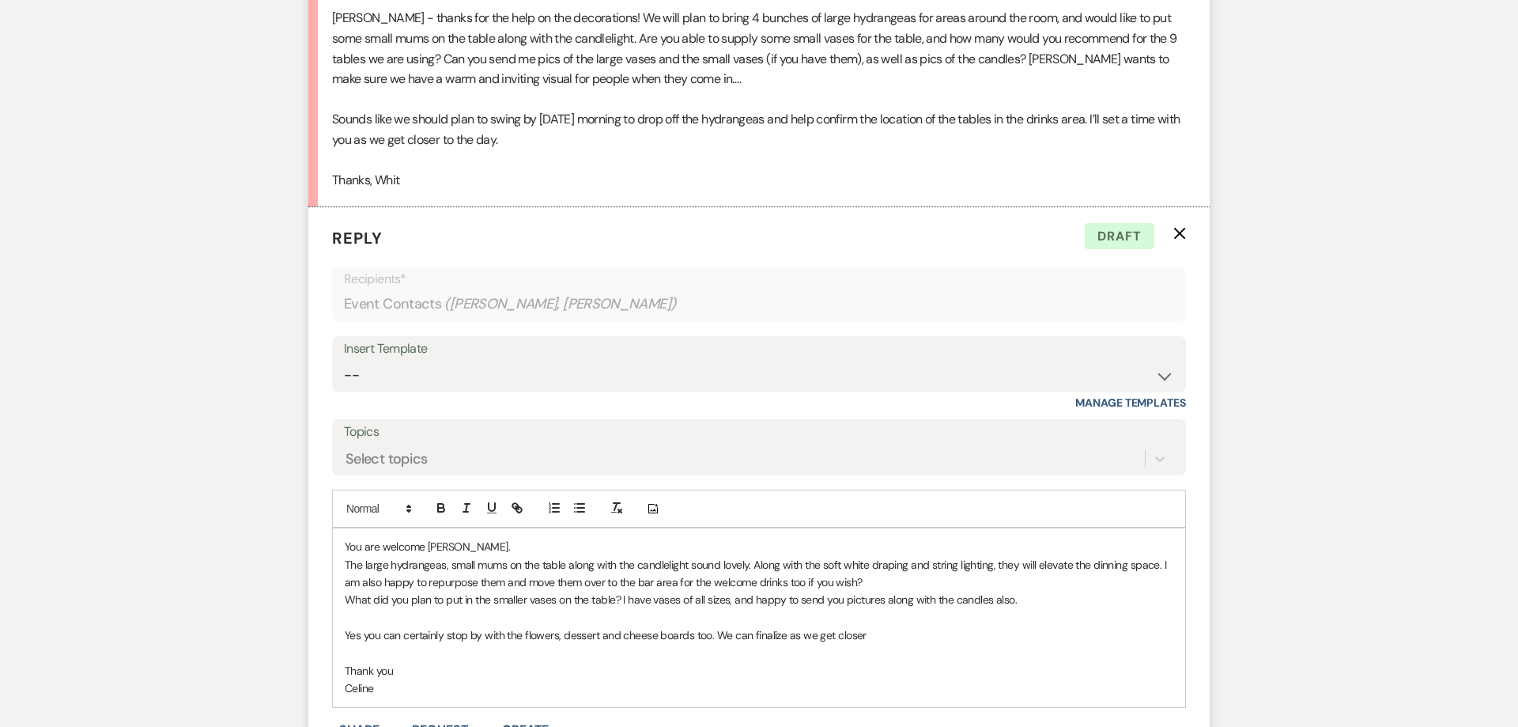
scroll to position [6781, 0]
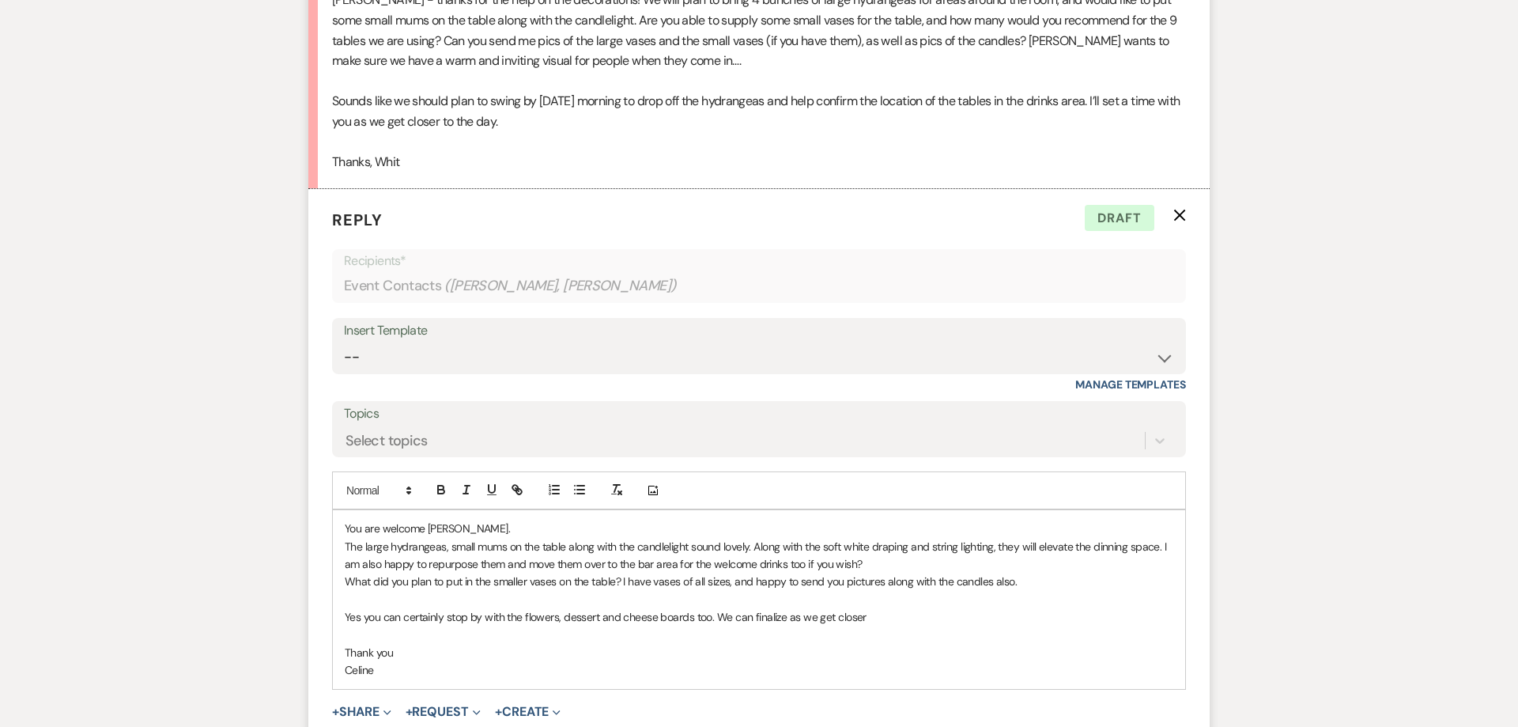
click at [753, 590] on p "What did you plan to put in the smaller vases on the table? I have vases of all…" at bounding box center [759, 581] width 829 height 17
click at [1005, 590] on p "What did you plan to put in the smaller vases on the table? I have vases of all…" at bounding box center [759, 581] width 829 height 17
click at [400, 661] on p "Thank you" at bounding box center [759, 652] width 829 height 17
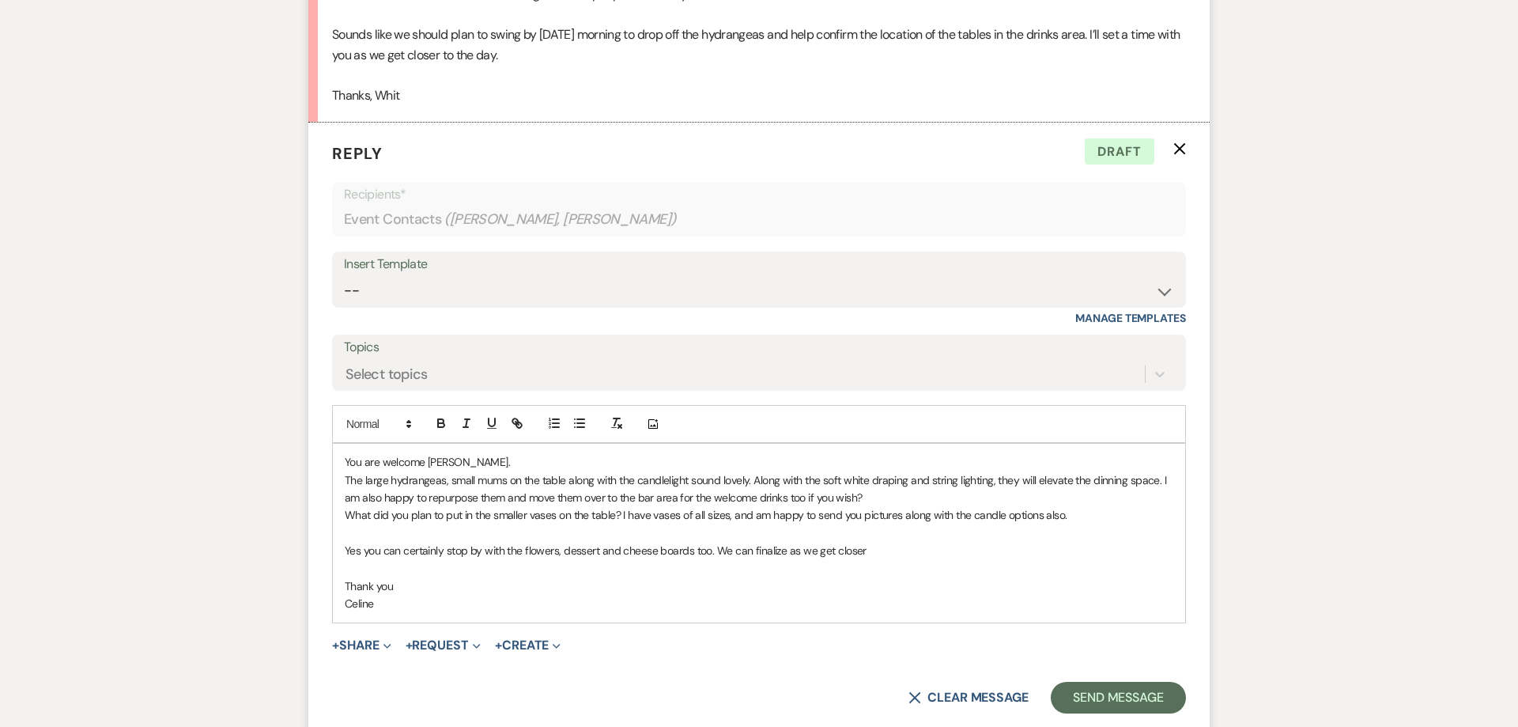
scroll to position [6862, 0]
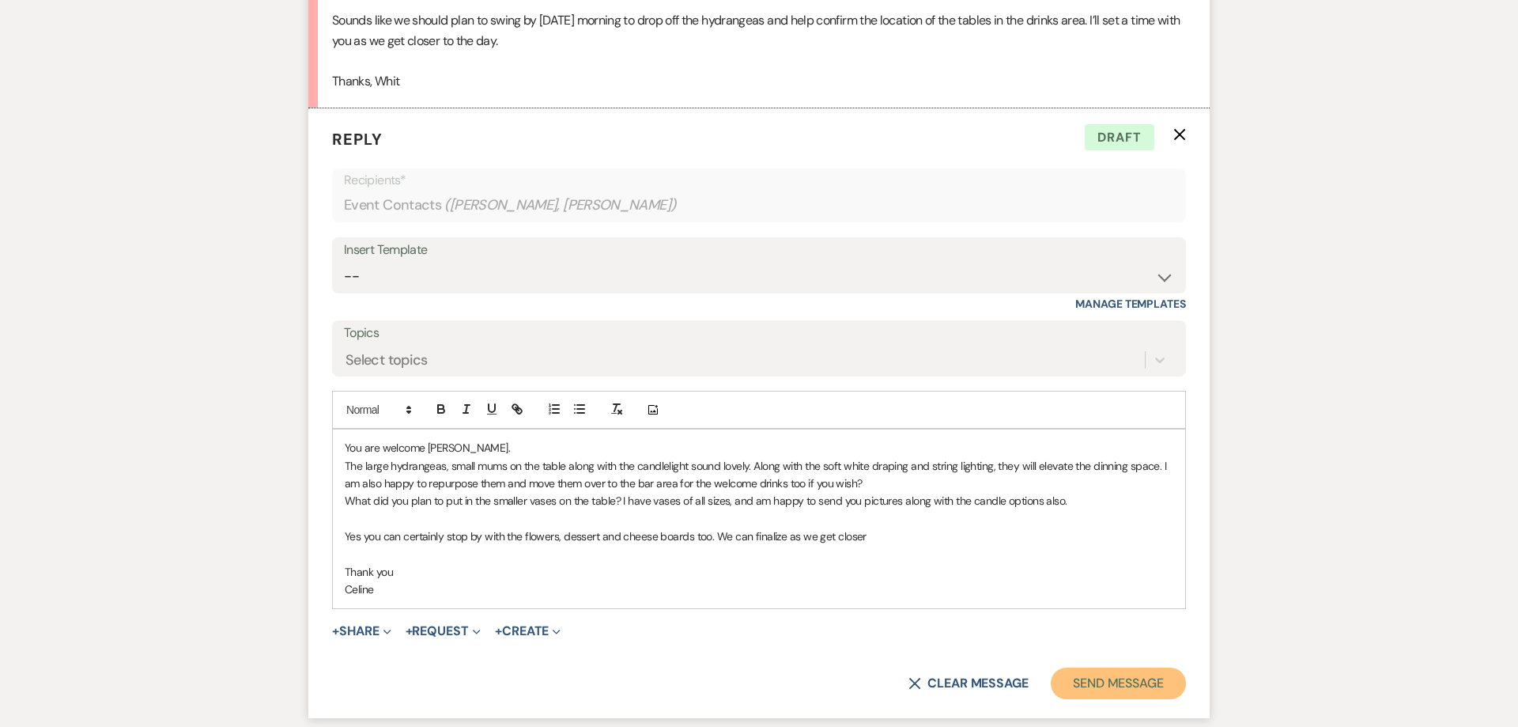
click at [1124, 699] on button "Send Message" at bounding box center [1118, 683] width 135 height 32
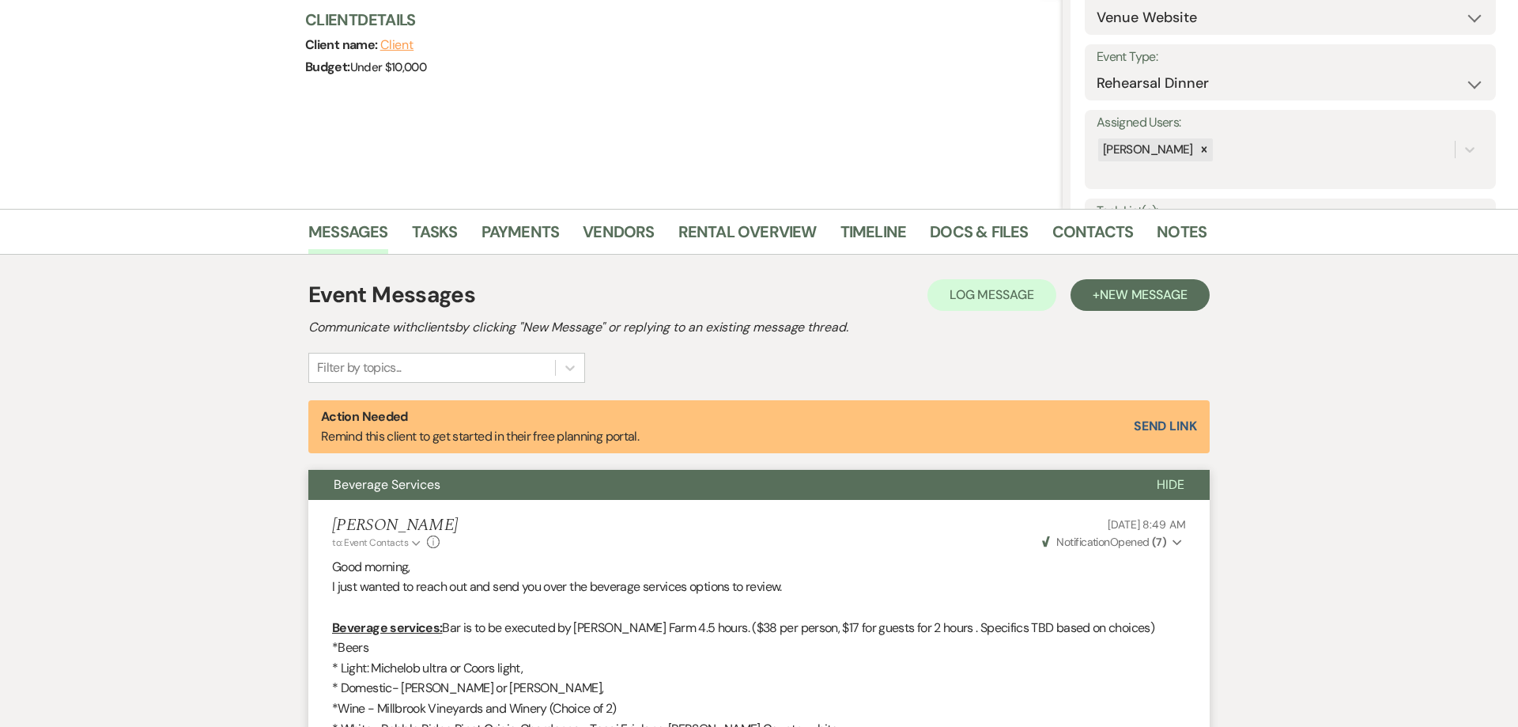
scroll to position [0, 0]
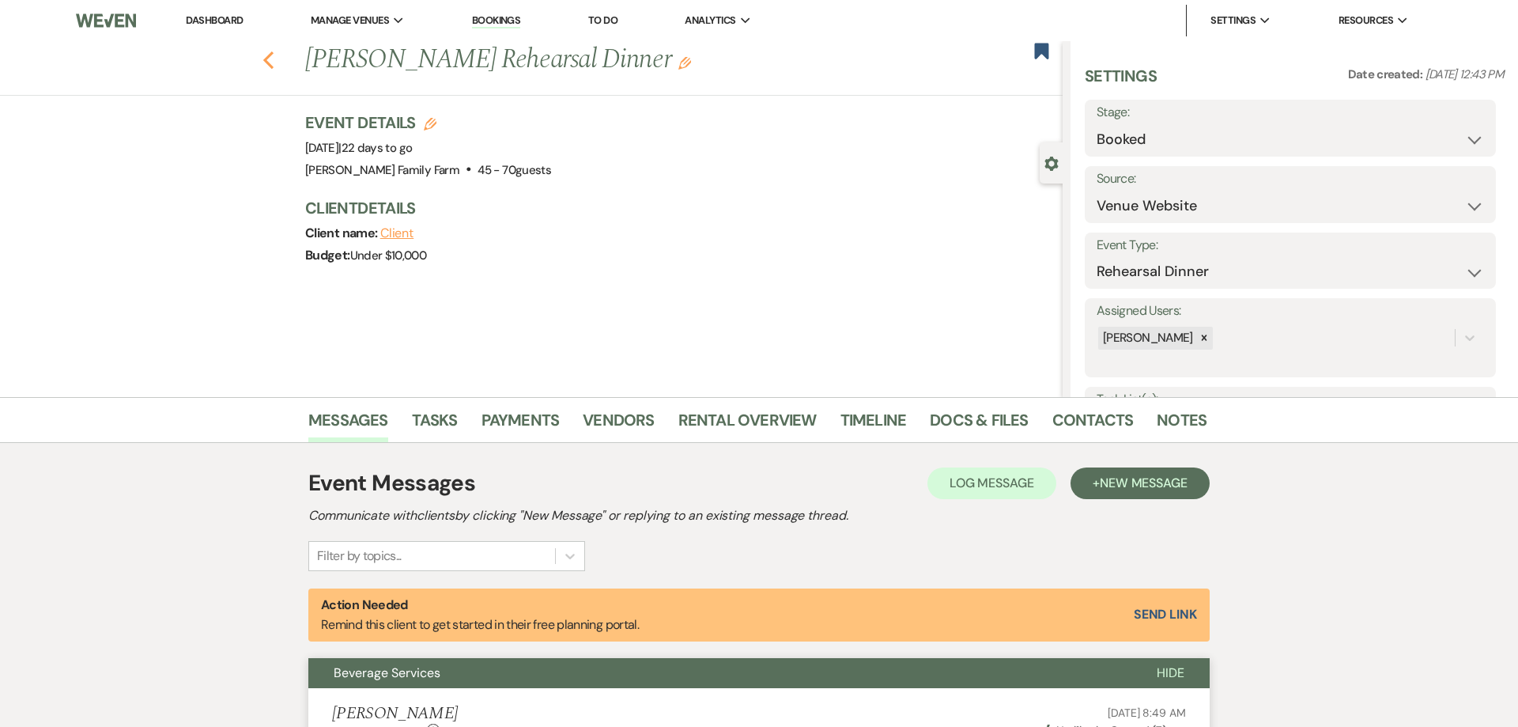
click at [267, 62] on use "button" at bounding box center [268, 59] width 10 height 17
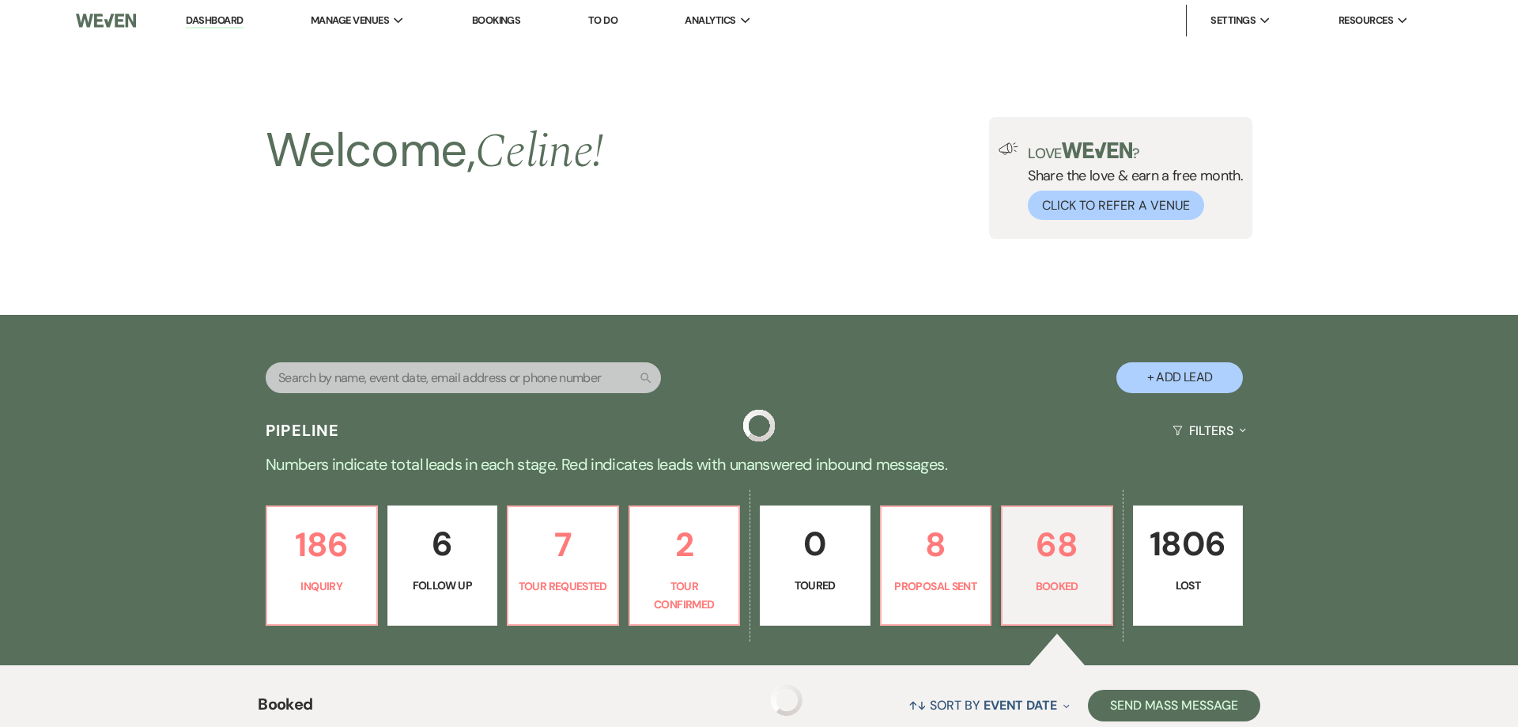
scroll to position [456, 0]
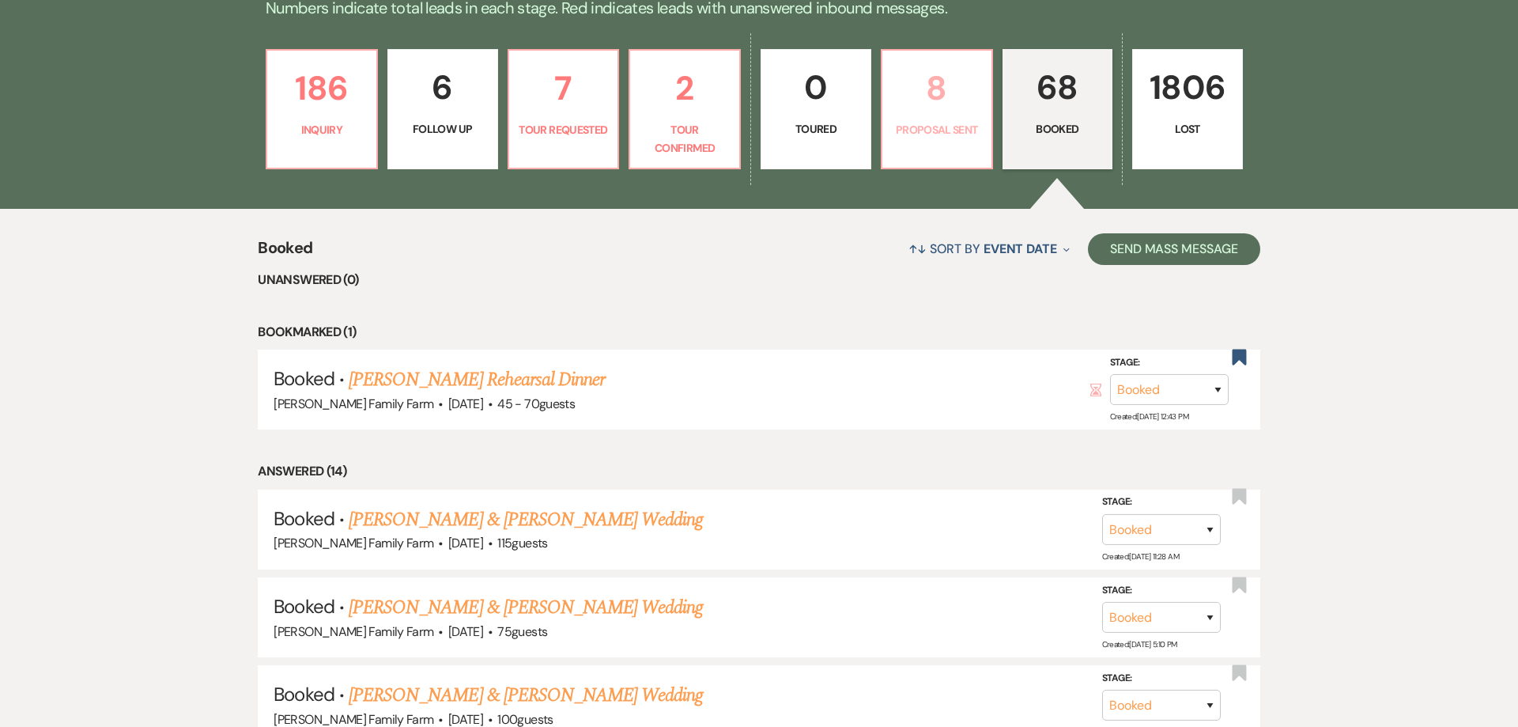
click at [939, 123] on p "Proposal Sent" at bounding box center [937, 129] width 90 height 17
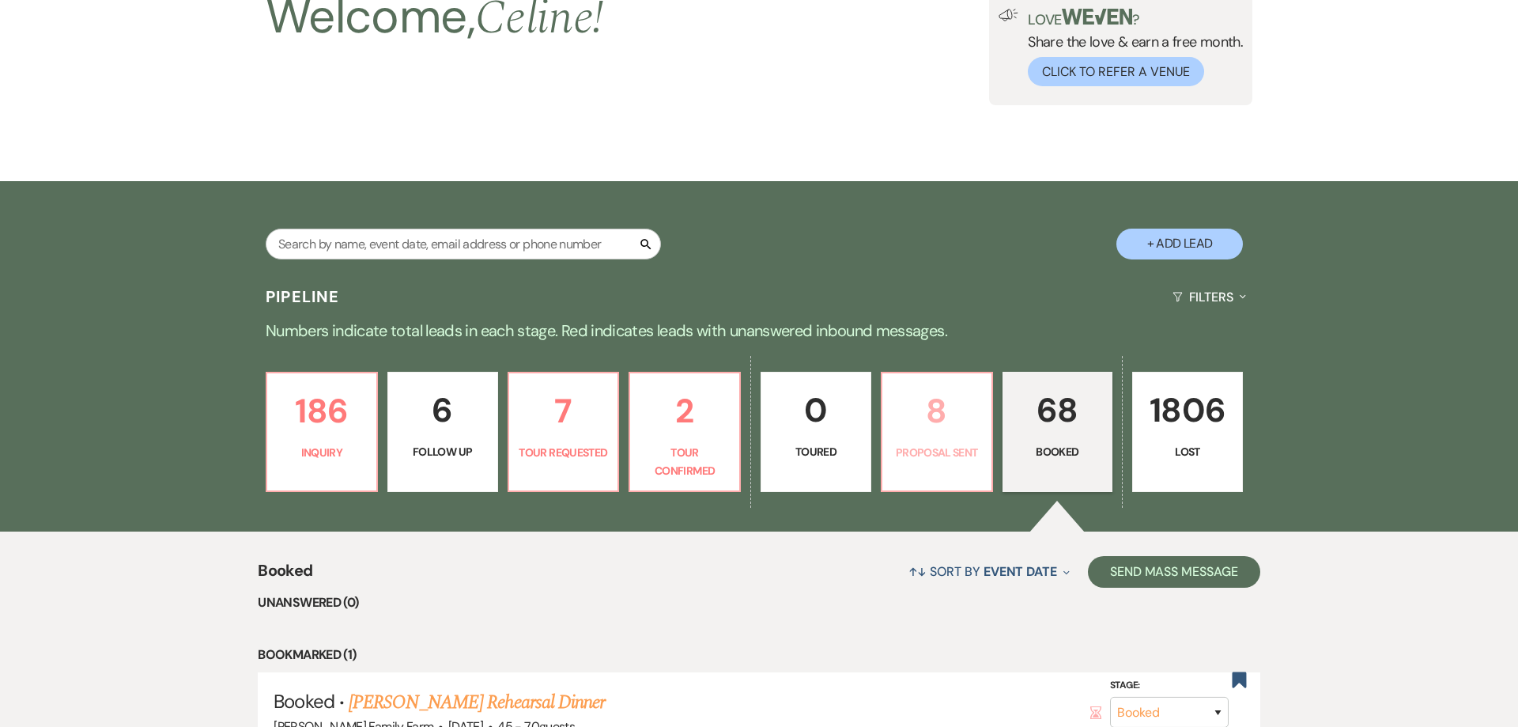
select select "6"
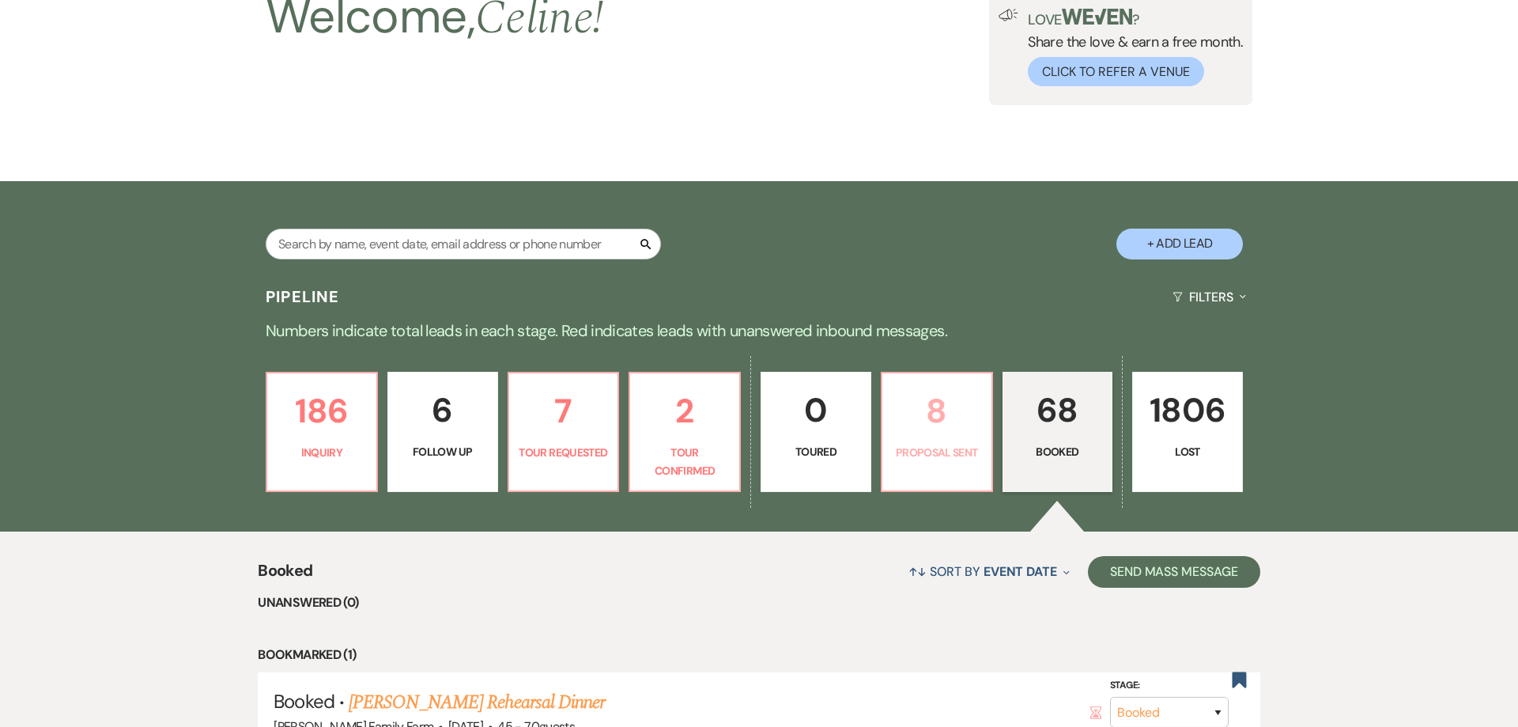
select select "6"
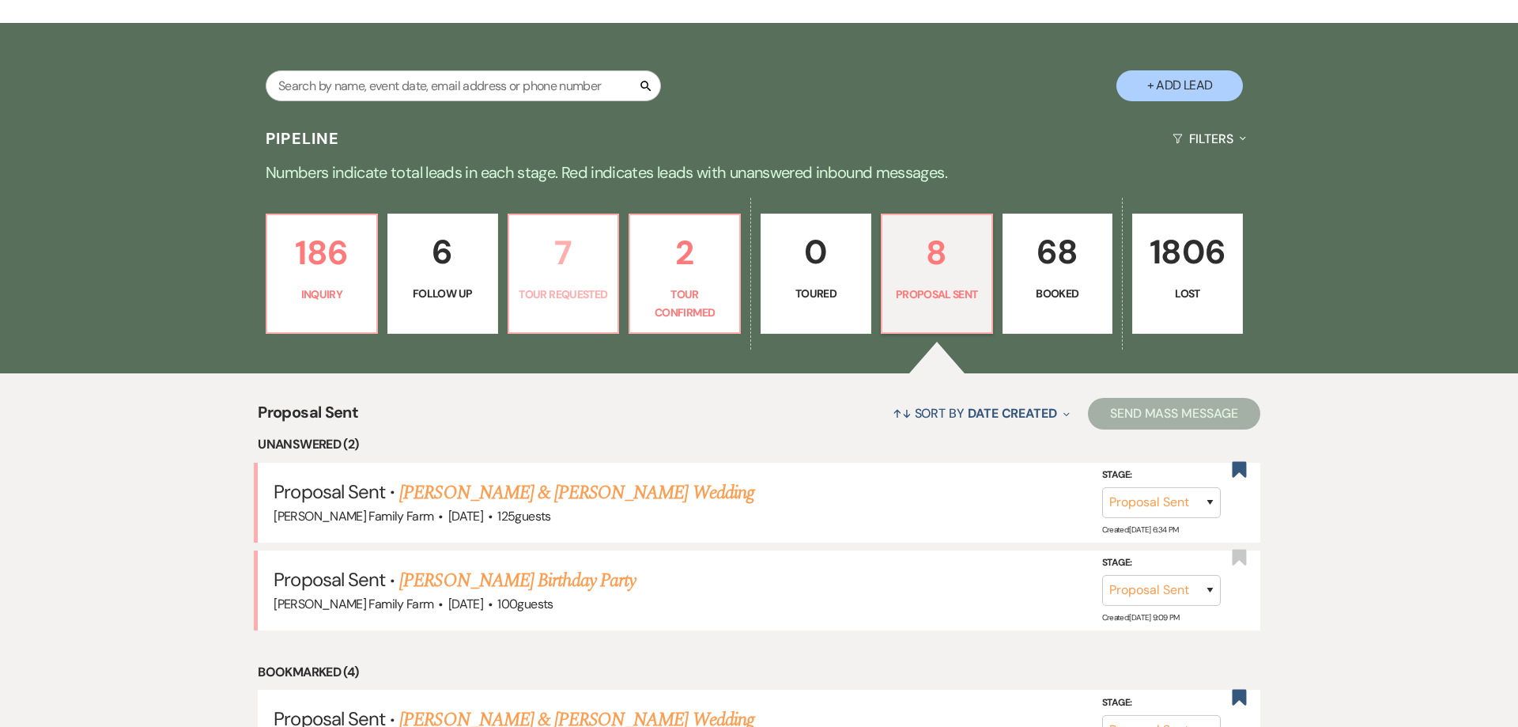
scroll to position [356, 0]
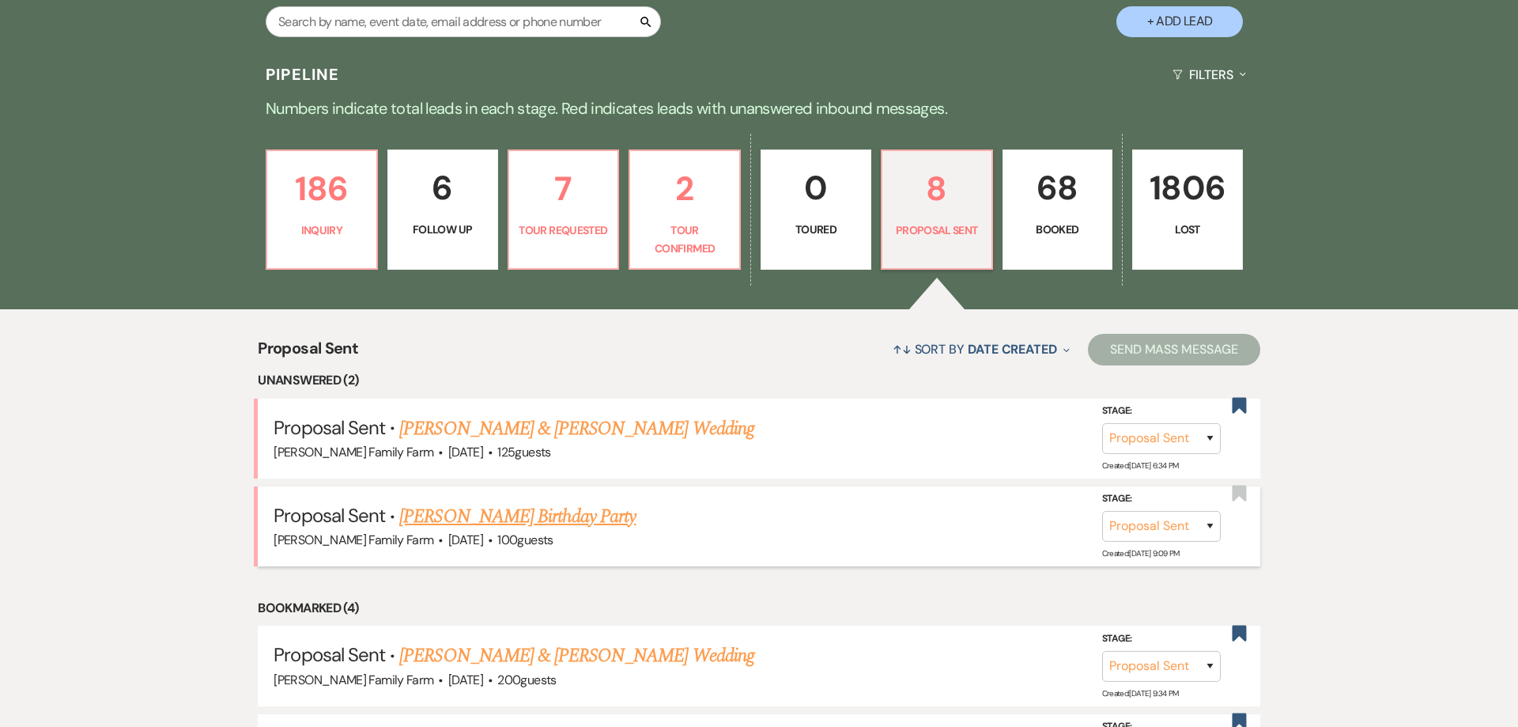
click at [520, 519] on link "[PERSON_NAME] Birthday Party" at bounding box center [517, 516] width 236 height 28
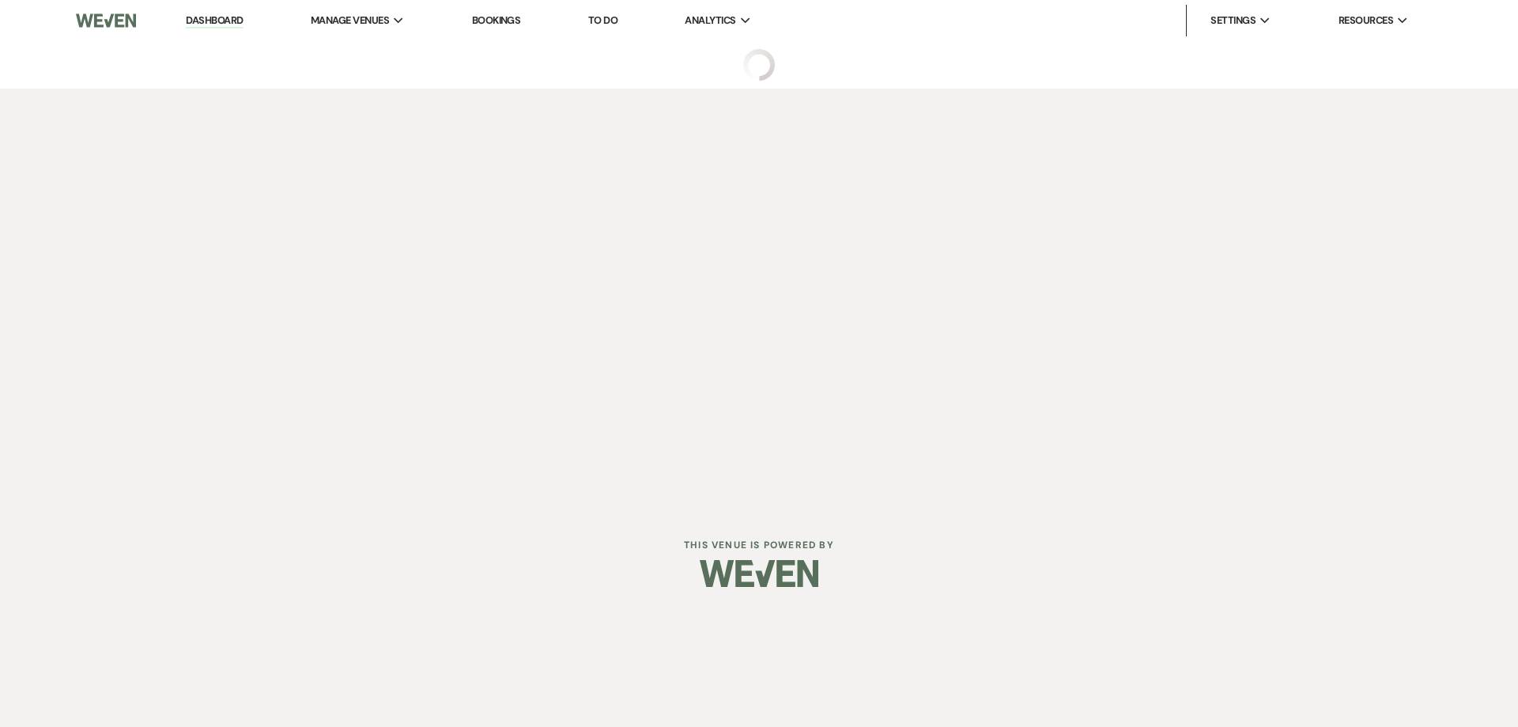
select select "6"
select select "5"
select select "4"
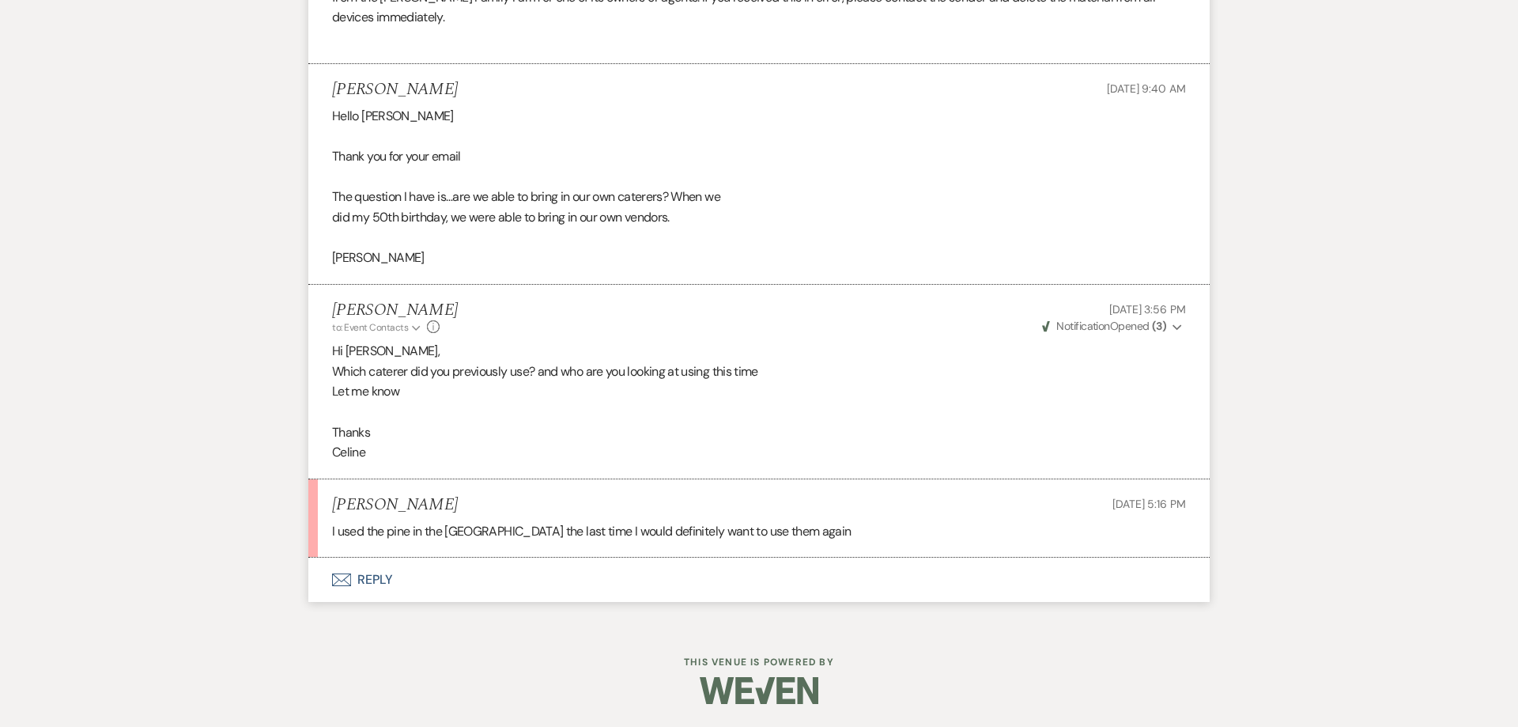
scroll to position [2103, 0]
drag, startPoint x: 368, startPoint y: 533, endPoint x: 480, endPoint y: 535, distance: 111.5
click at [480, 535] on p "I used the pine in the [GEOGRAPHIC_DATA] the last time I would definitely want …" at bounding box center [759, 530] width 854 height 21
copy p "the pine in the [GEOGRAPHIC_DATA]"
click at [385, 584] on button "Envelope Reply" at bounding box center [758, 579] width 901 height 44
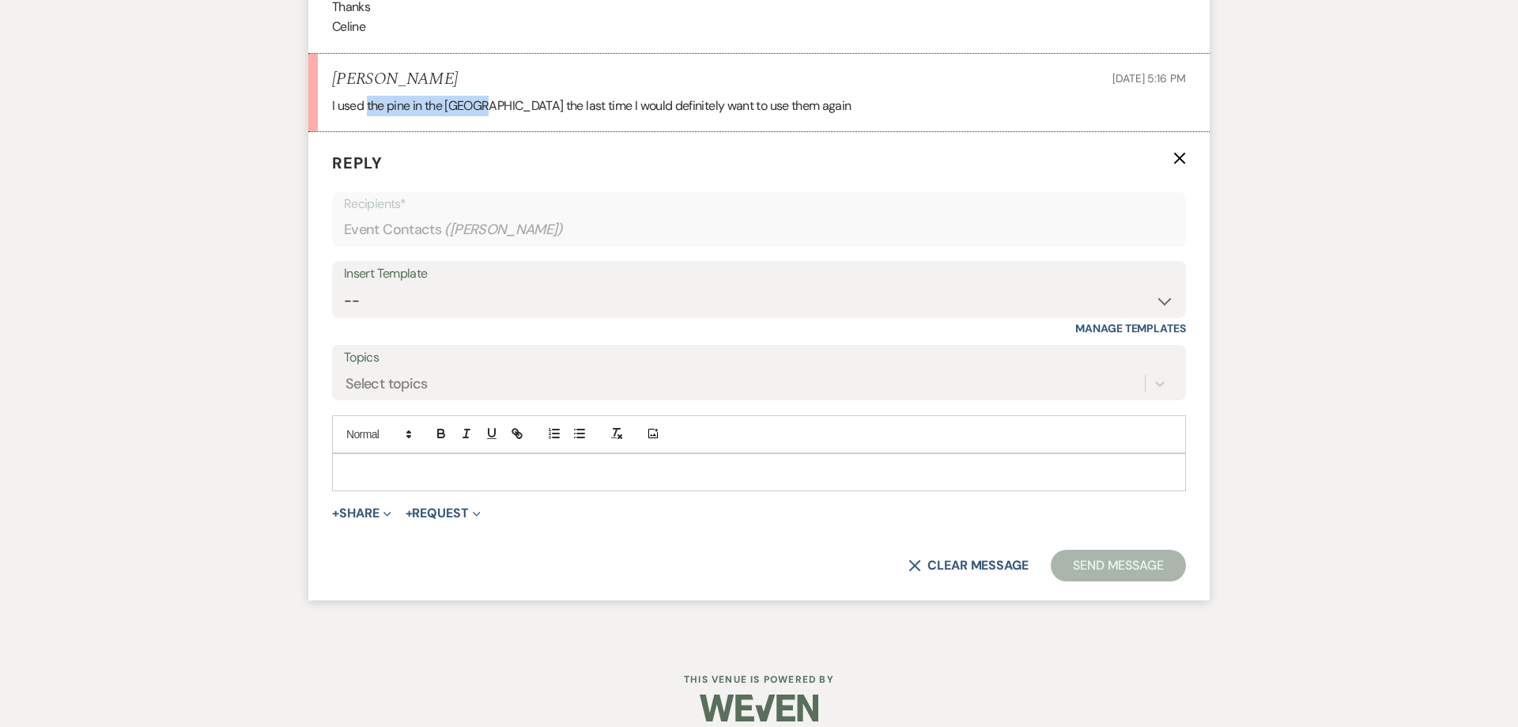
scroll to position [2530, 0]
click at [384, 478] on div at bounding box center [759, 469] width 852 height 36
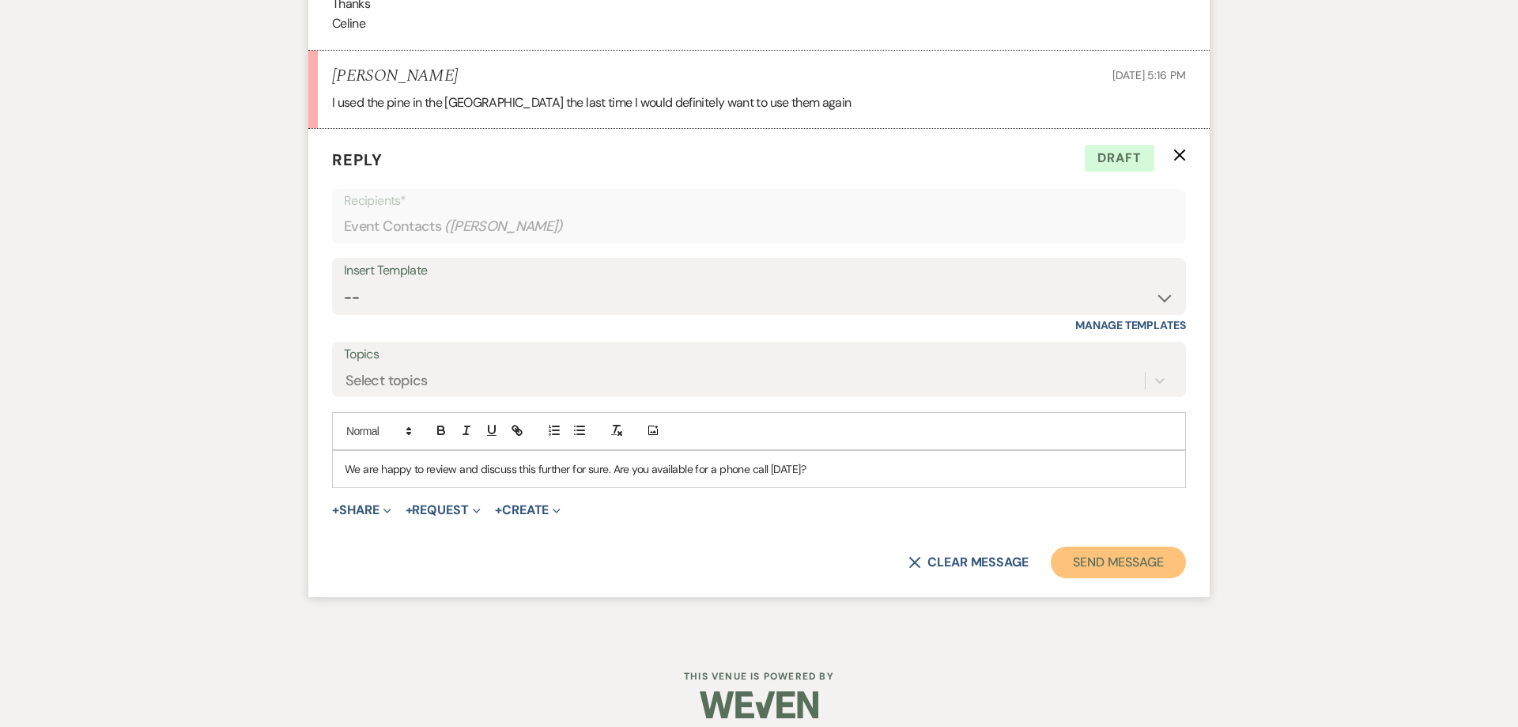
click at [1095, 563] on button "Send Message" at bounding box center [1118, 562] width 135 height 32
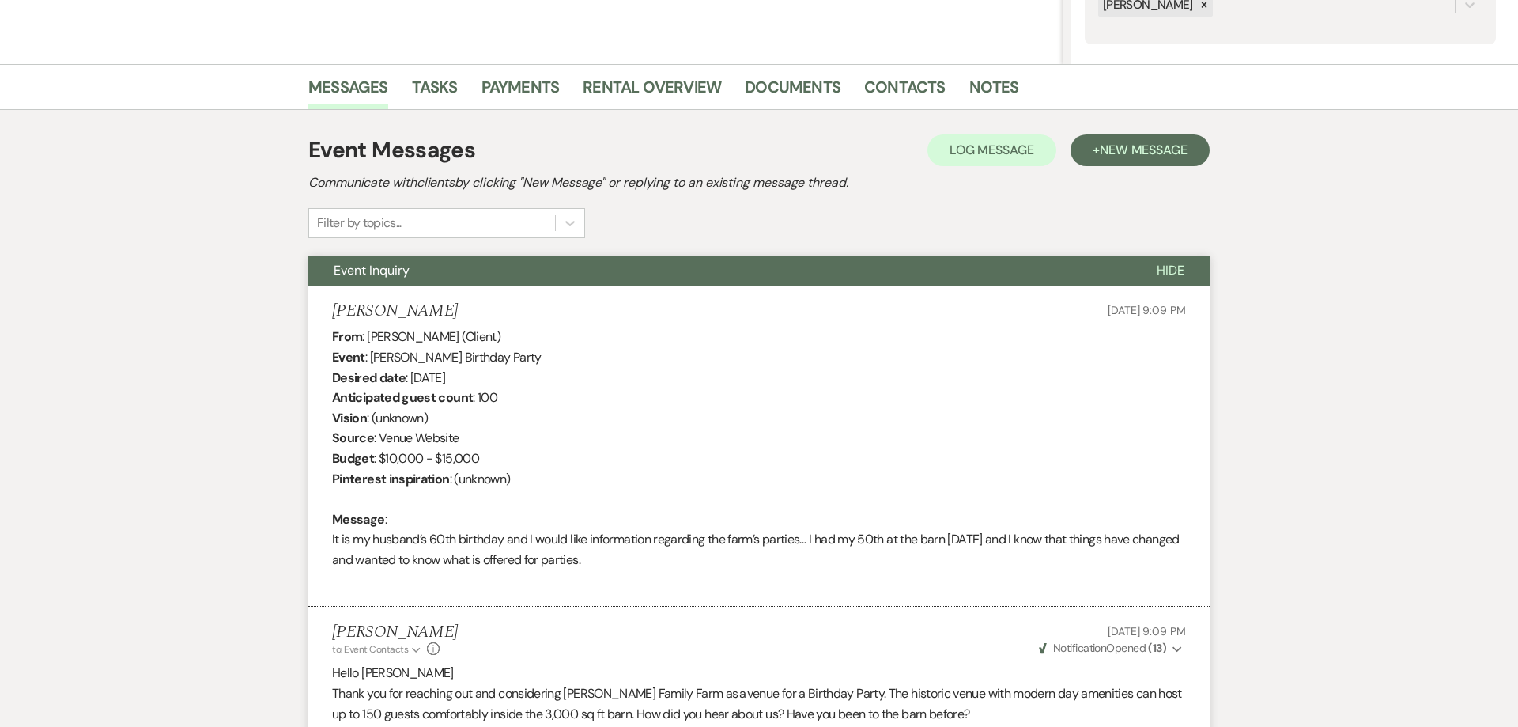
scroll to position [0, 0]
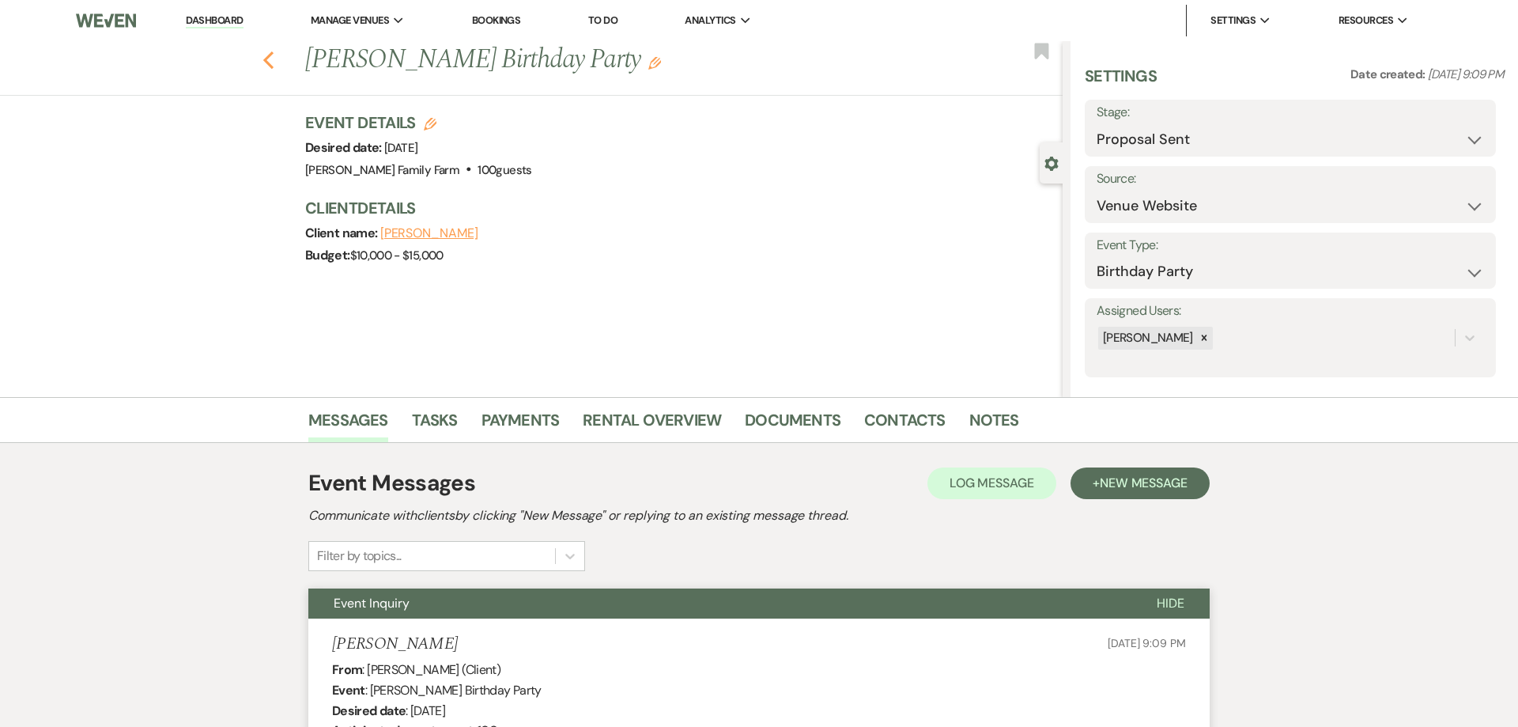
click at [270, 62] on icon "Previous" at bounding box center [269, 60] width 12 height 19
select select "6"
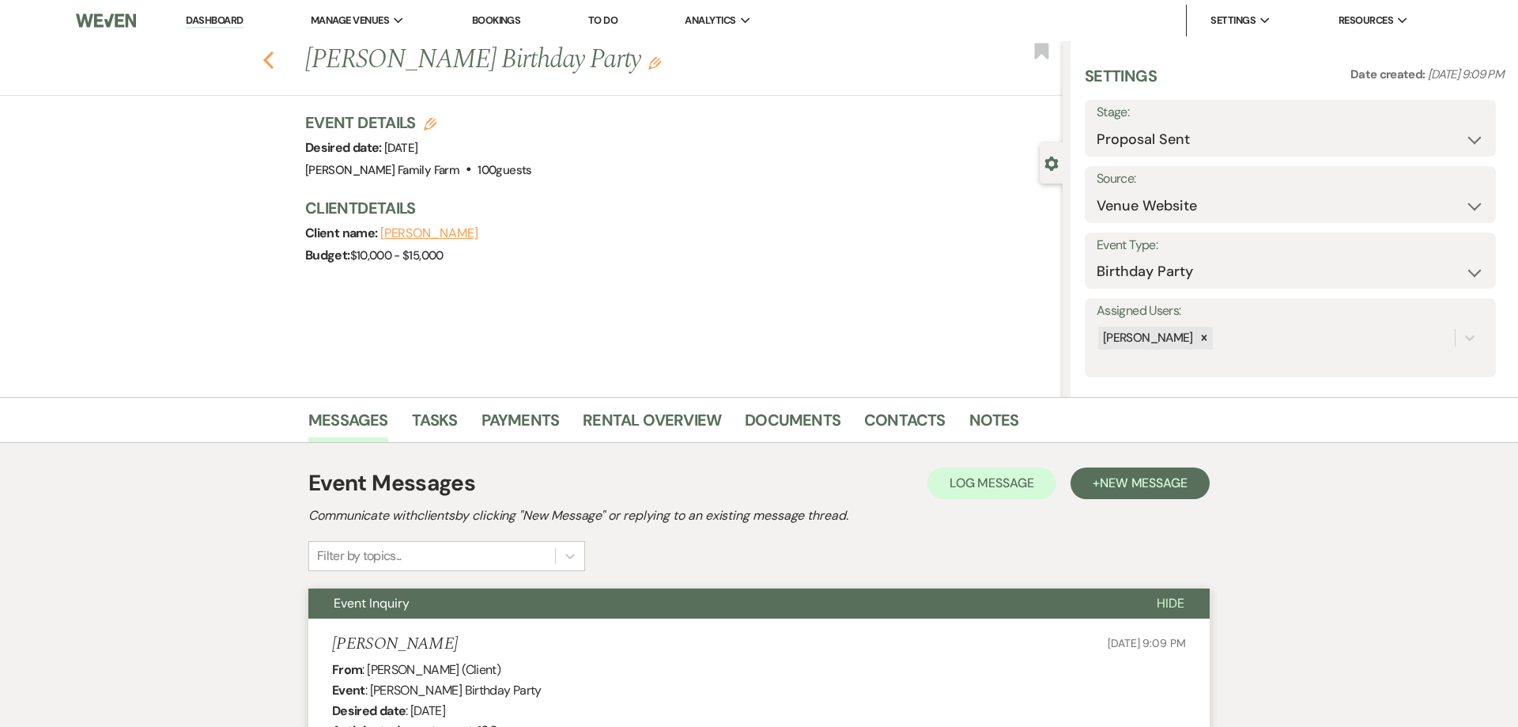
select select "6"
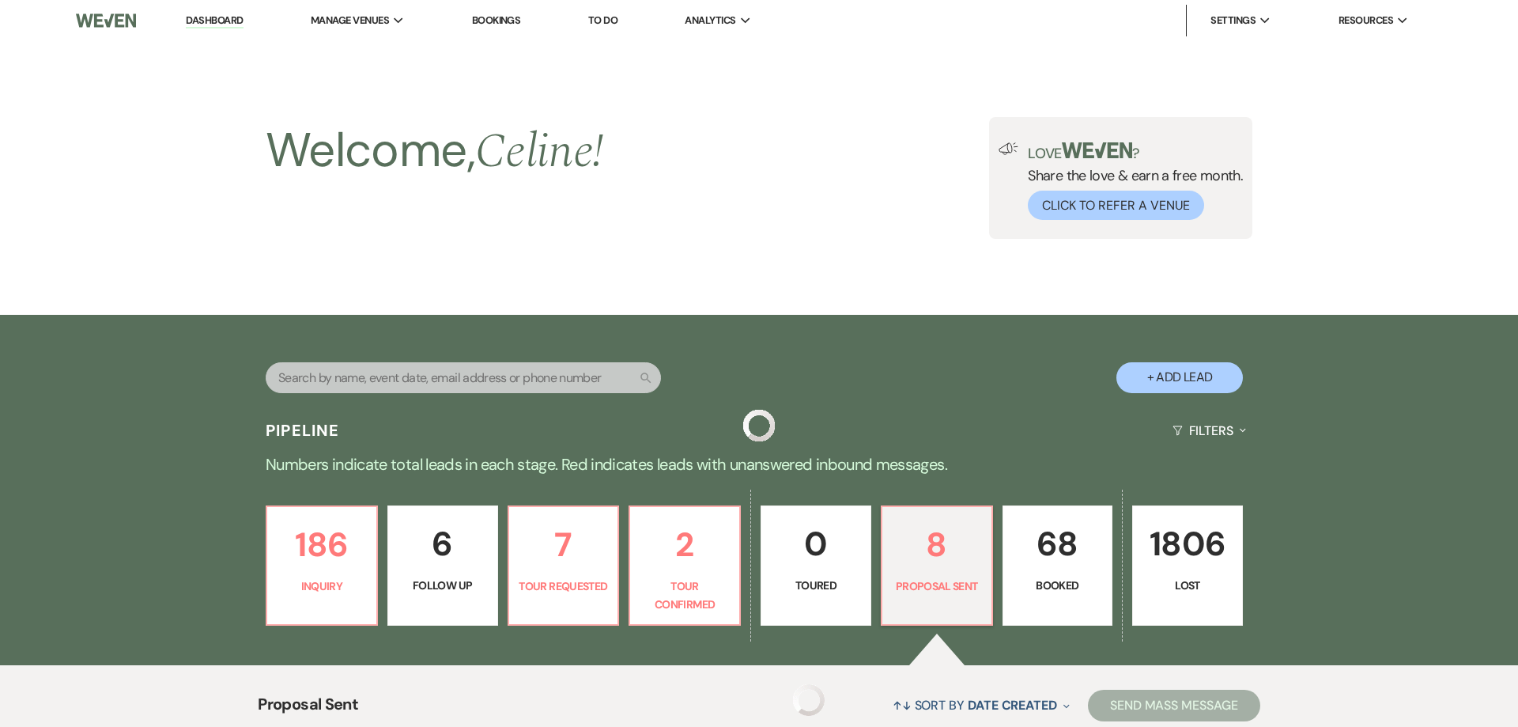
scroll to position [355, 0]
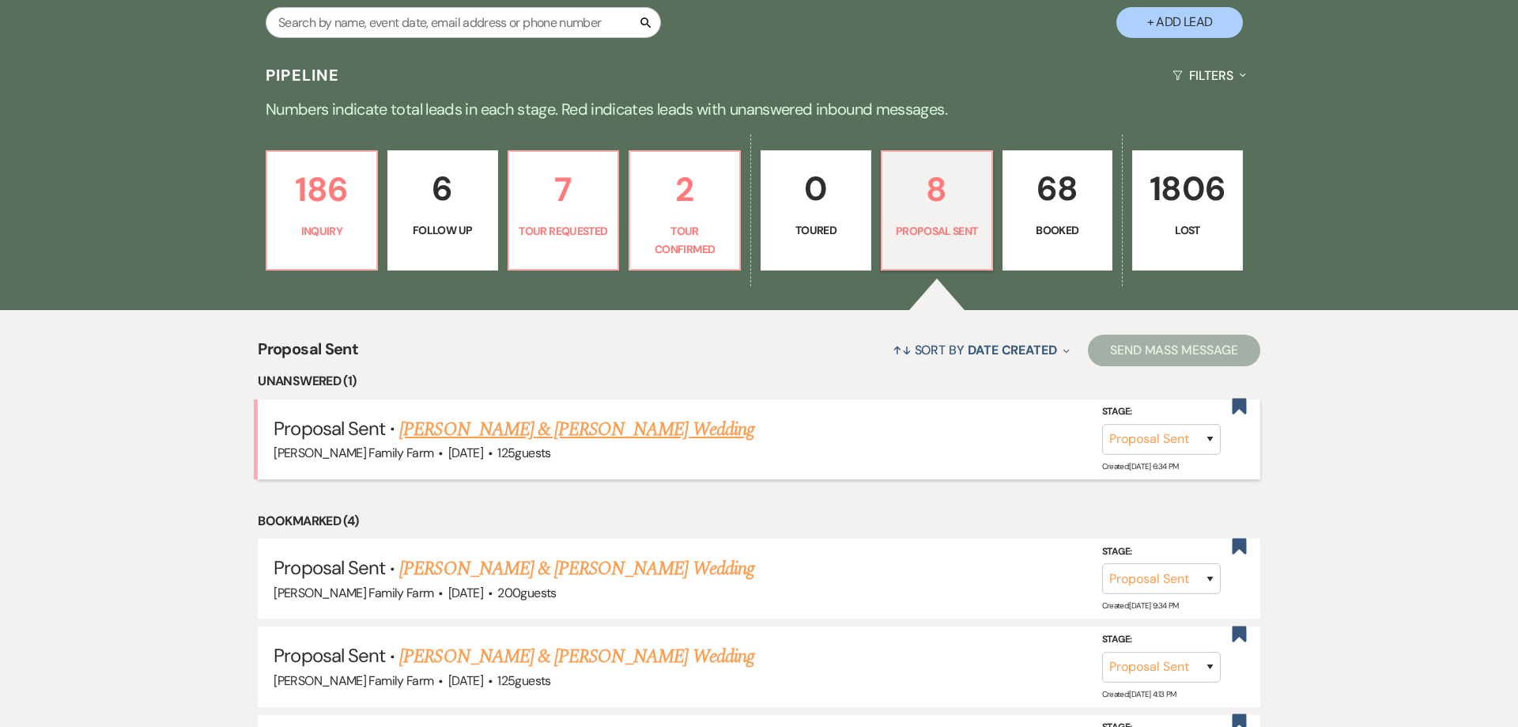
click at [678, 428] on link "[PERSON_NAME] & [PERSON_NAME] Wedding" at bounding box center [576, 429] width 354 height 28
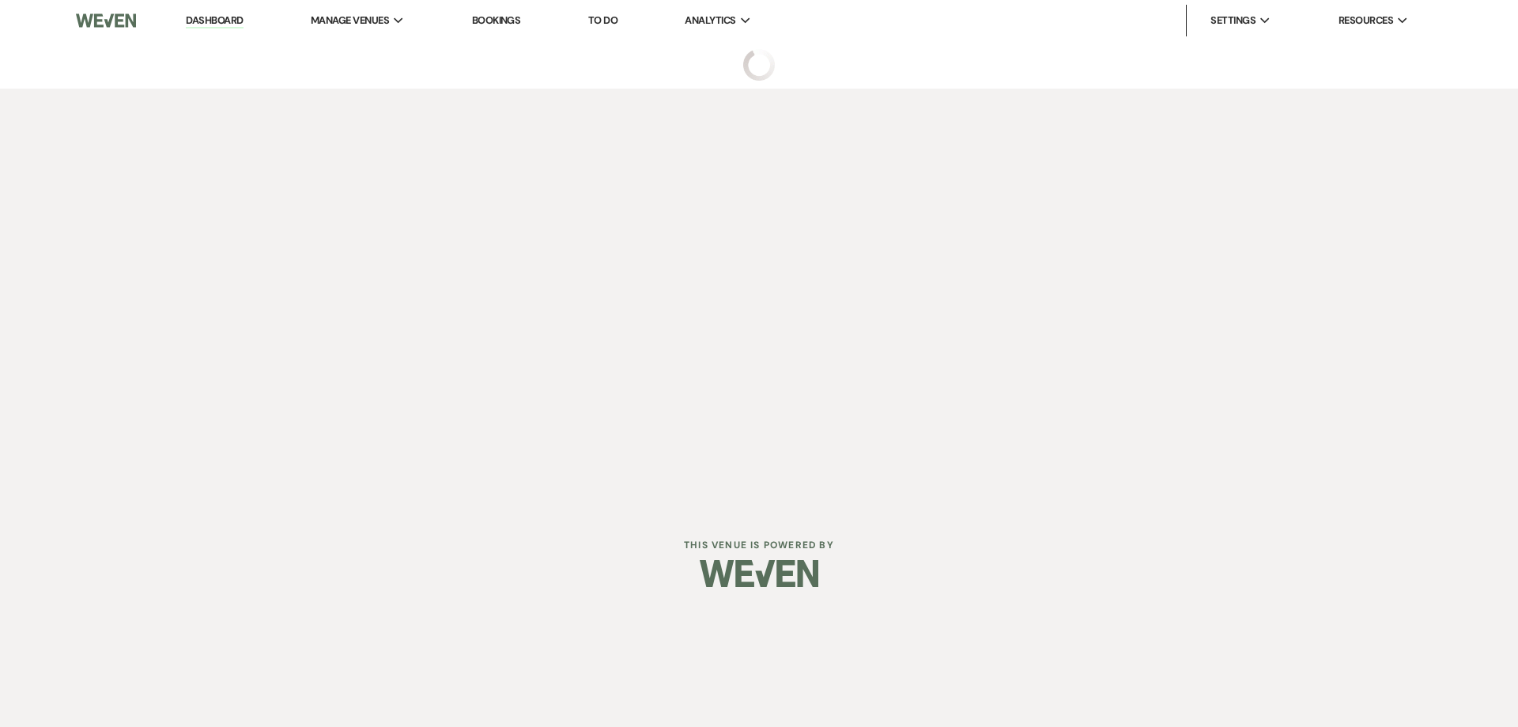
select select "6"
select select "5"
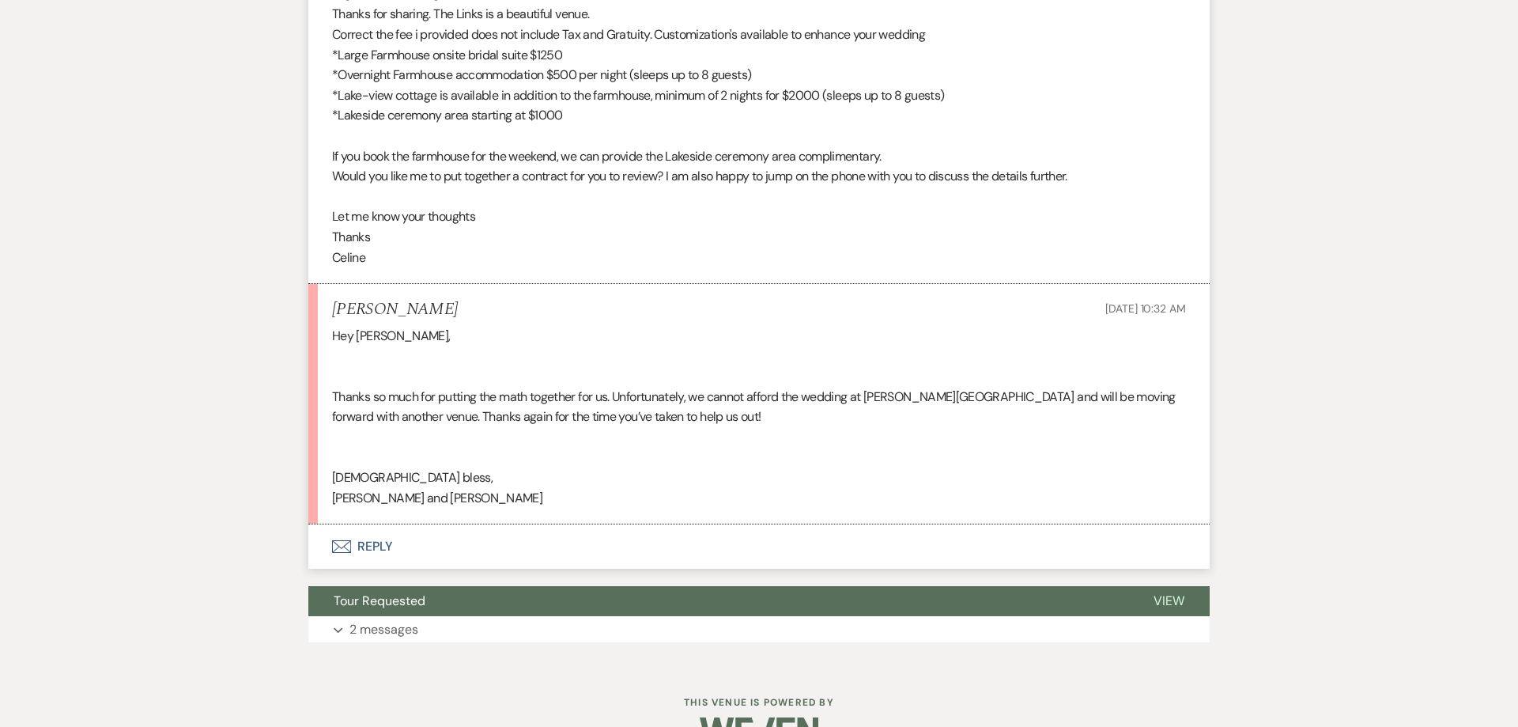
scroll to position [3541, 0]
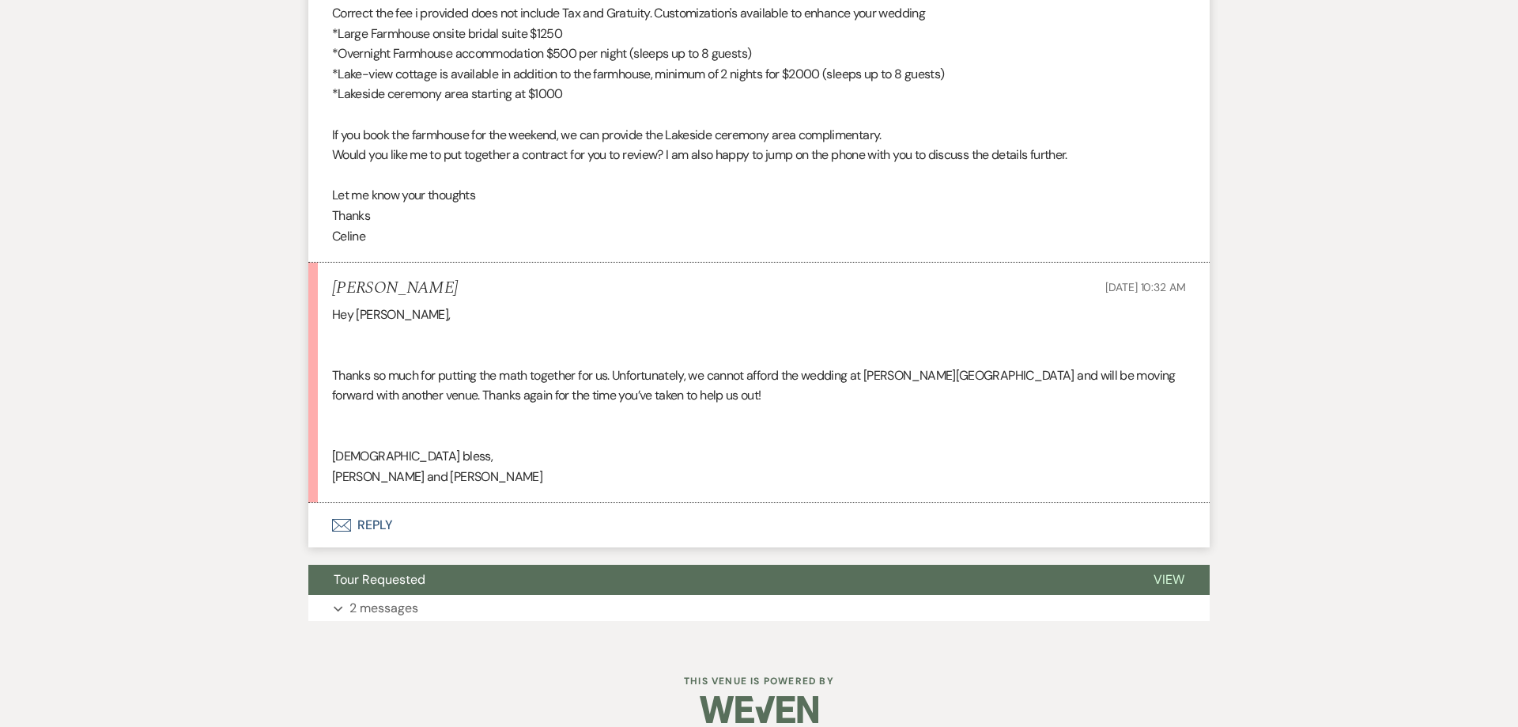
click at [369, 507] on button "Envelope Reply" at bounding box center [758, 525] width 901 height 44
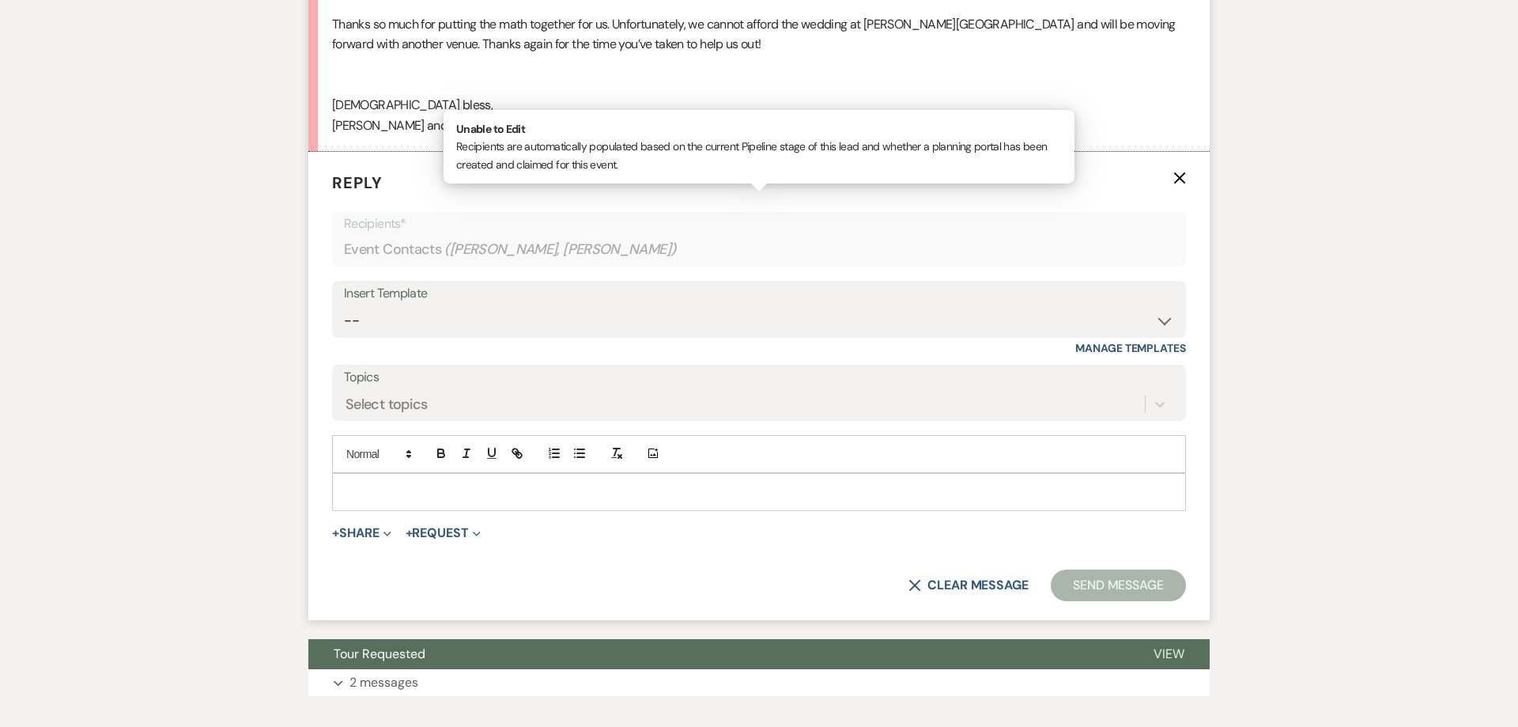
scroll to position [3895, 0]
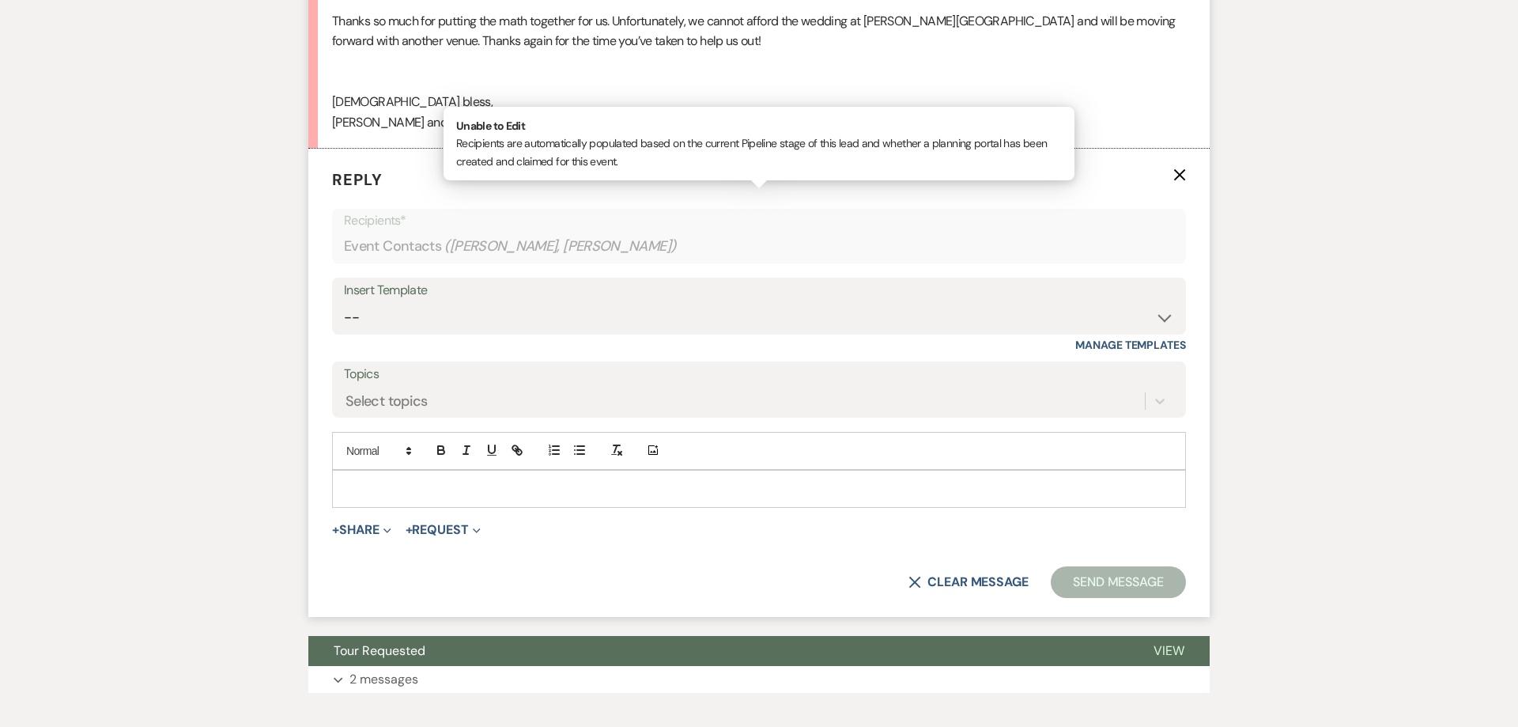
click at [422, 482] on div at bounding box center [759, 488] width 852 height 36
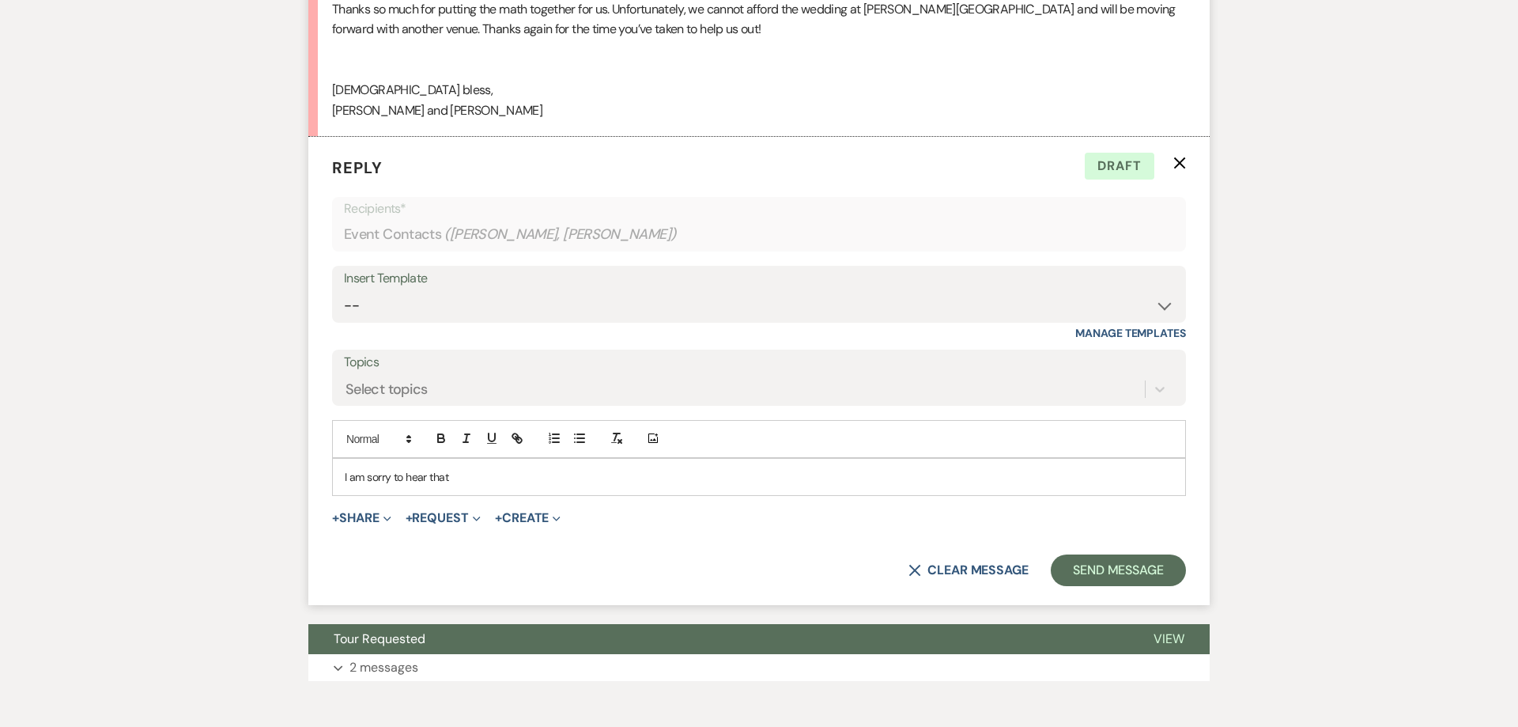
scroll to position [3916, 0]
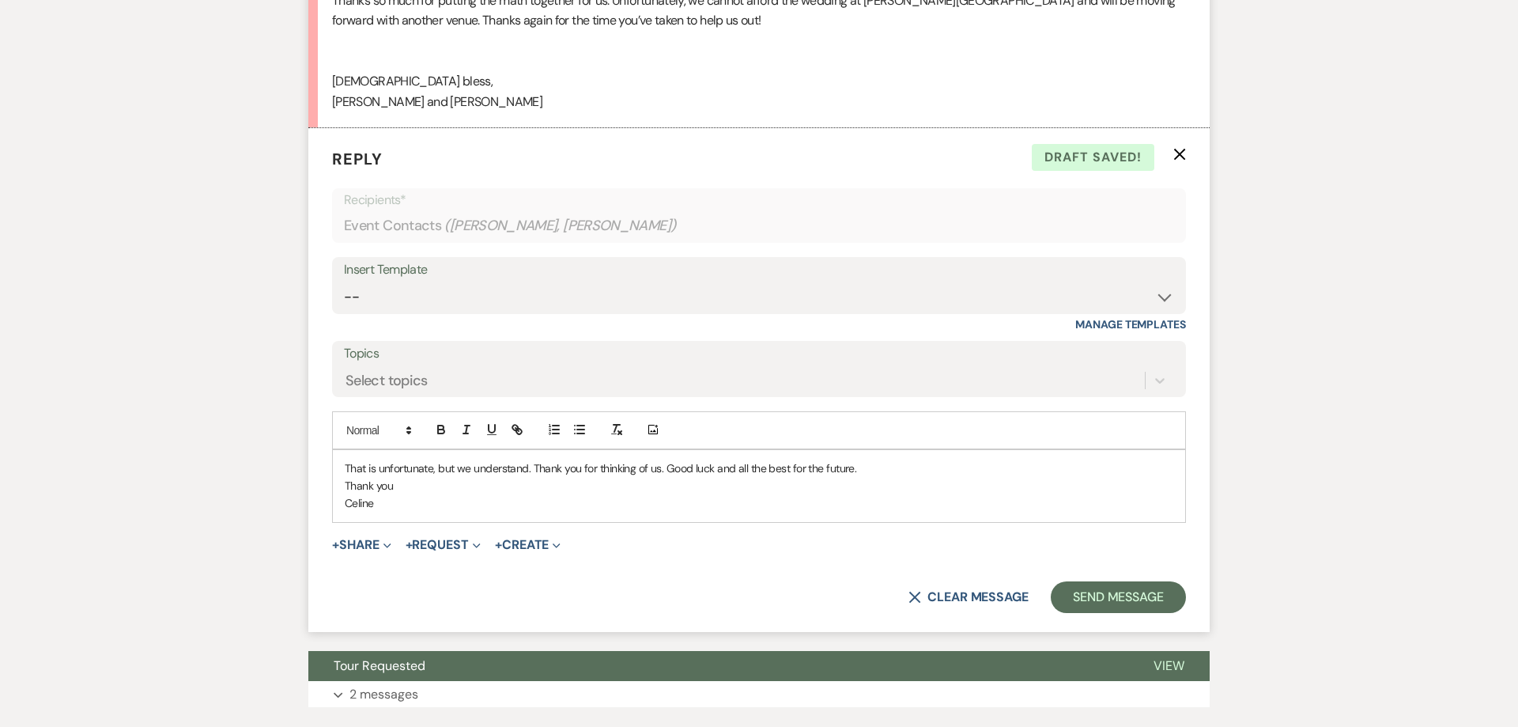
click at [531, 459] on p "That is unfortunate, but we understand. Thank you for thinking of us. Good luck…" at bounding box center [759, 467] width 829 height 17
click at [730, 494] on p "Celine" at bounding box center [759, 502] width 829 height 17
click at [448, 477] on p "Thank you" at bounding box center [759, 485] width 829 height 17
click at [1108, 581] on button "Send Message" at bounding box center [1118, 597] width 135 height 32
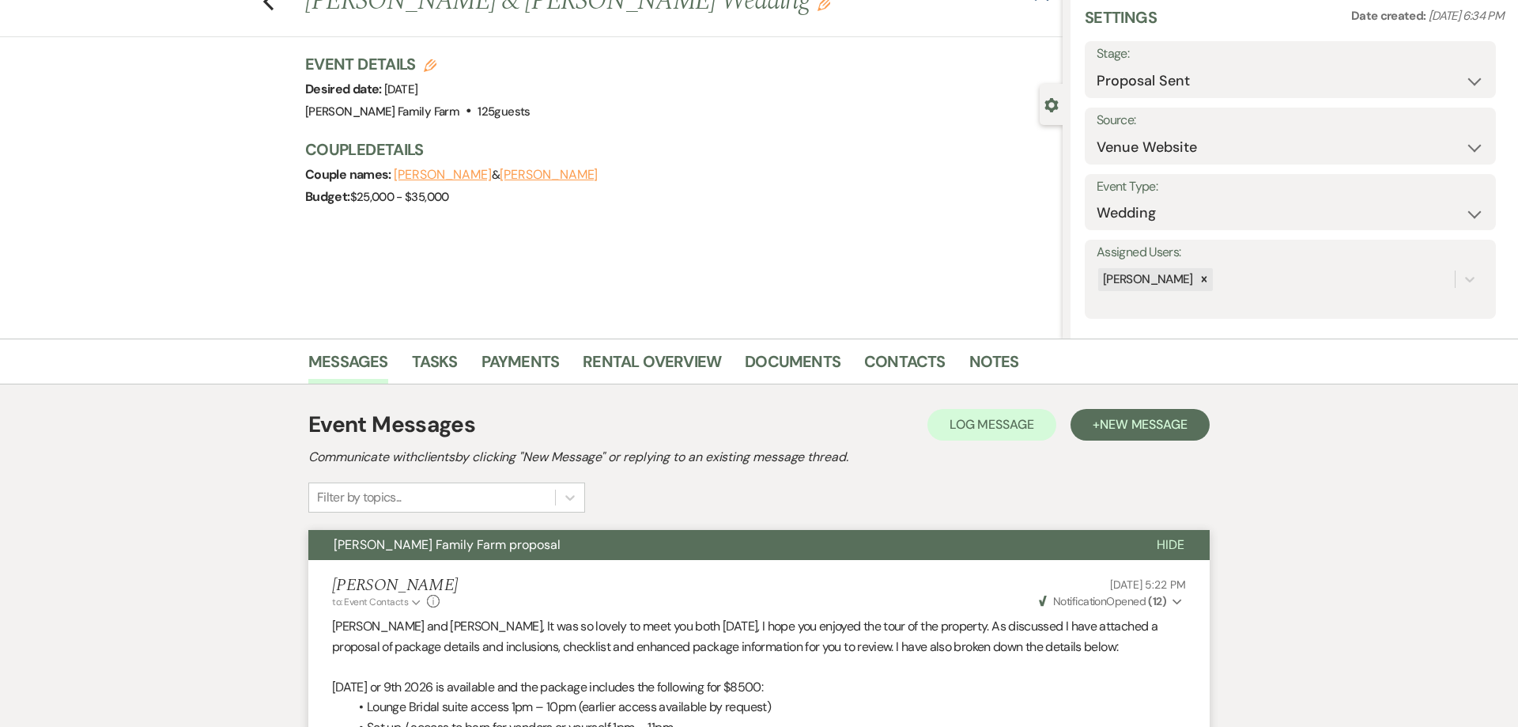
scroll to position [0, 0]
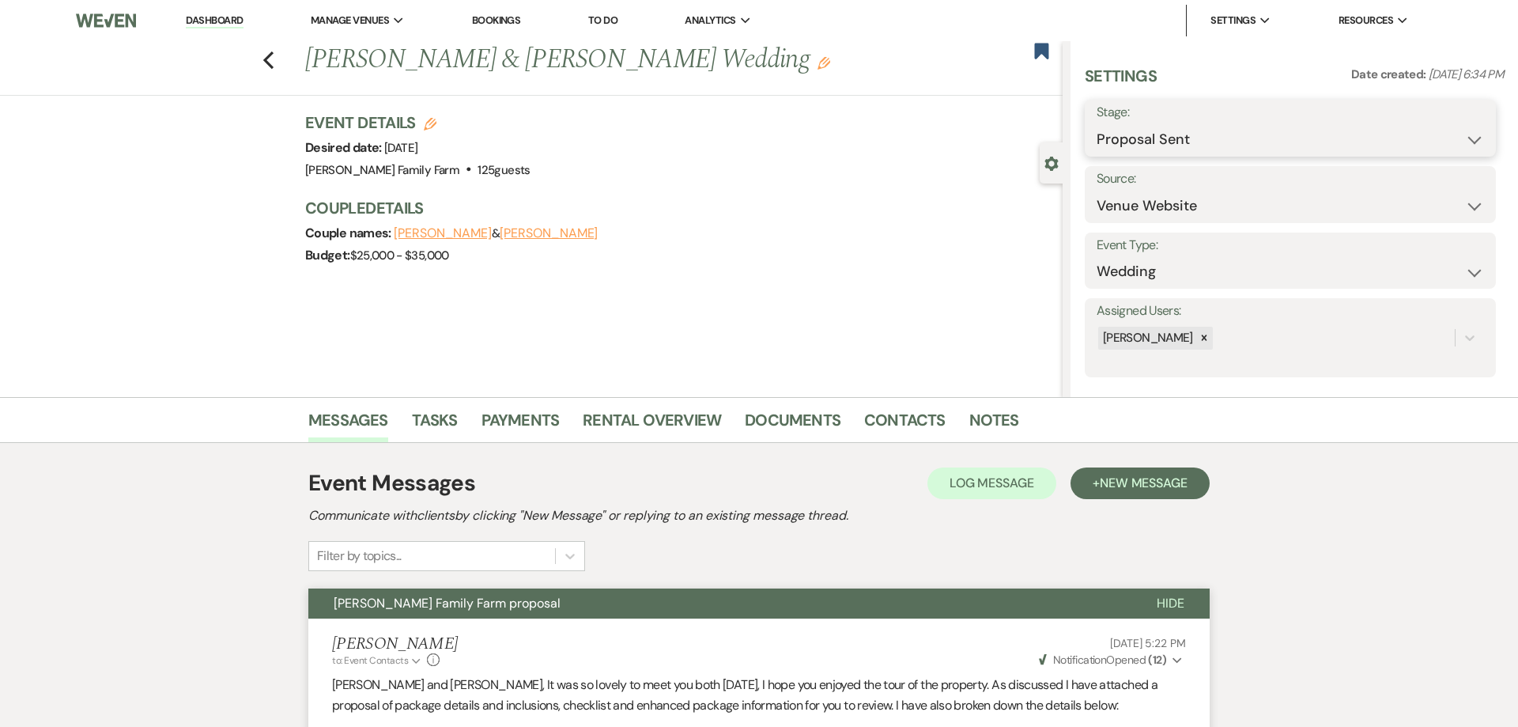
click at [1097, 124] on select "Inquiry Follow Up Tour Requested Tour Confirmed Toured Proposal Sent Booked Lost" at bounding box center [1290, 139] width 387 height 31
select select "8"
click option "Lost" at bounding box center [0, 0] width 0 height 0
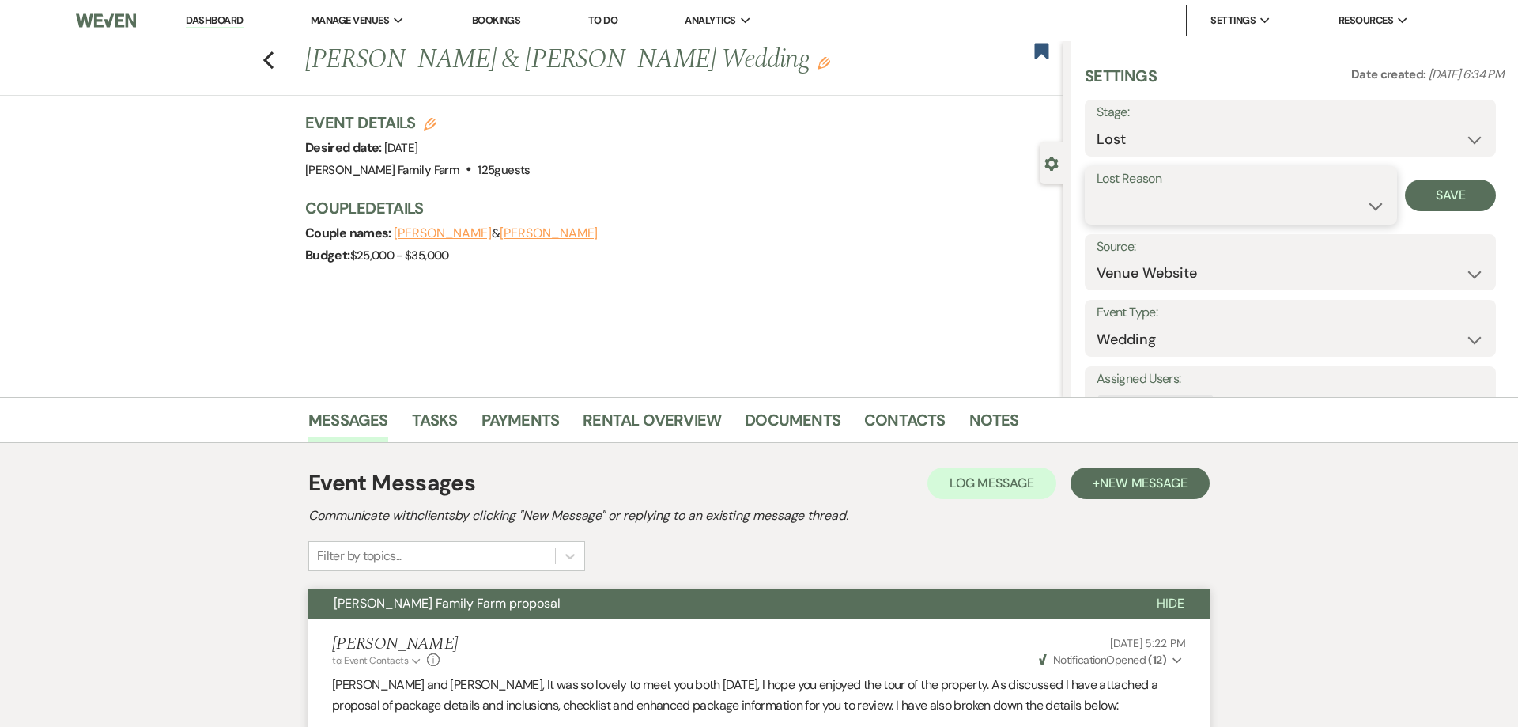
click at [1097, 191] on select "Booked Elsewhere Budget Date Unavailable No Response Not a Good Match Capacity …" at bounding box center [1241, 206] width 289 height 31
select select "7"
click option "Budget" at bounding box center [0, 0] width 0 height 0
click at [1455, 195] on button "Save" at bounding box center [1450, 196] width 91 height 32
click at [274, 66] on div "Previous [PERSON_NAME] & [PERSON_NAME] Wedding Edit Bookmark" at bounding box center [527, 68] width 1071 height 55
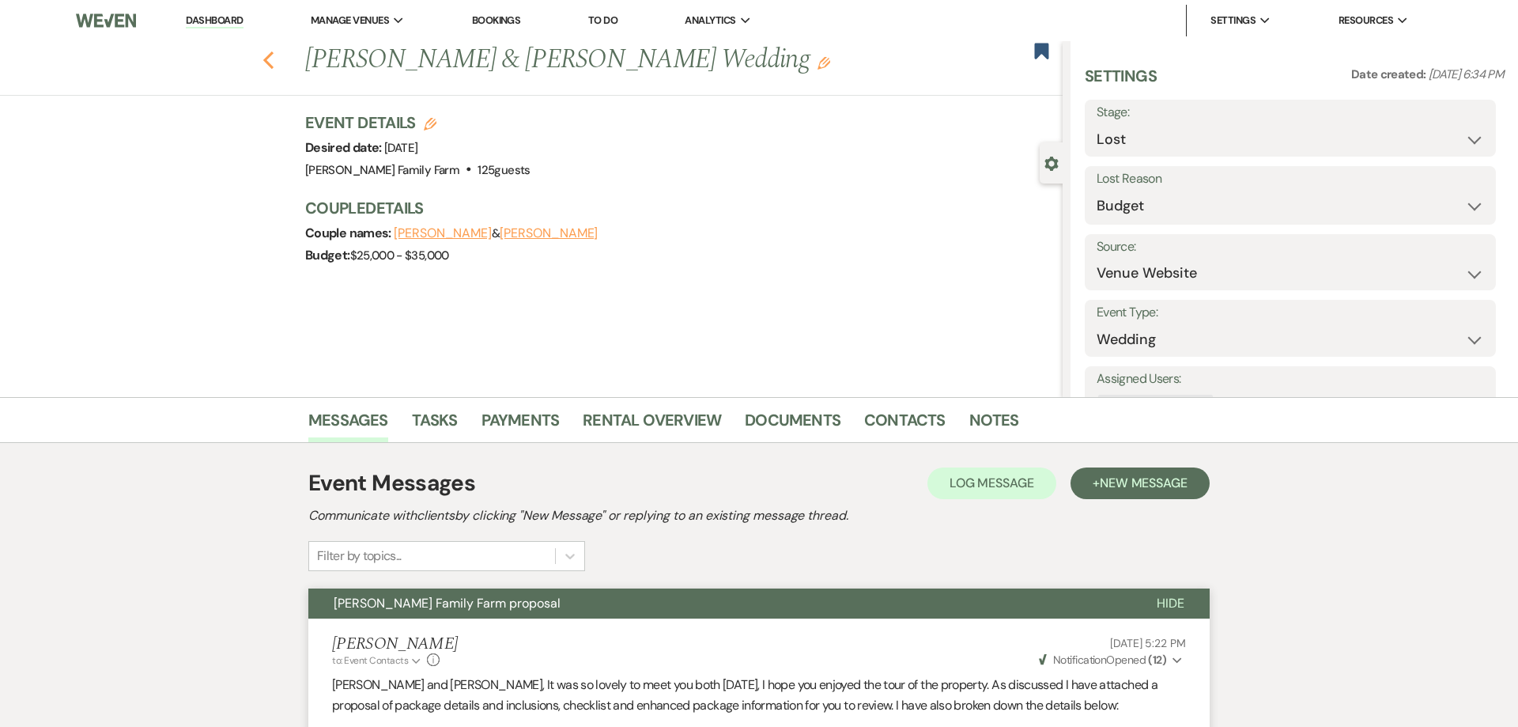
click at [268, 64] on use "button" at bounding box center [268, 59] width 10 height 17
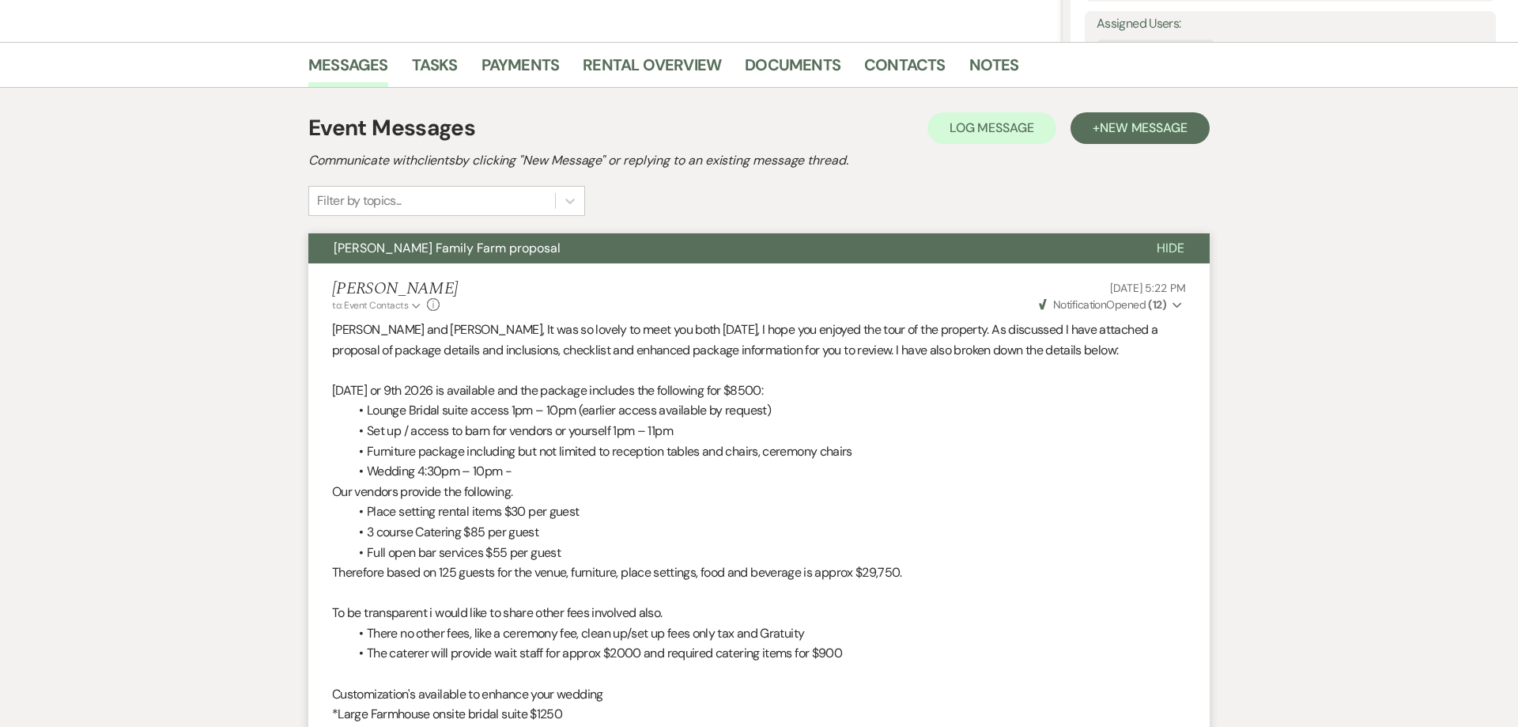
select select "6"
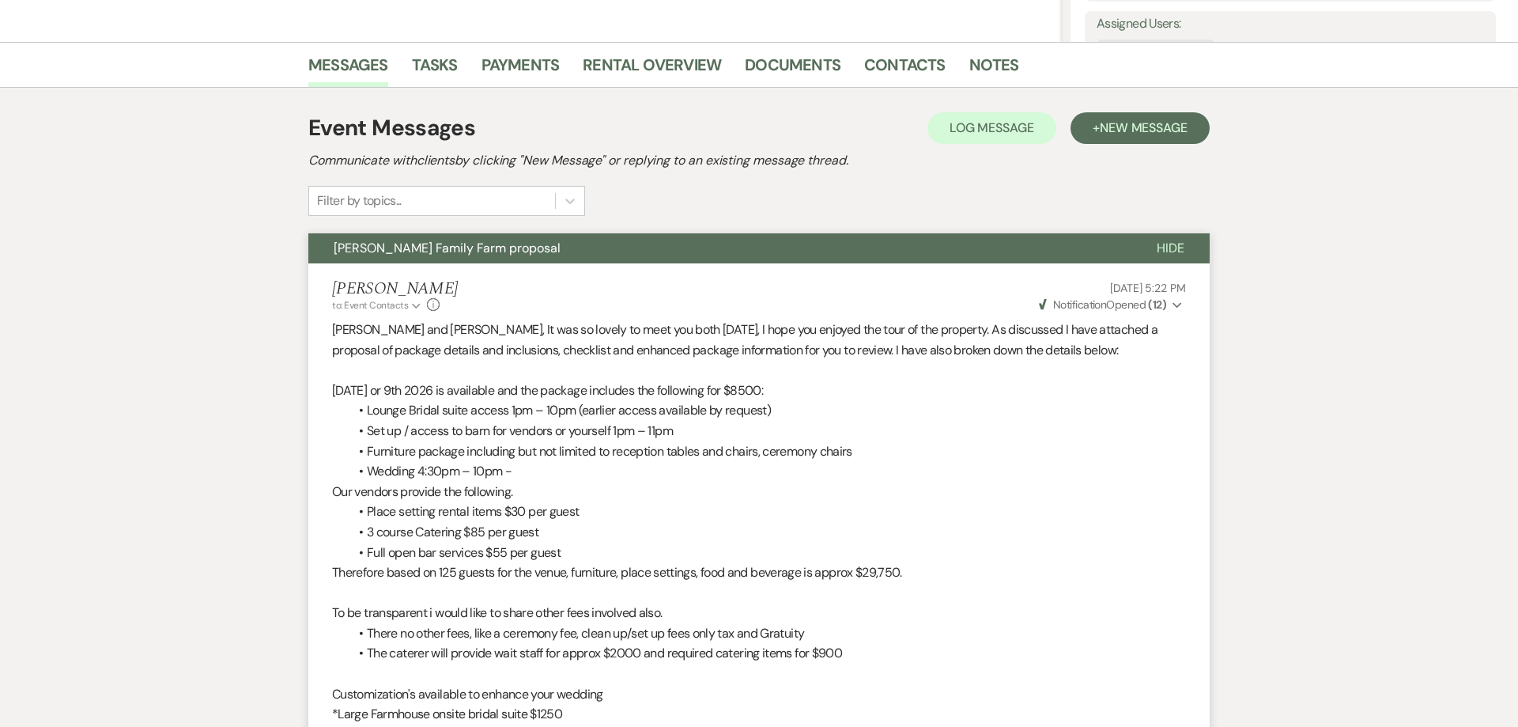
select select "6"
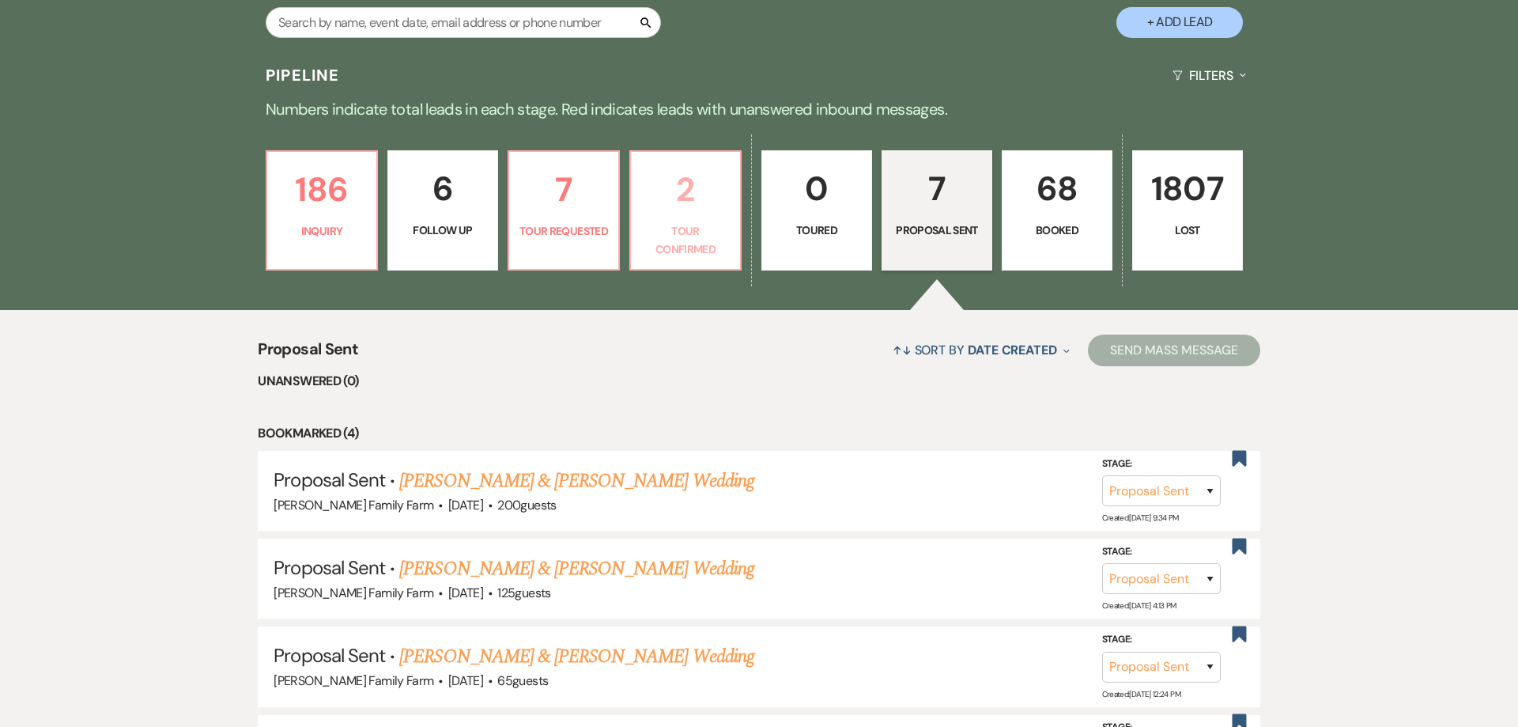
click at [697, 225] on p "Tour Confirmed" at bounding box center [686, 240] width 90 height 36
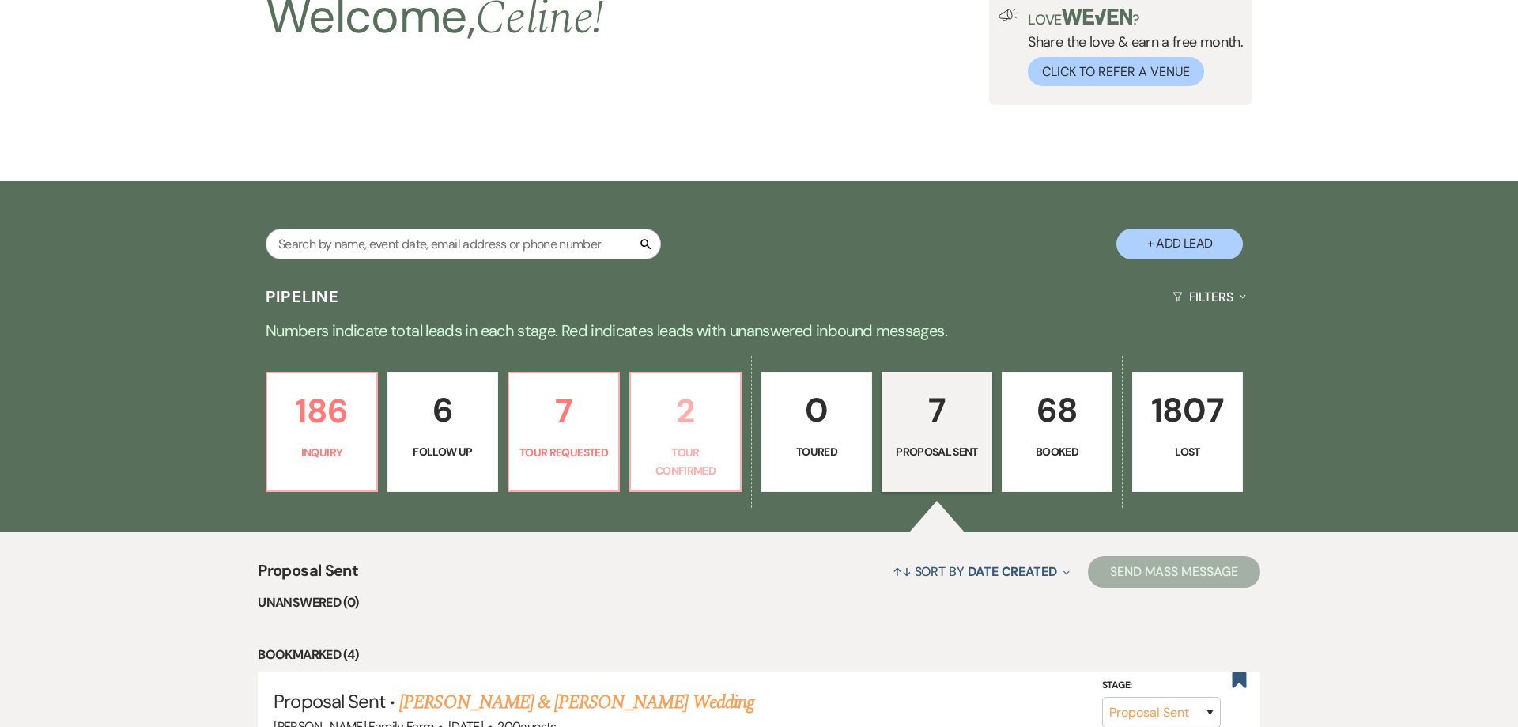
select select "4"
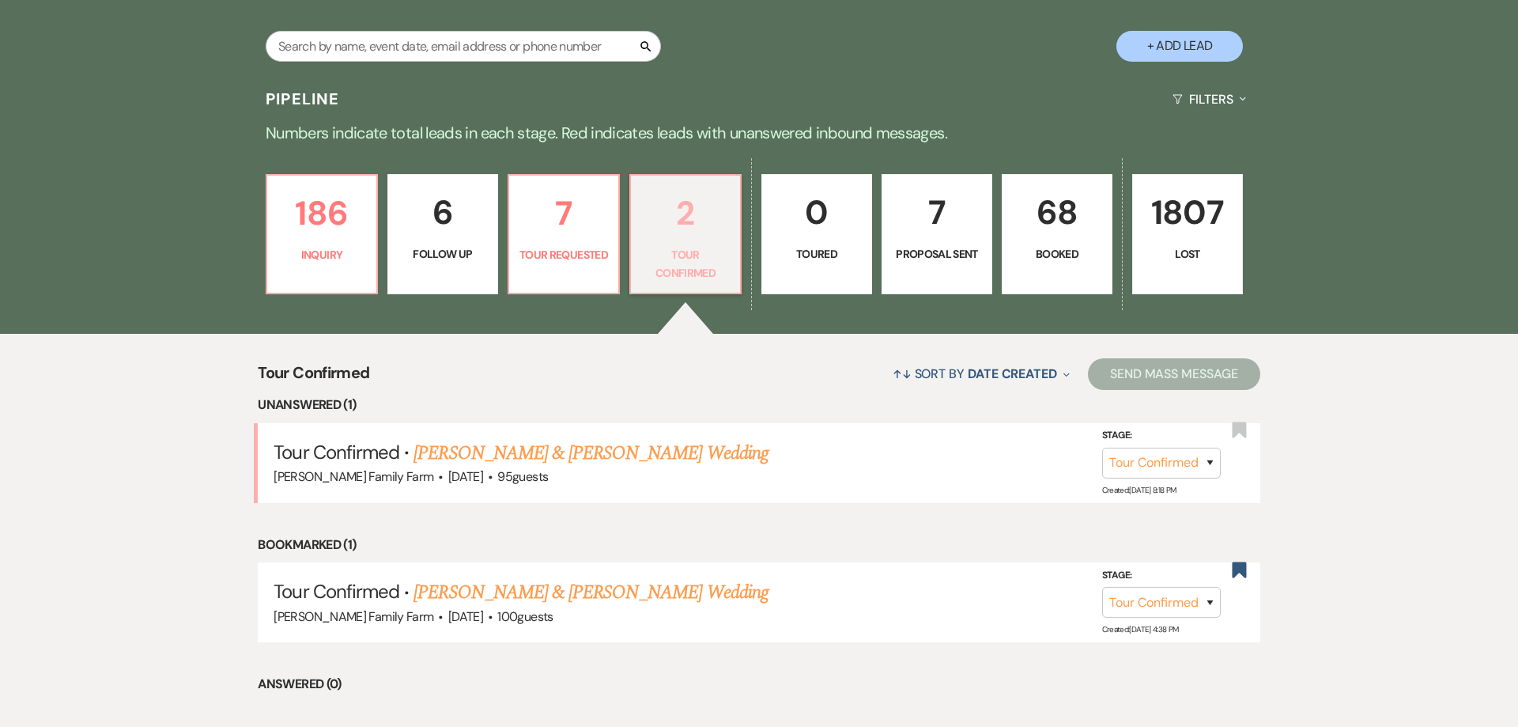
scroll to position [376, 0]
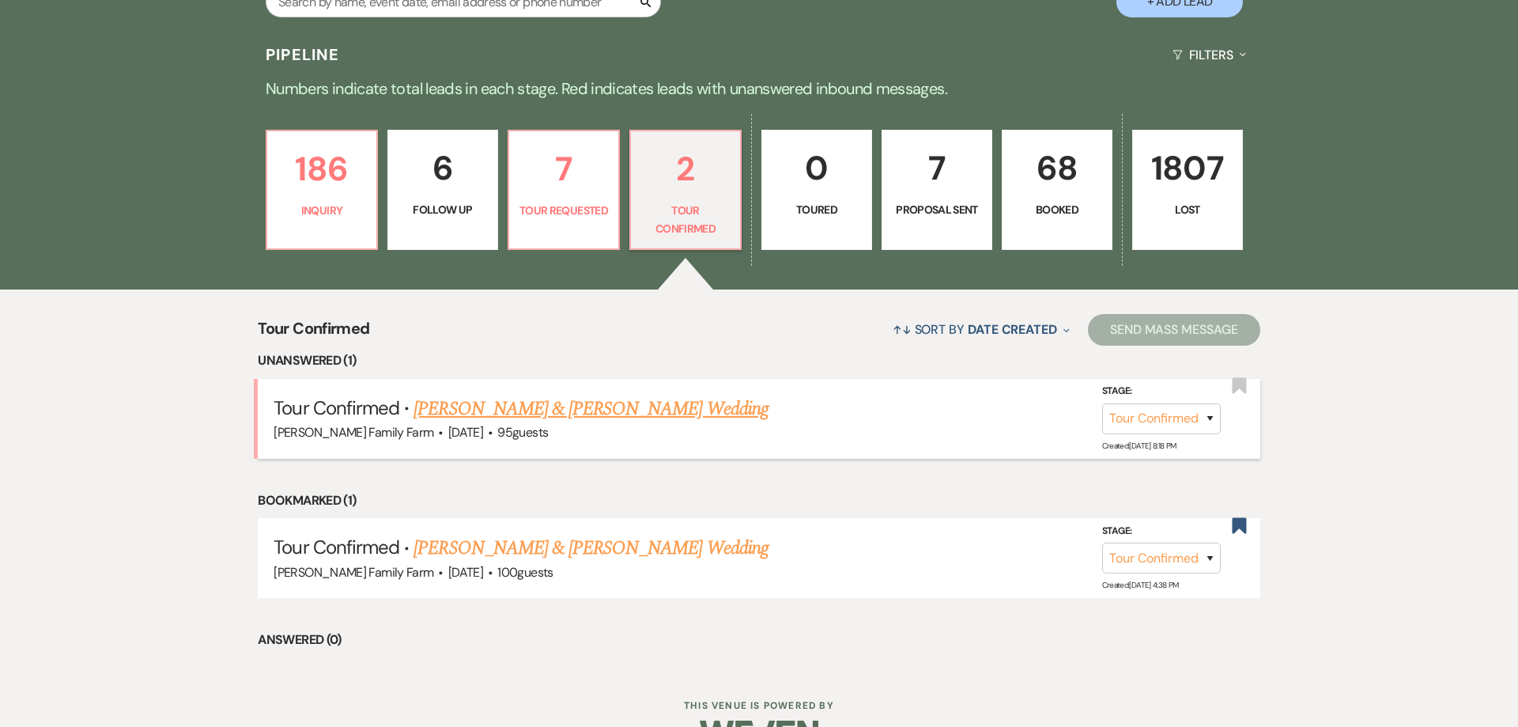
click at [604, 416] on link "[PERSON_NAME] & [PERSON_NAME] Wedding" at bounding box center [591, 409] width 354 height 28
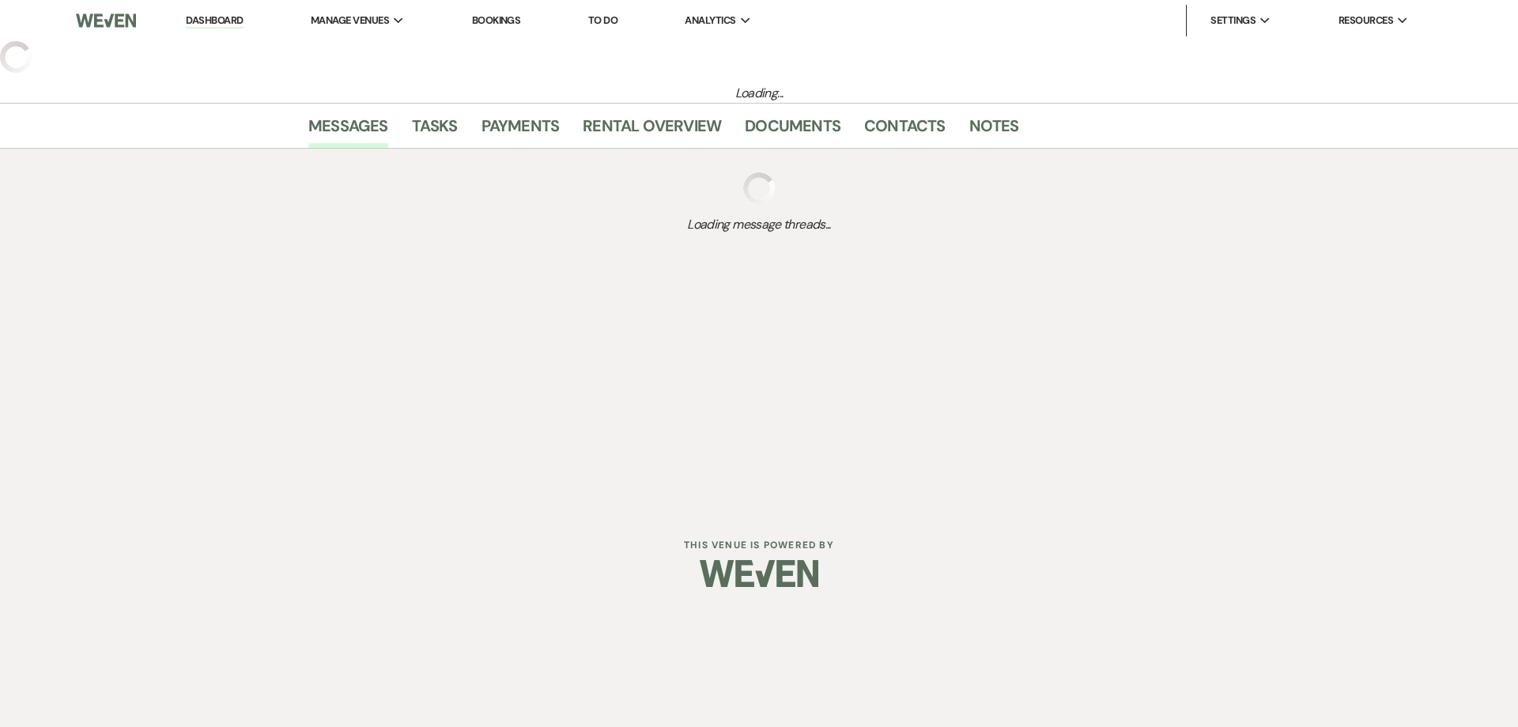
select select "4"
select select "5"
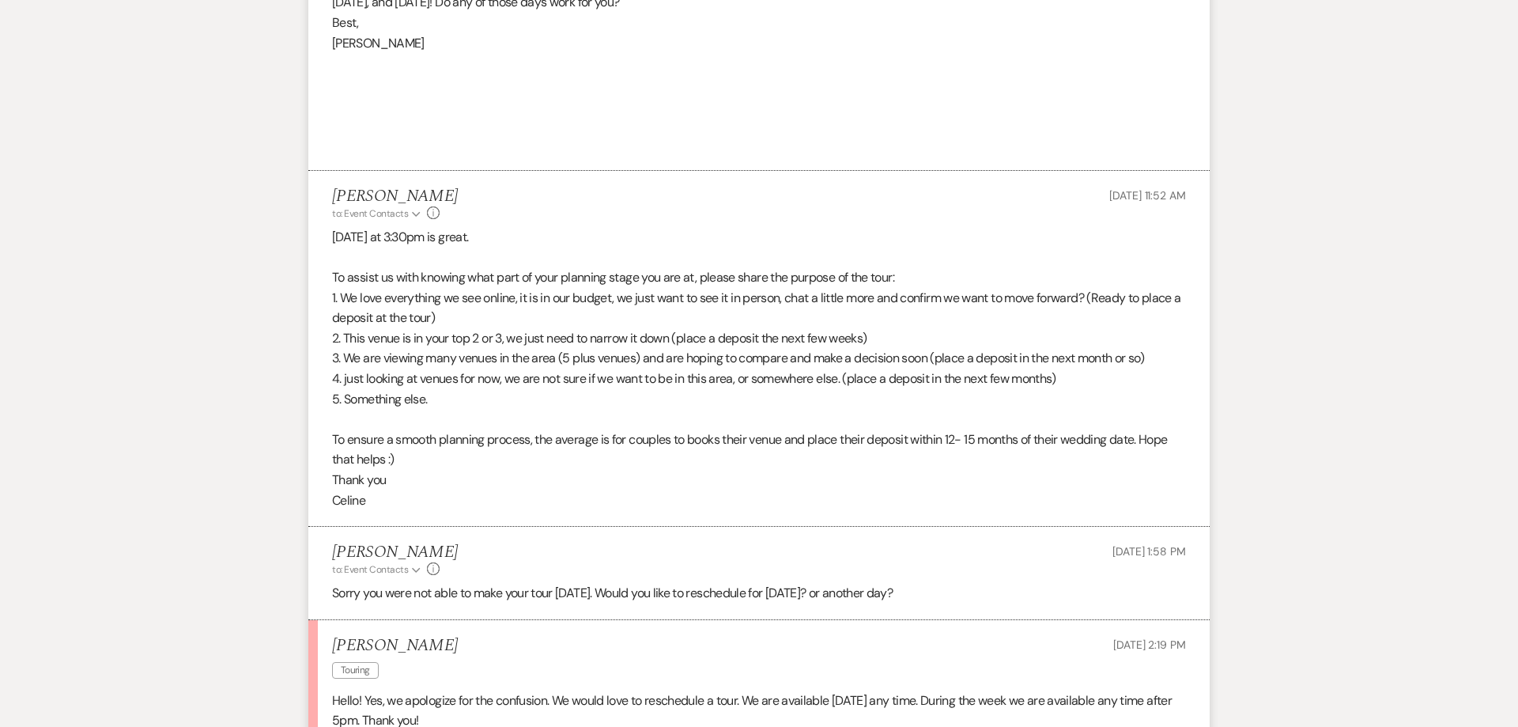
scroll to position [3417, 0]
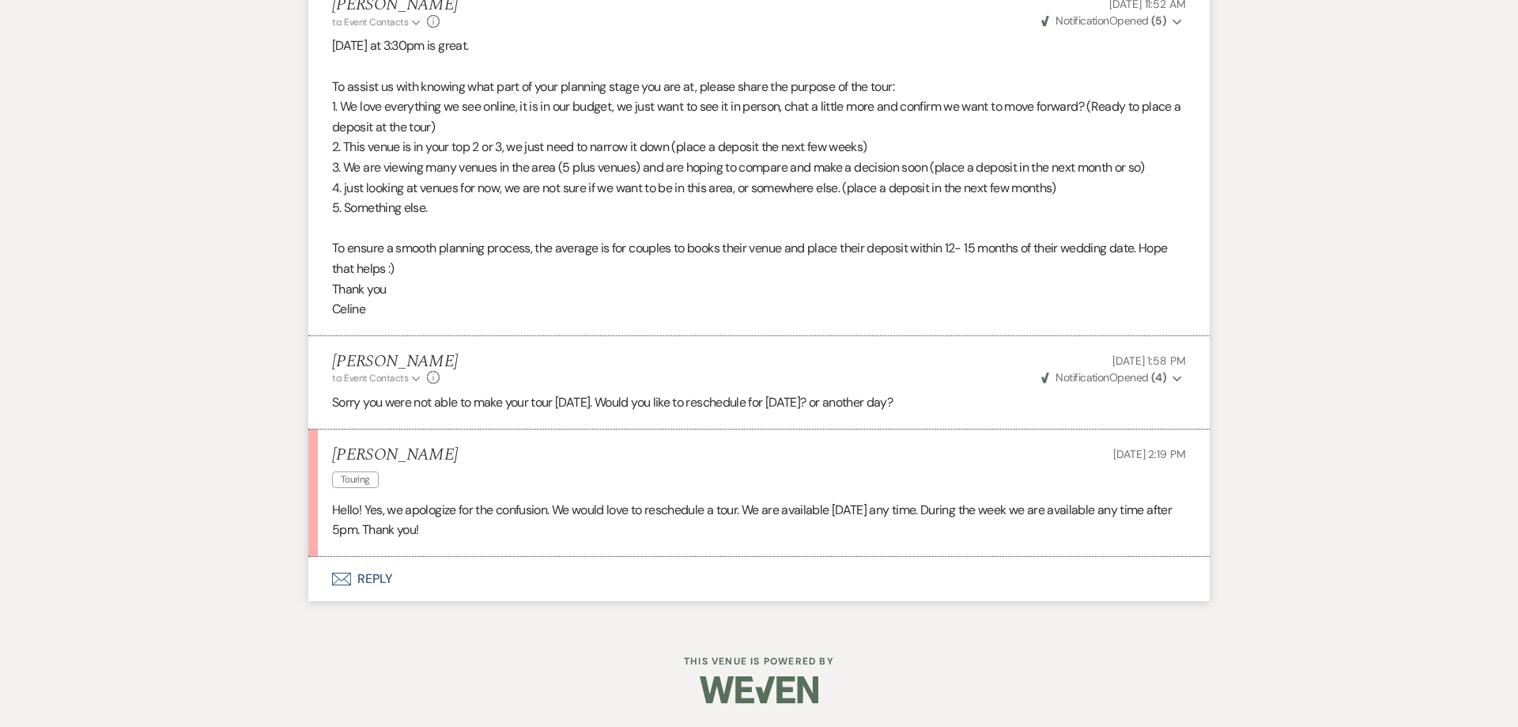
click at [387, 579] on button "Envelope Reply" at bounding box center [758, 579] width 901 height 44
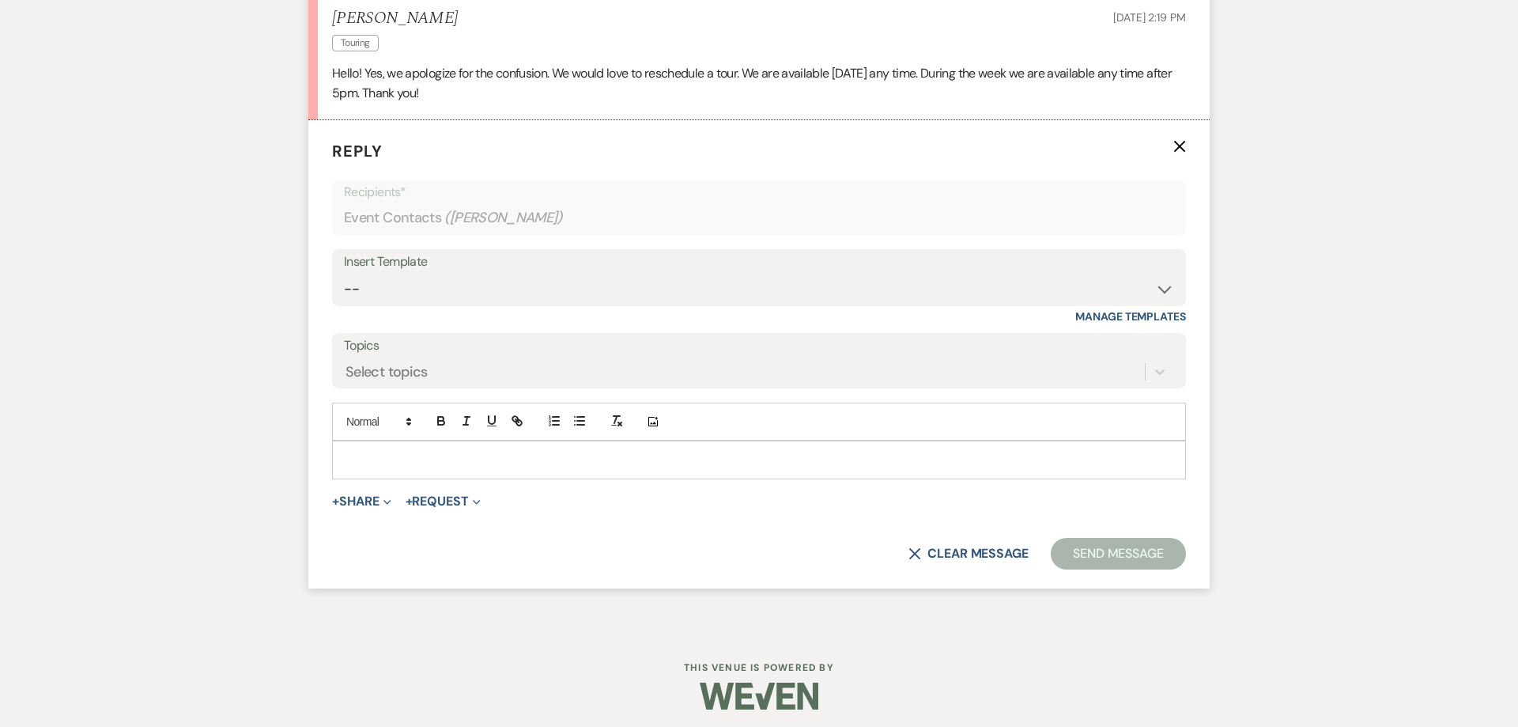
scroll to position [3859, 0]
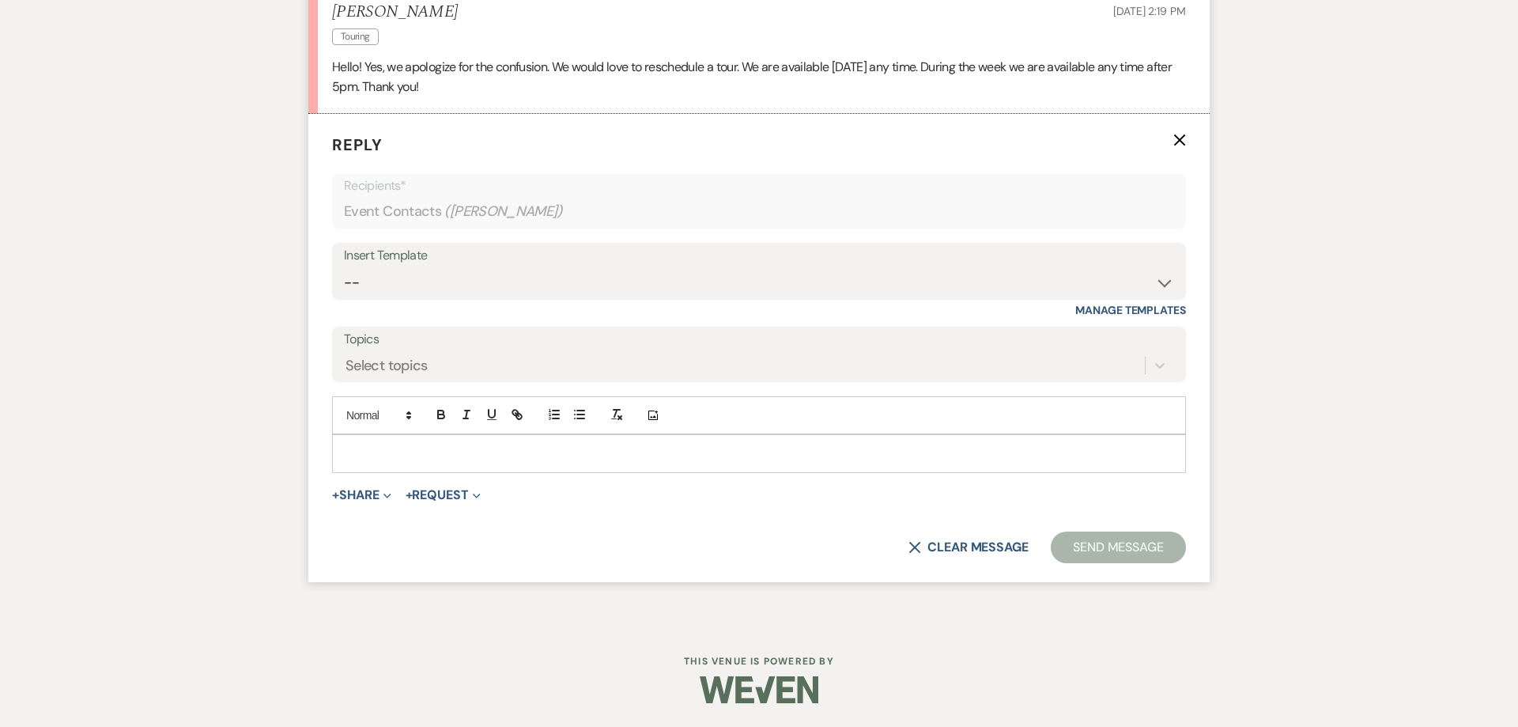
click at [393, 461] on p at bounding box center [759, 452] width 829 height 17
drag, startPoint x: 481, startPoint y: 453, endPoint x: 176, endPoint y: 429, distance: 306.2
click at [333, 435] on div "Does [DATE] work for y" at bounding box center [759, 453] width 852 height 36
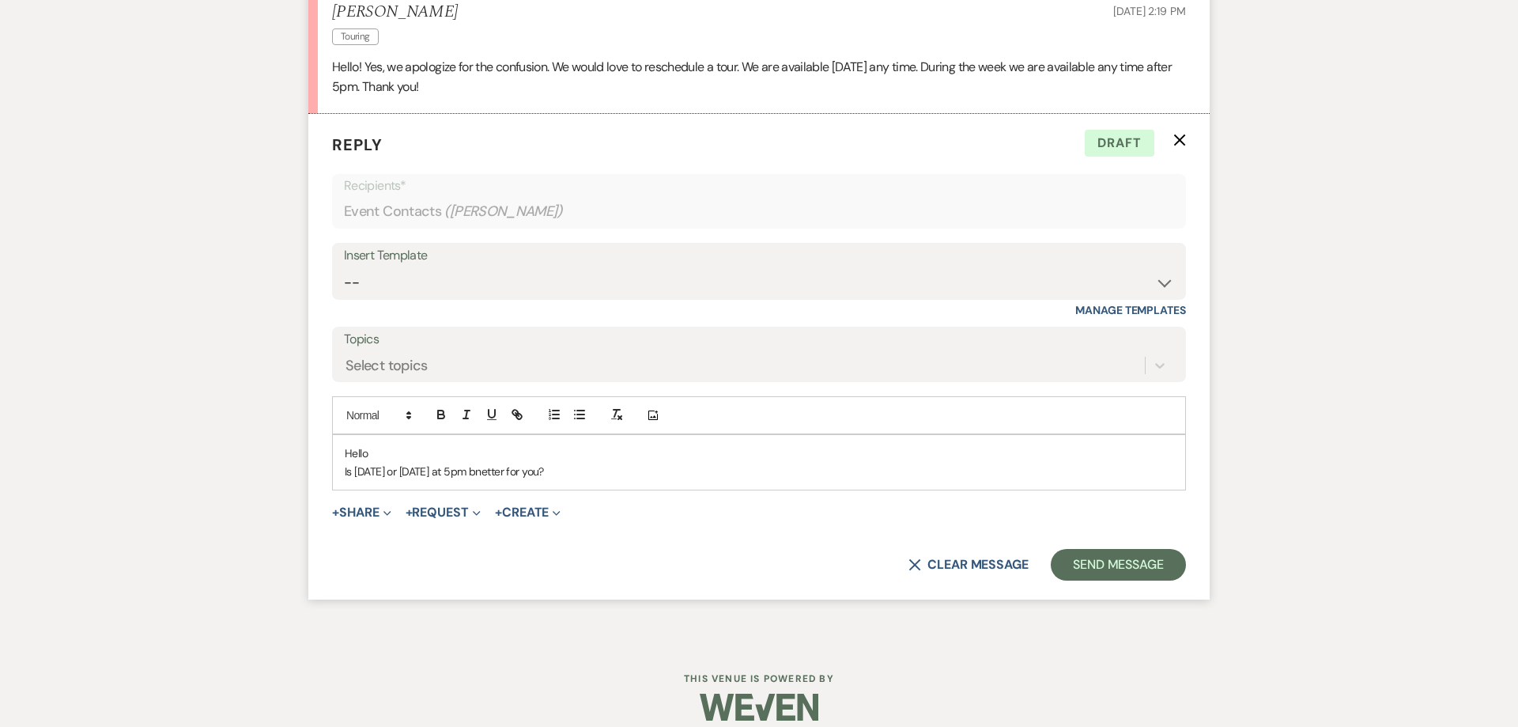
click at [346, 478] on p "Is [DATE] or [DATE] at 5pm bnetter for you?" at bounding box center [759, 471] width 829 height 17
click at [574, 480] on p "Unfortunatley [DATE] is not available, is [DATE] or [DATE] at 5pm bnetter for y…" at bounding box center [759, 471] width 829 height 17
click at [581, 474] on p "Unfortunatley [DATE] is not available, is [DATE] or [DATE] 5pm bnetter for you?" at bounding box center [759, 471] width 829 height 17
click at [677, 467] on p "Unfortunatley [DATE] is not available, is [DATE] or [DATE] 5pm bnetter for you?" at bounding box center [759, 471] width 829 height 17
click at [735, 467] on p "Unfortunatley [DATE] is not available, is [DATE] or [DATE] 5pm bnetter for you?" at bounding box center [759, 471] width 829 height 17
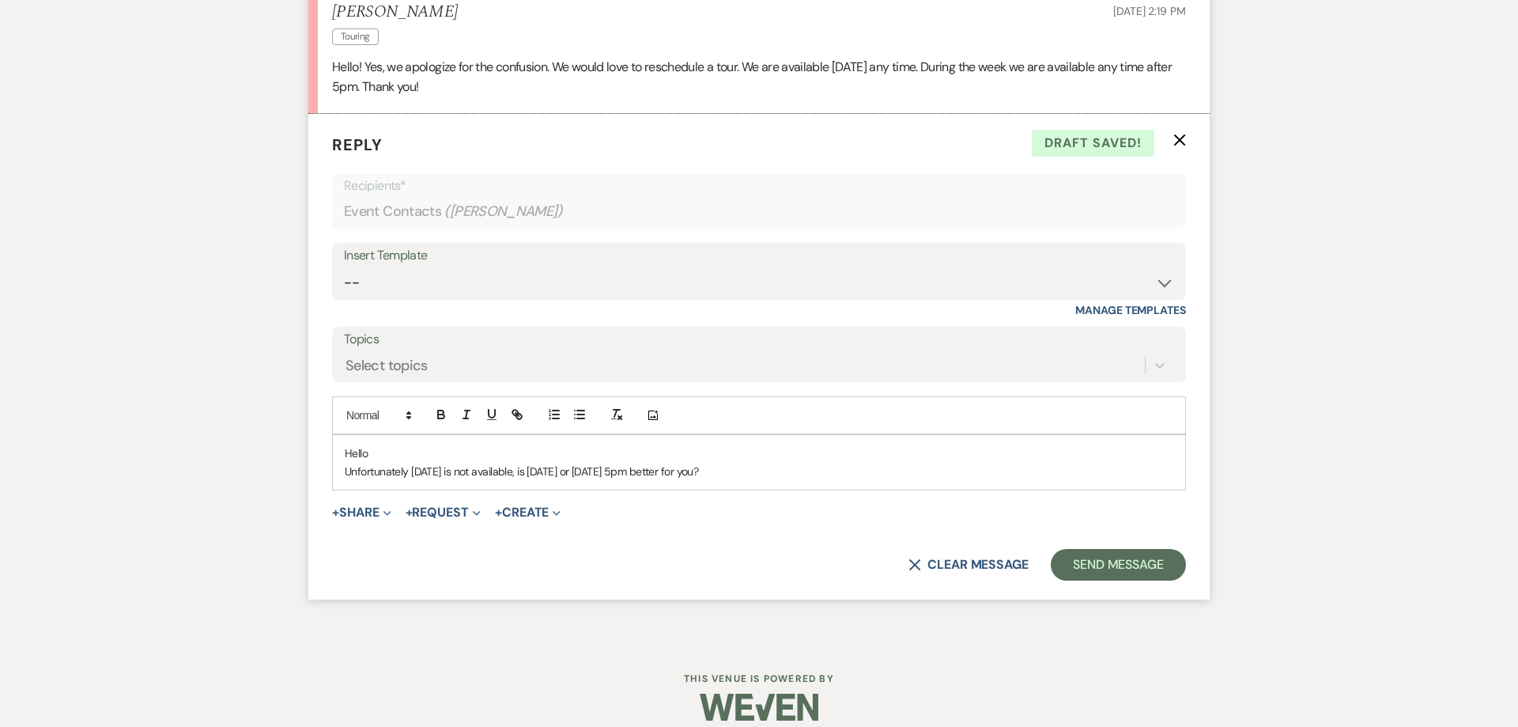
drag, startPoint x: 799, startPoint y: 470, endPoint x: 117, endPoint y: 455, distance: 681.8
click at [333, 455] on div "Hello Unfortunately [DATE] is not available, is [DATE] or [DATE] 5pm better for…" at bounding box center [759, 462] width 852 height 55
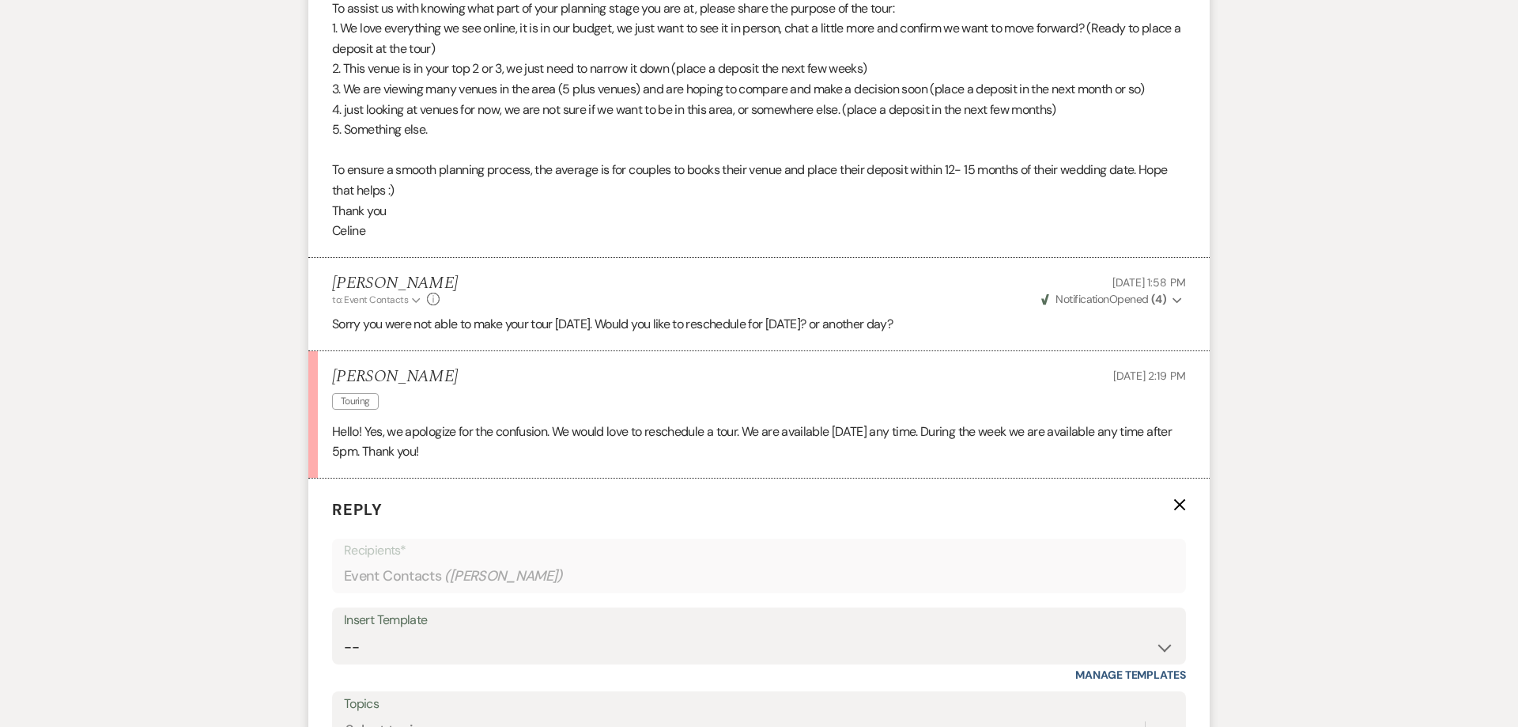
scroll to position [3791, 0]
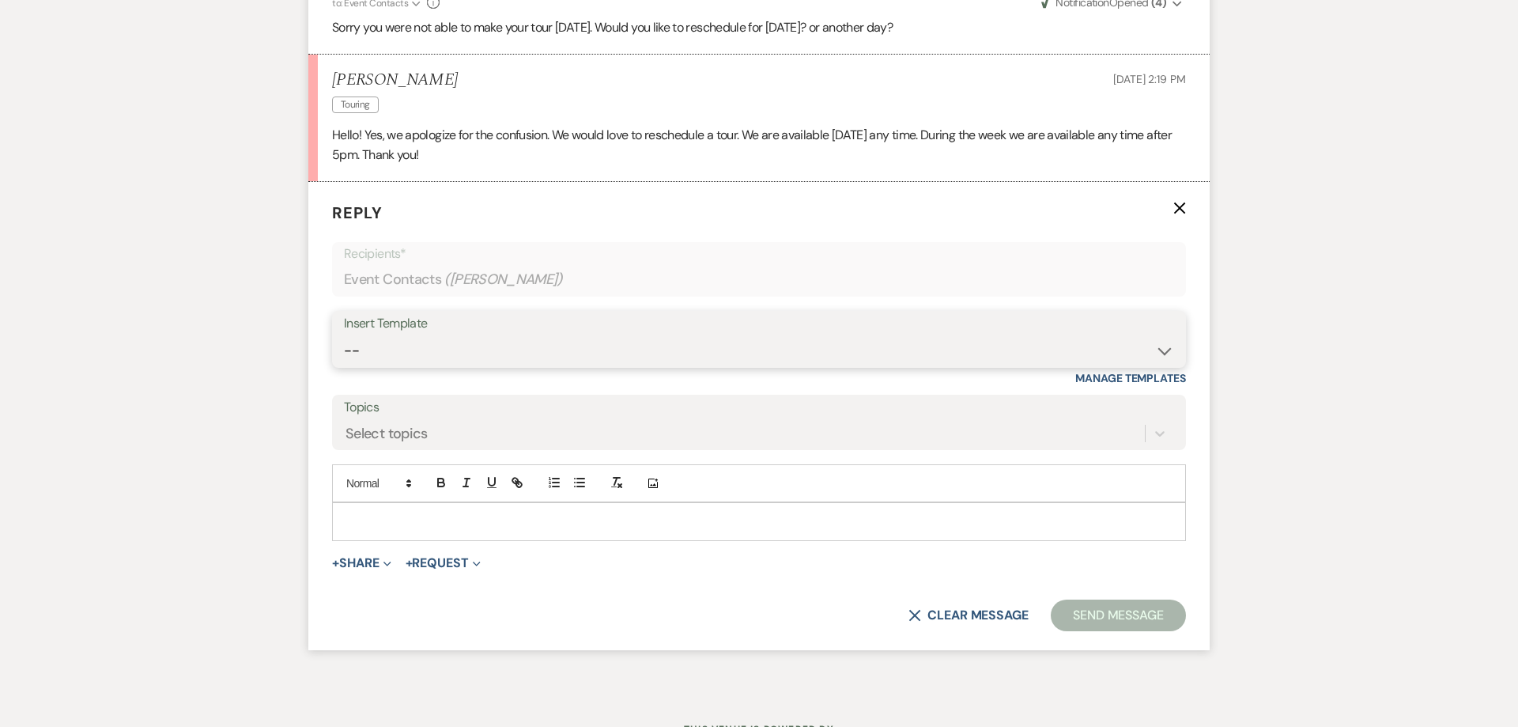
click at [344, 335] on select "-- Follow Up 1a. Non wedding request for info (Barn) 8. Proposal email Follow u…" at bounding box center [759, 350] width 830 height 31
select select "4856"
click option "Why you want a tour" at bounding box center [0, 0] width 0 height 0
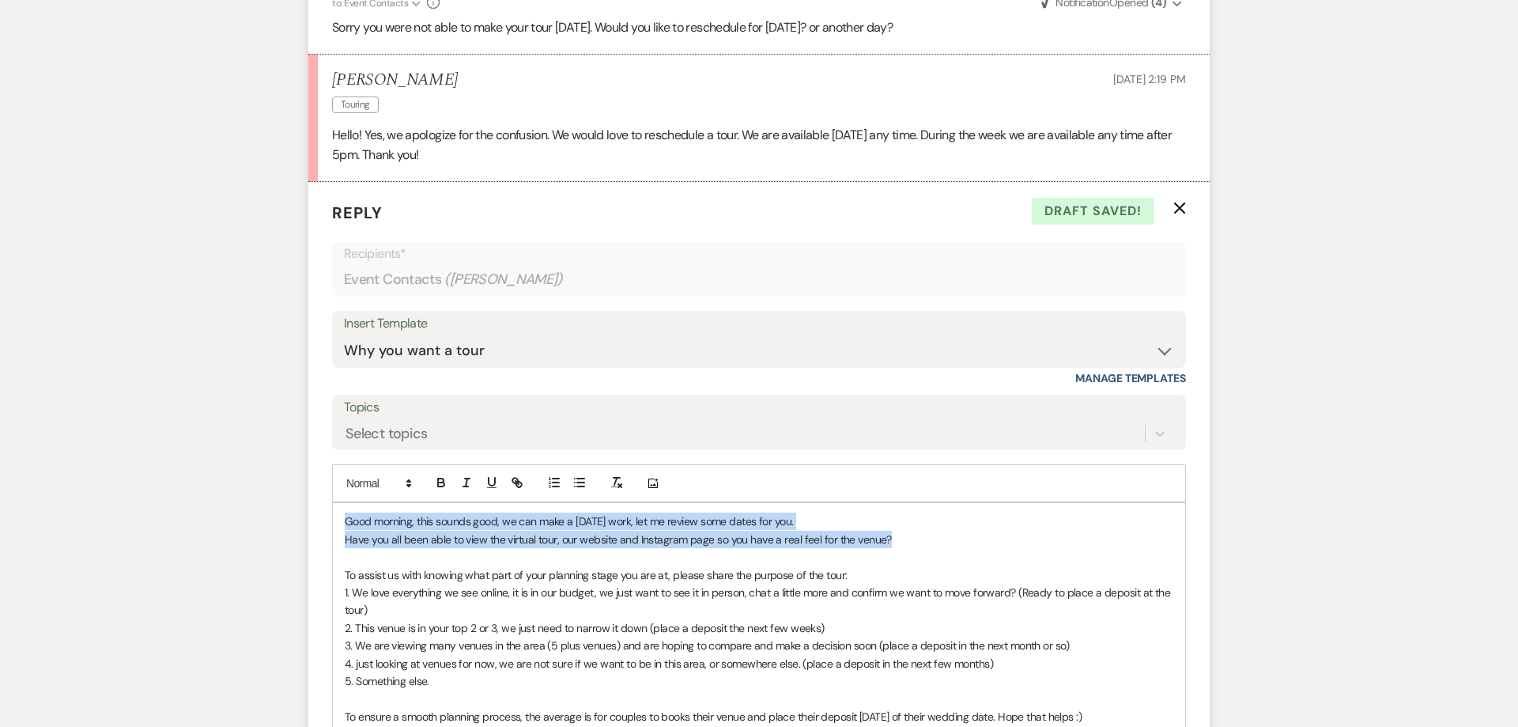
drag, startPoint x: 898, startPoint y: 539, endPoint x: 243, endPoint y: 495, distance: 657.0
click at [333, 503] on div "Good morning, this sounds good, we can make a [DATE] work, let me review some d…" at bounding box center [759, 636] width 852 height 266
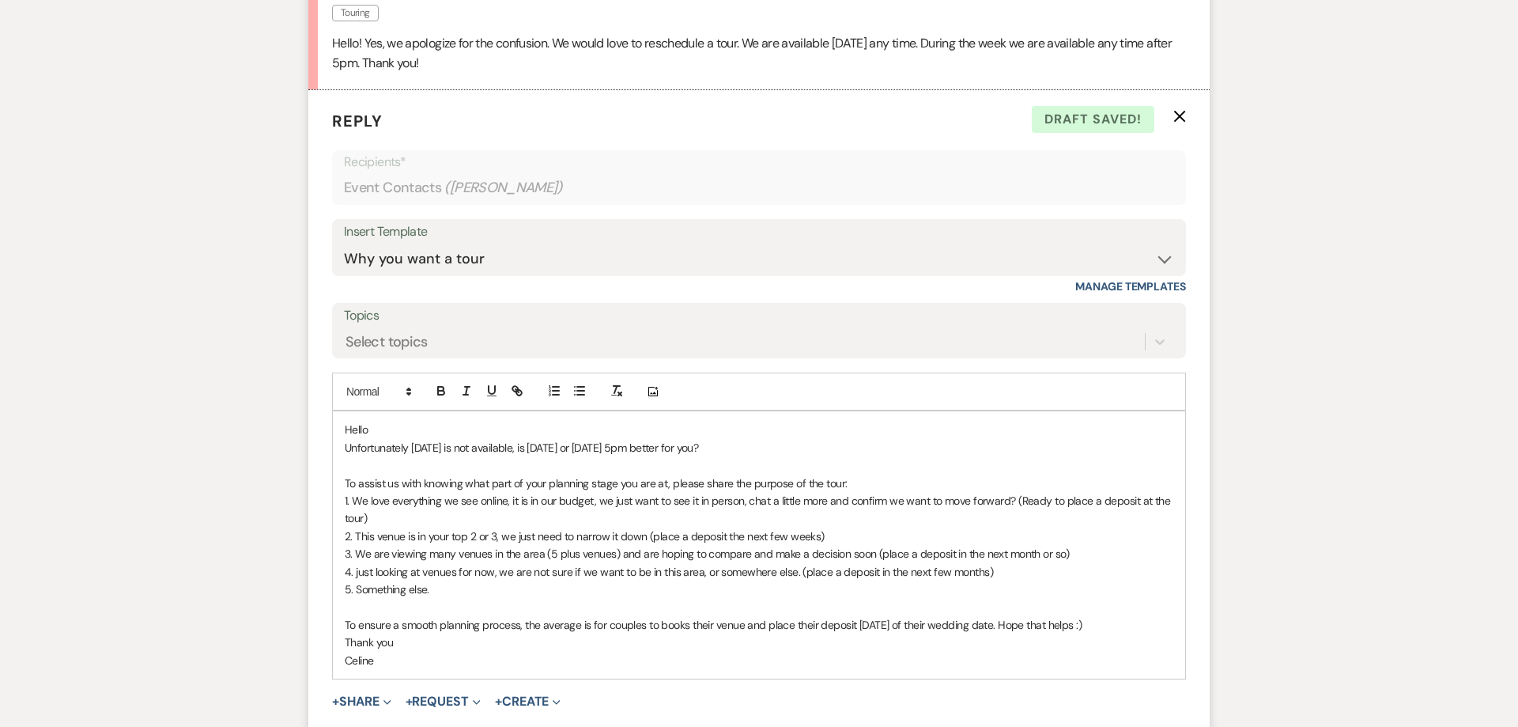
scroll to position [3891, 0]
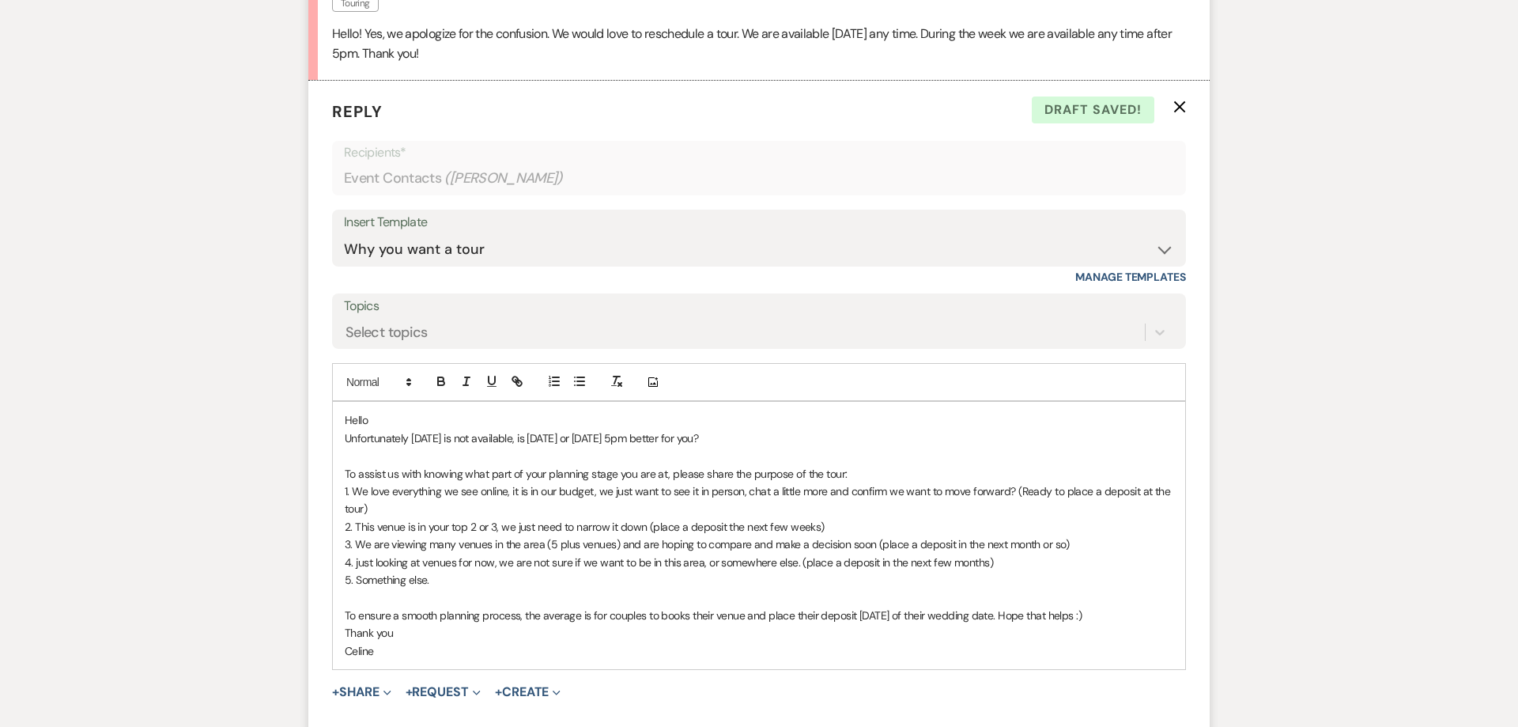
drag, startPoint x: 1139, startPoint y: 615, endPoint x: 172, endPoint y: 610, distance: 967.1
click at [333, 610] on div "Hello Unfortunately [DATE] is not available, is [DATE] or [DATE] 5pm better for…" at bounding box center [759, 535] width 852 height 266
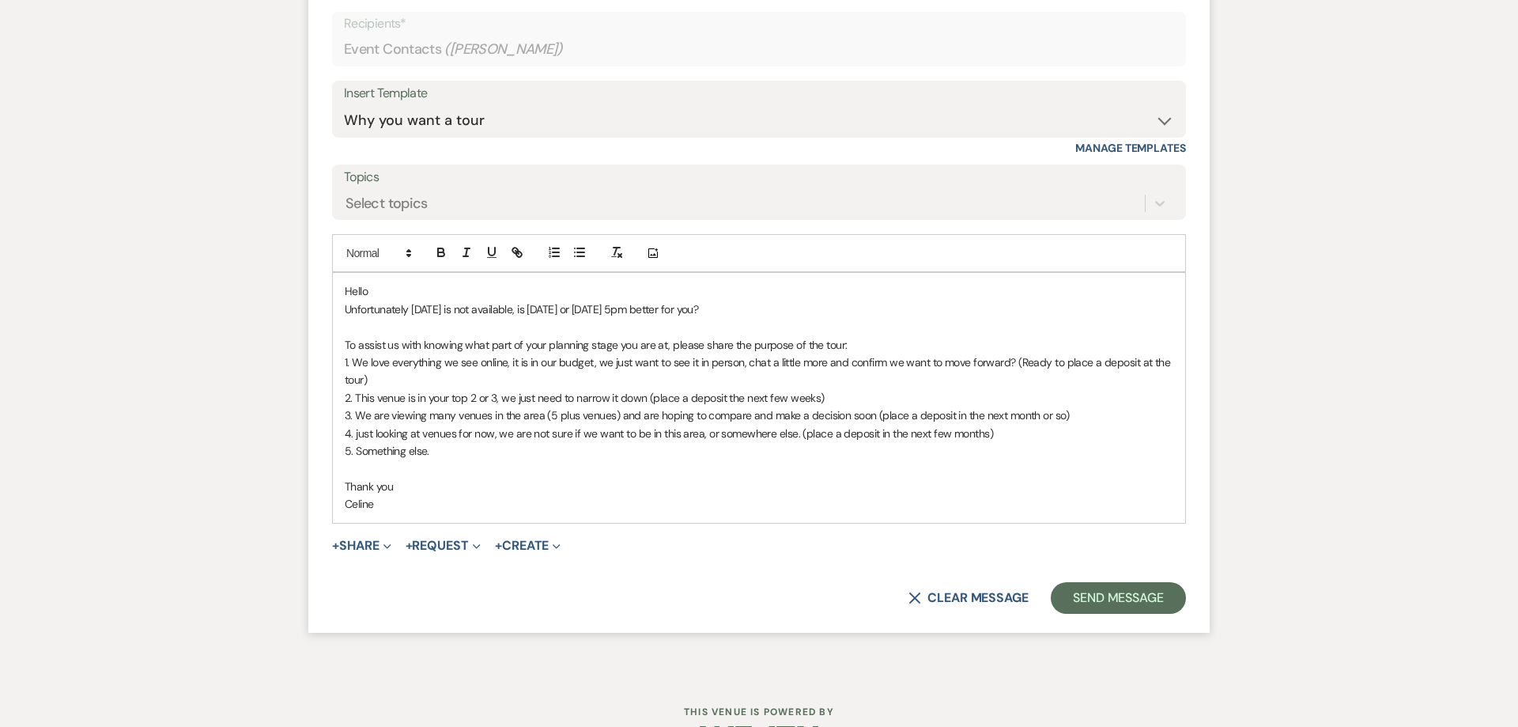
scroll to position [4072, 0]
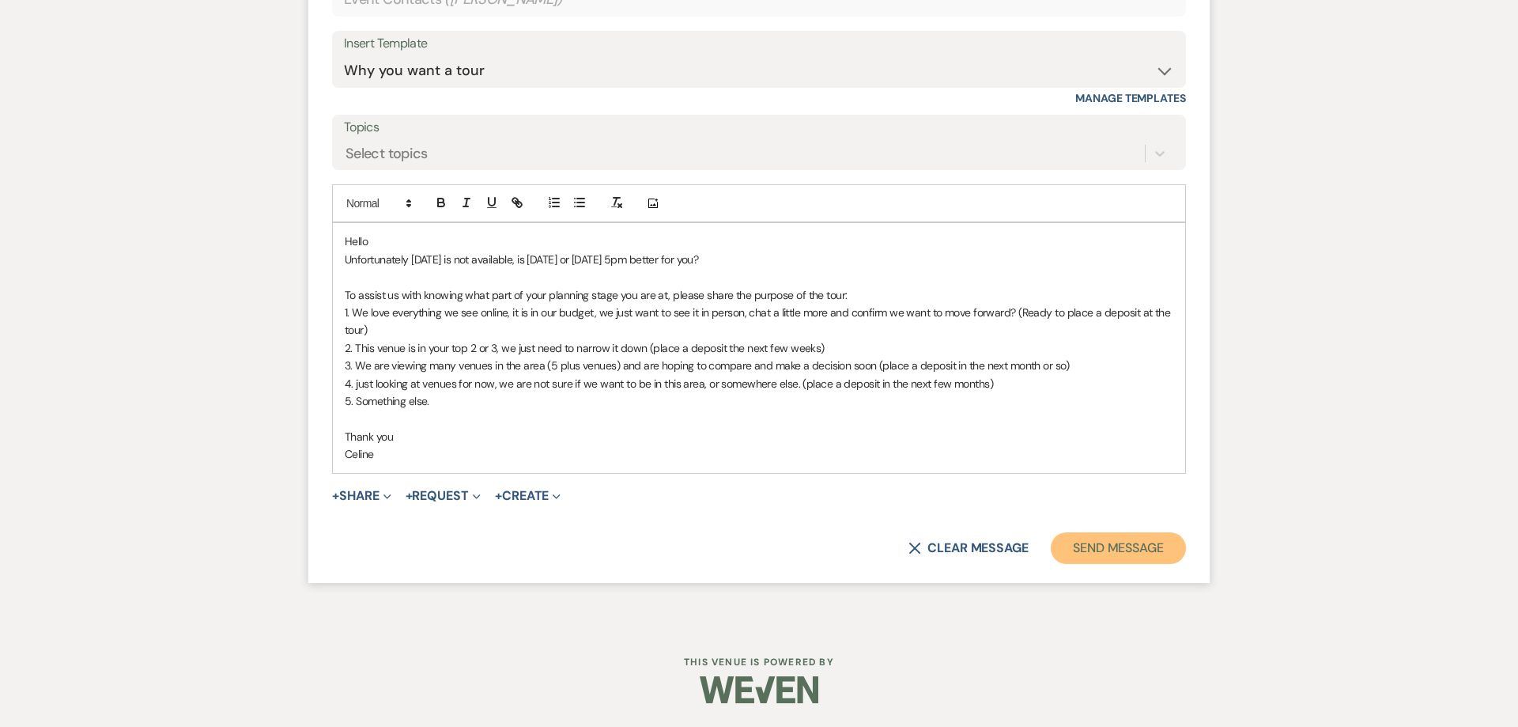
click at [1083, 556] on button "Send Message" at bounding box center [1118, 548] width 135 height 32
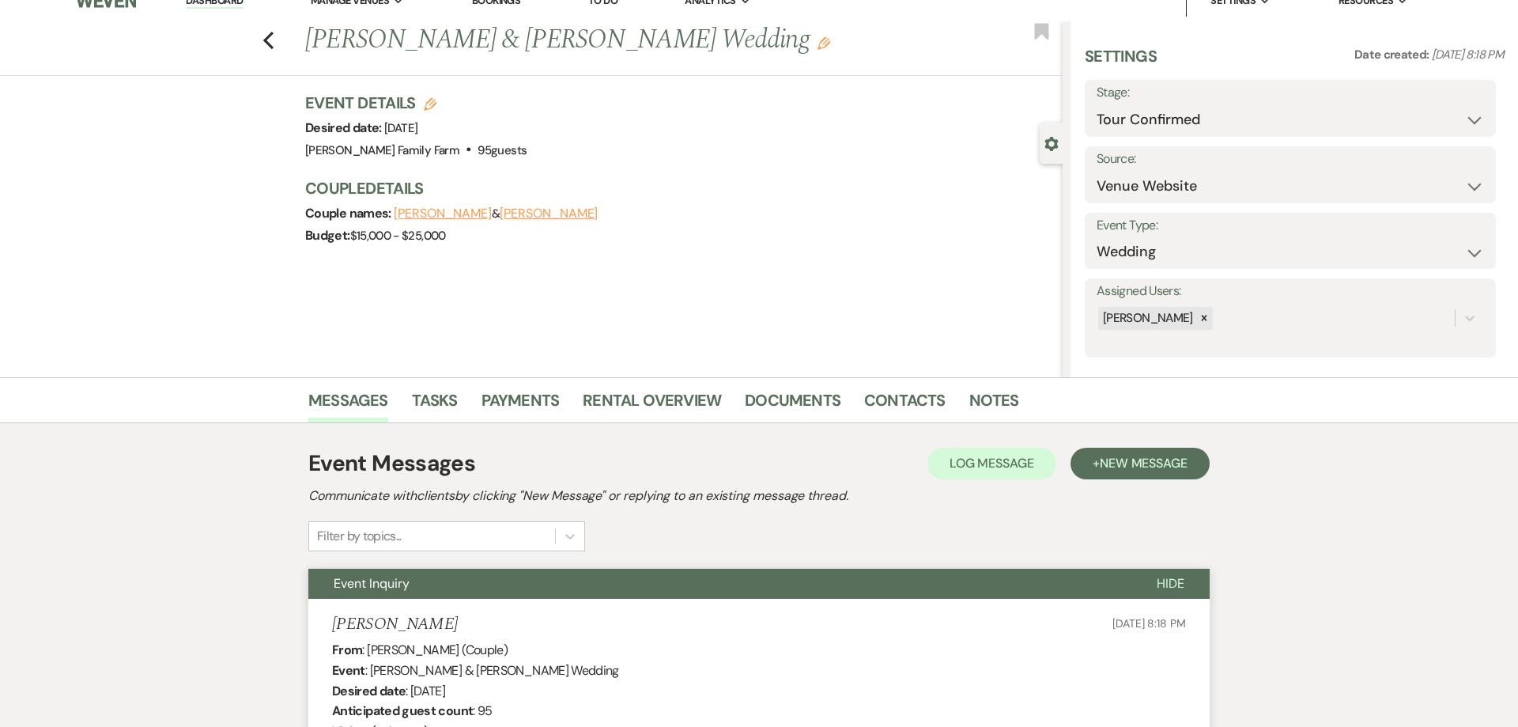
scroll to position [0, 0]
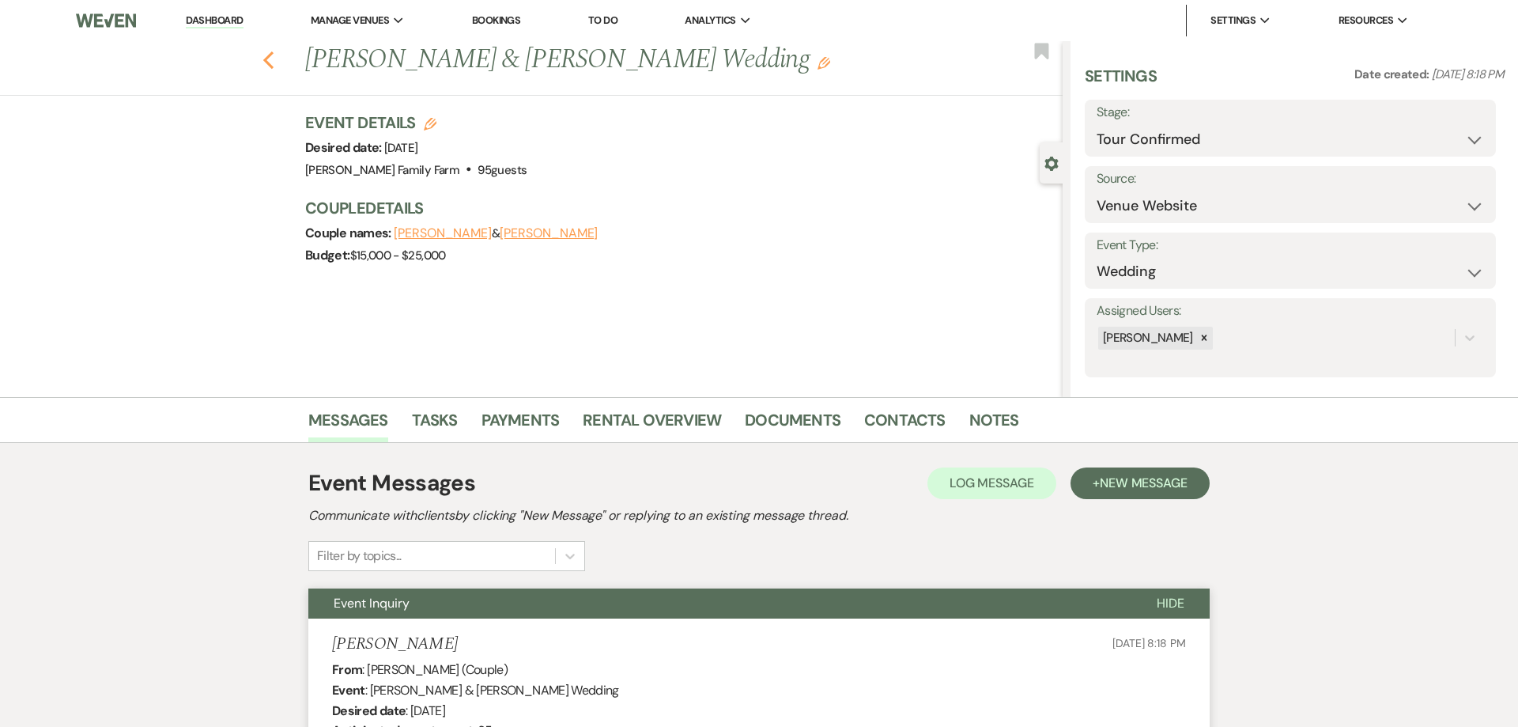
click at [266, 55] on icon "Previous" at bounding box center [269, 60] width 12 height 19
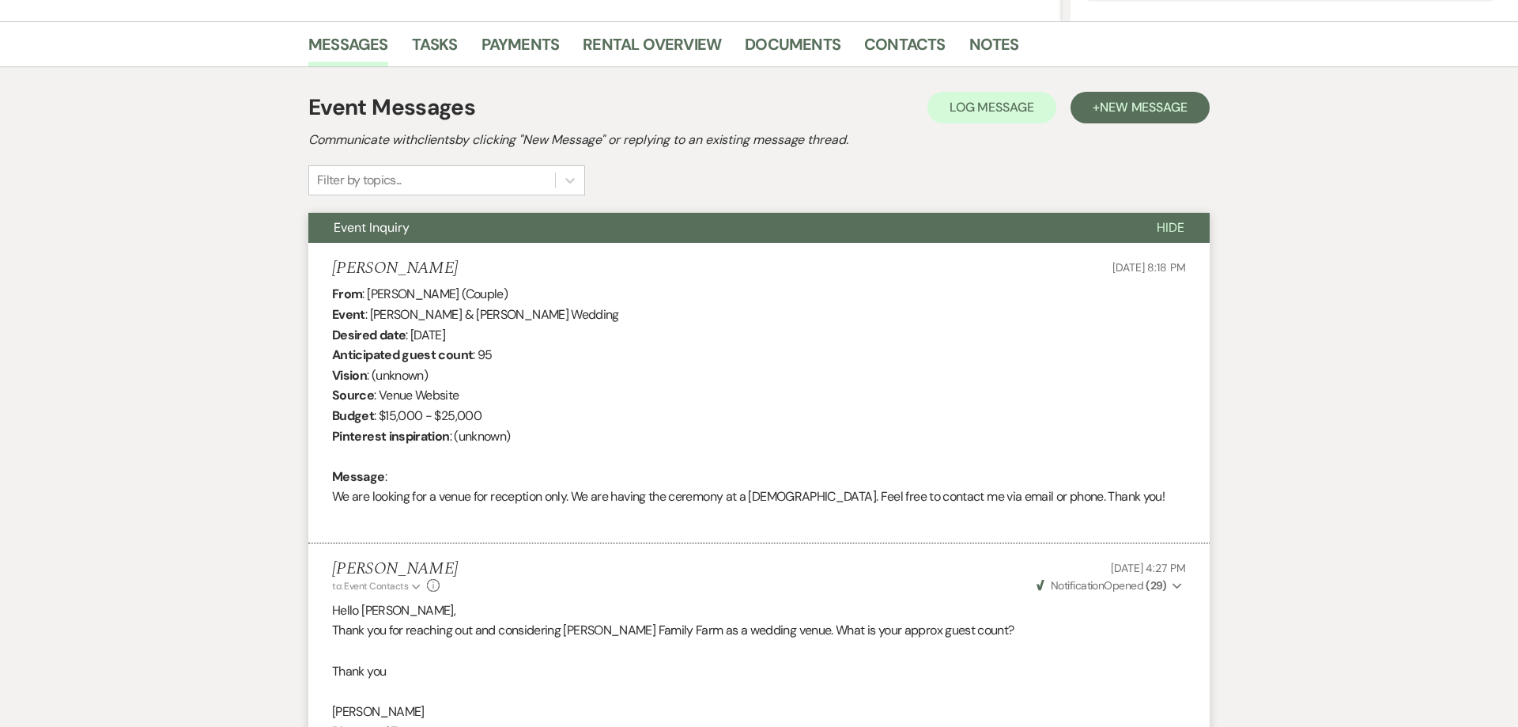
select select "4"
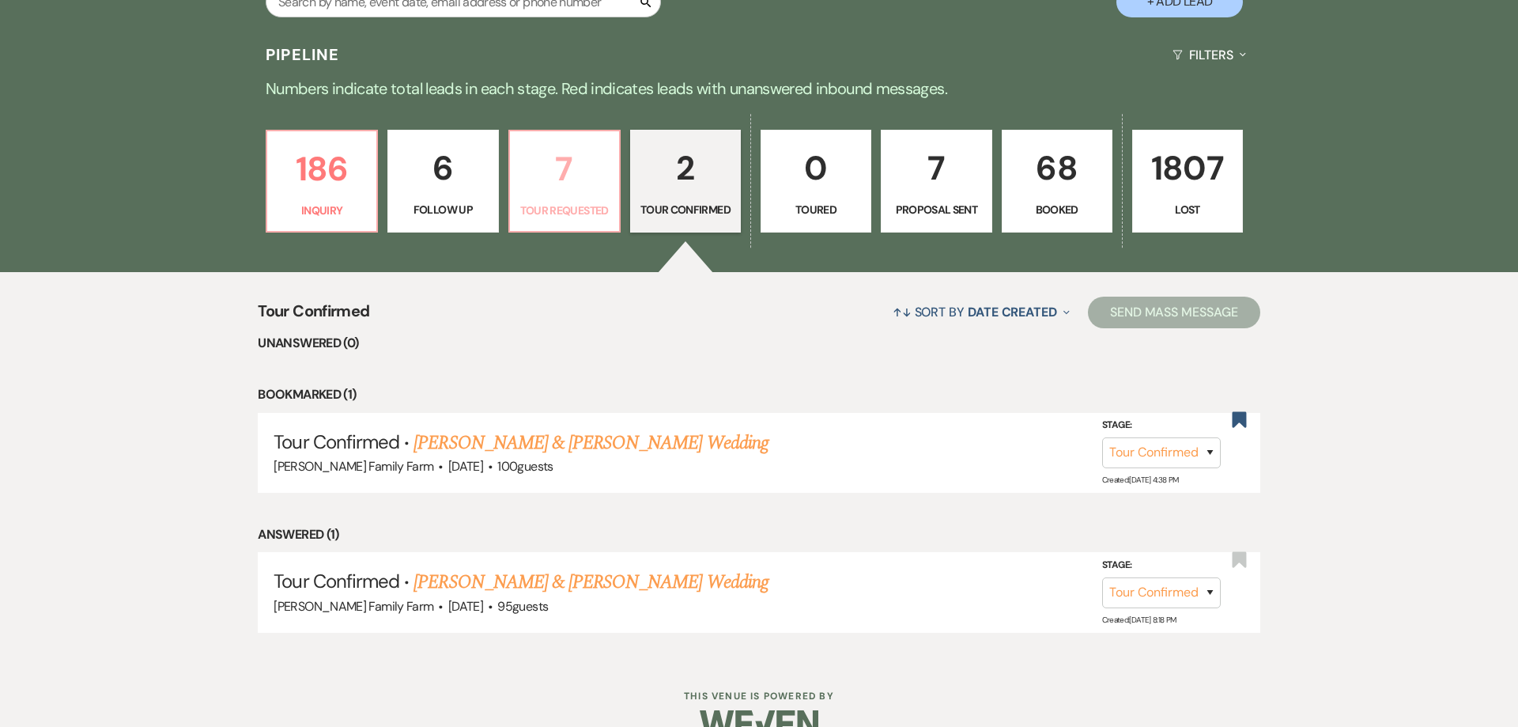
click at [562, 198] on link "7 Tour Requested" at bounding box center [564, 181] width 112 height 103
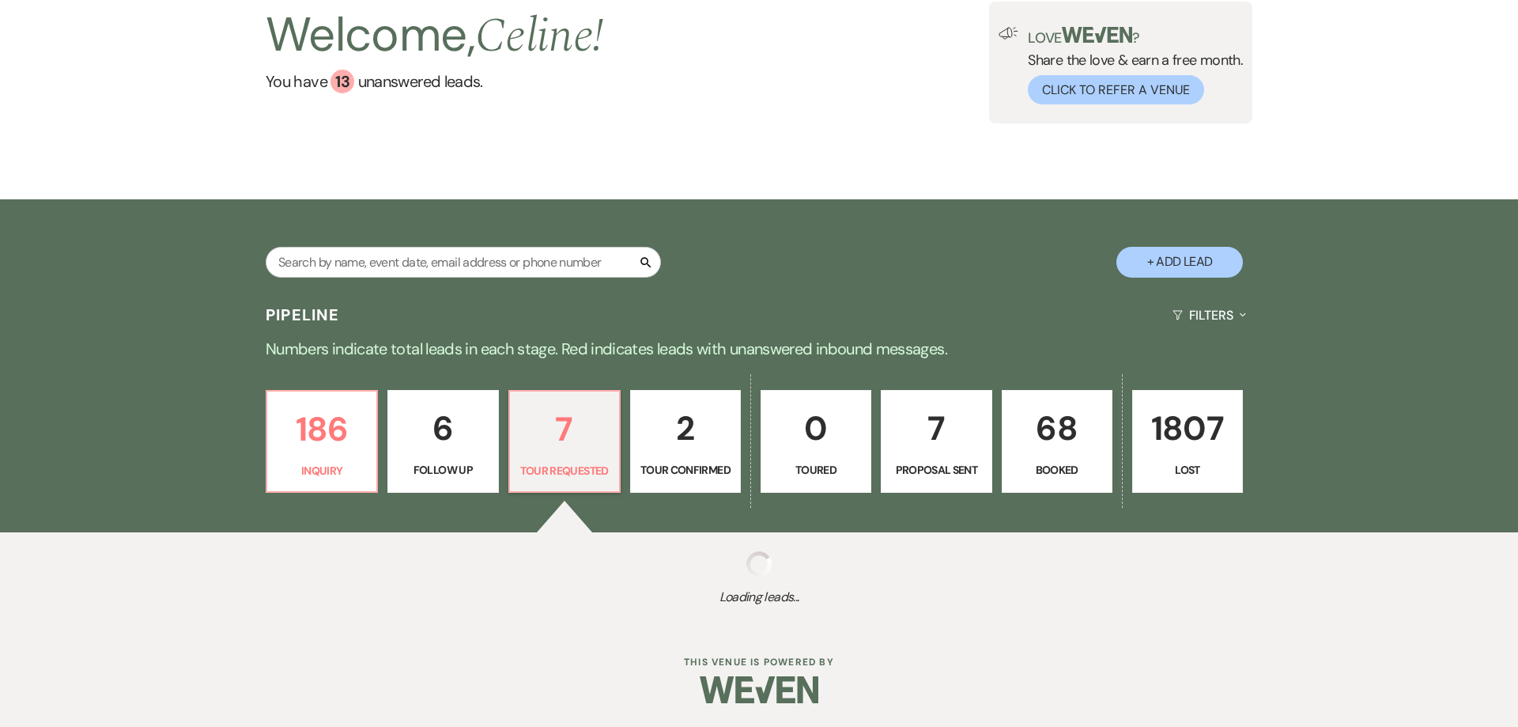
select select "2"
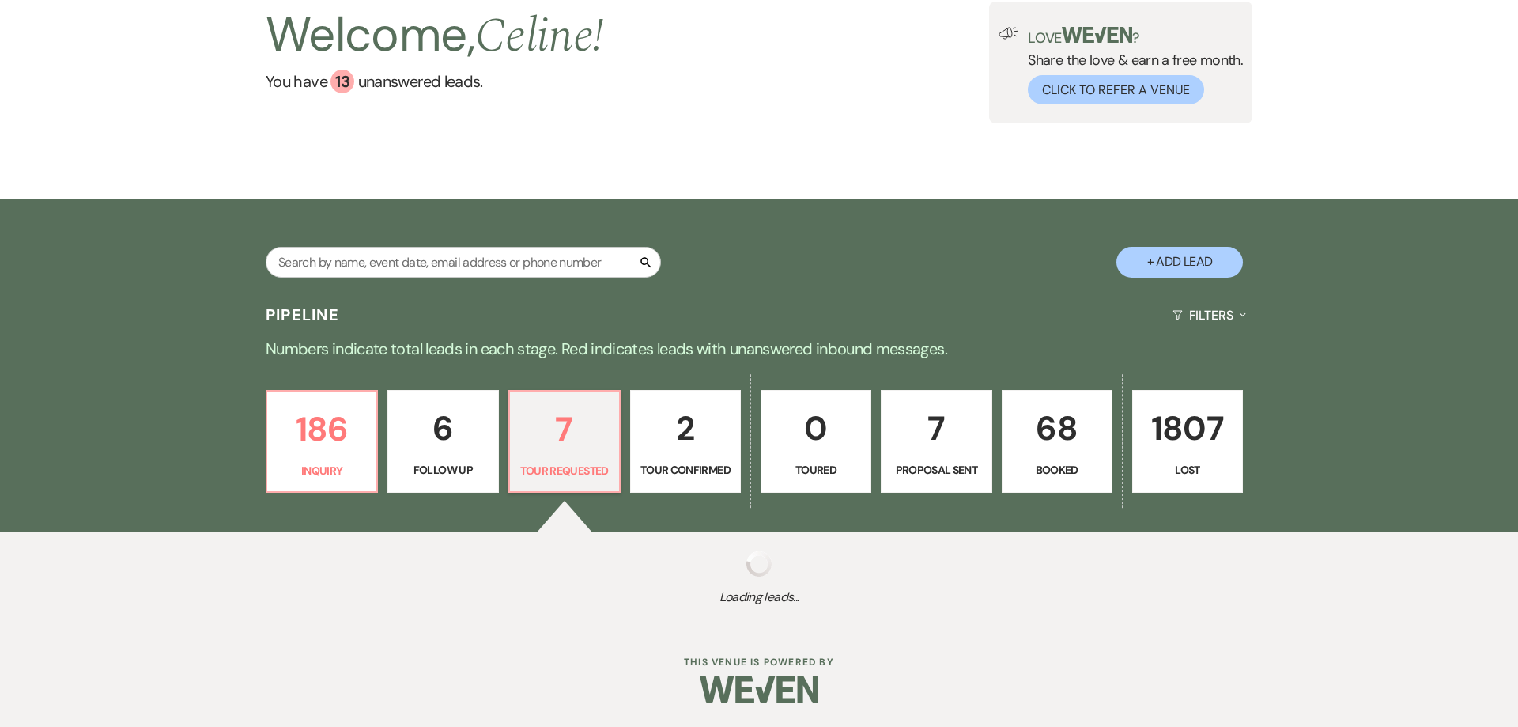
select select "2"
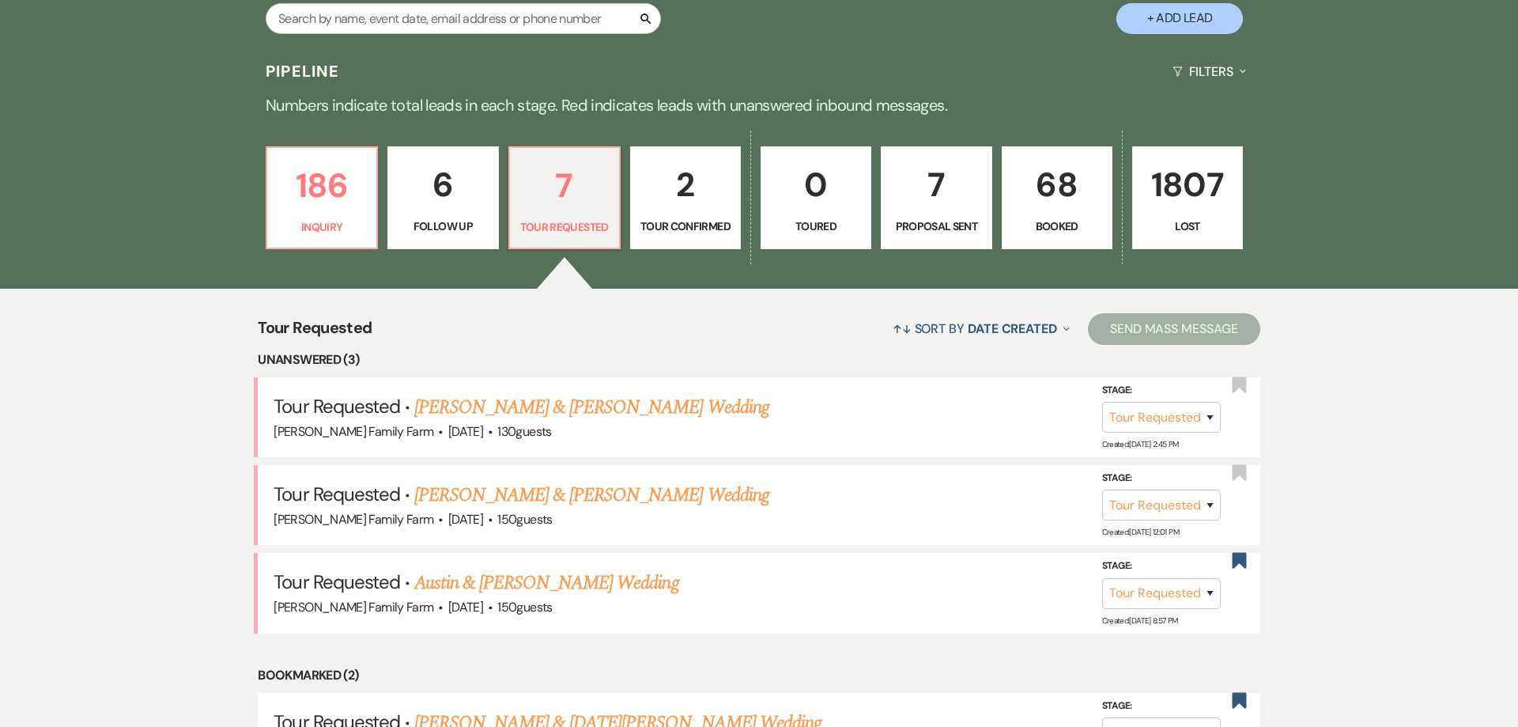
scroll to position [475, 0]
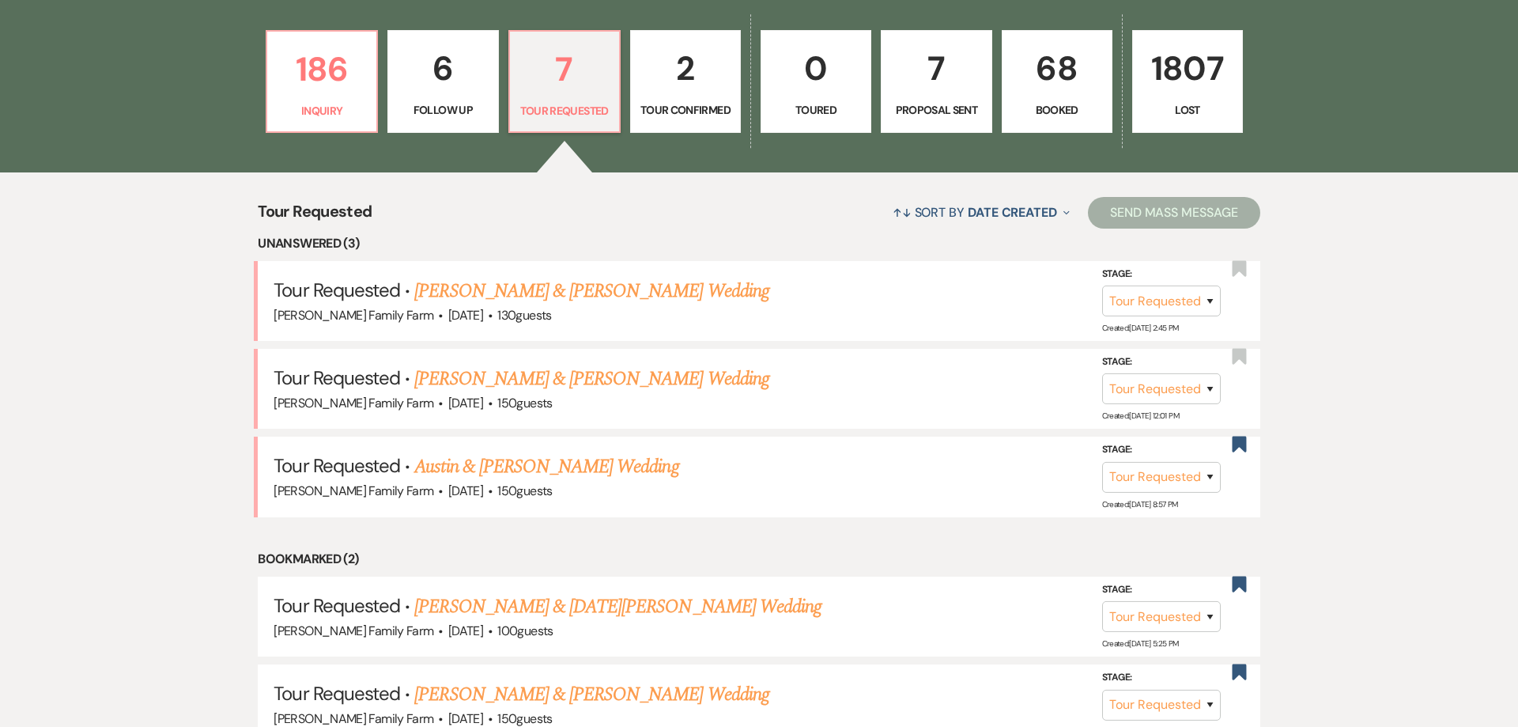
click at [1061, 111] on p "Booked" at bounding box center [1057, 109] width 90 height 17
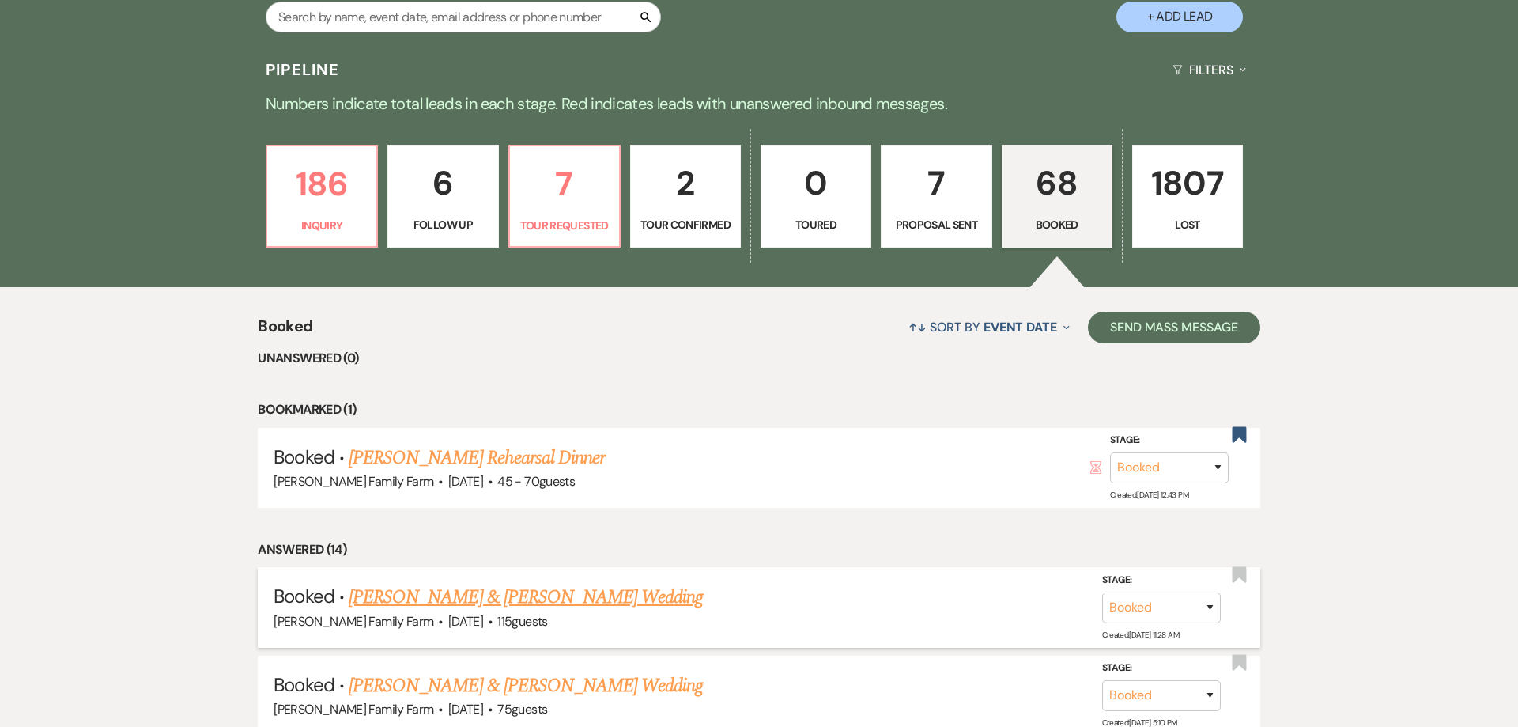
click at [522, 583] on link "[PERSON_NAME] & [PERSON_NAME] Wedding" at bounding box center [526, 597] width 354 height 28
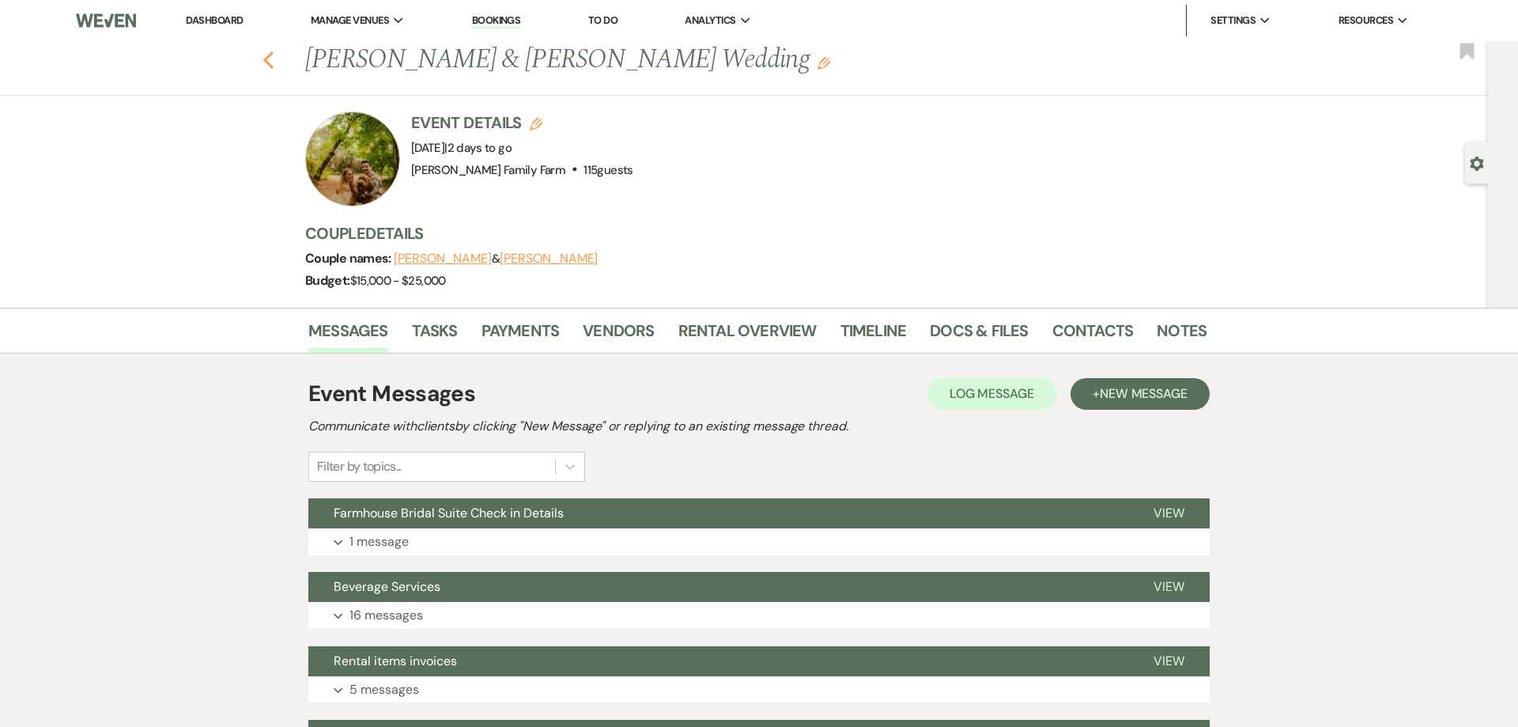
click at [267, 60] on icon "Previous" at bounding box center [269, 60] width 12 height 19
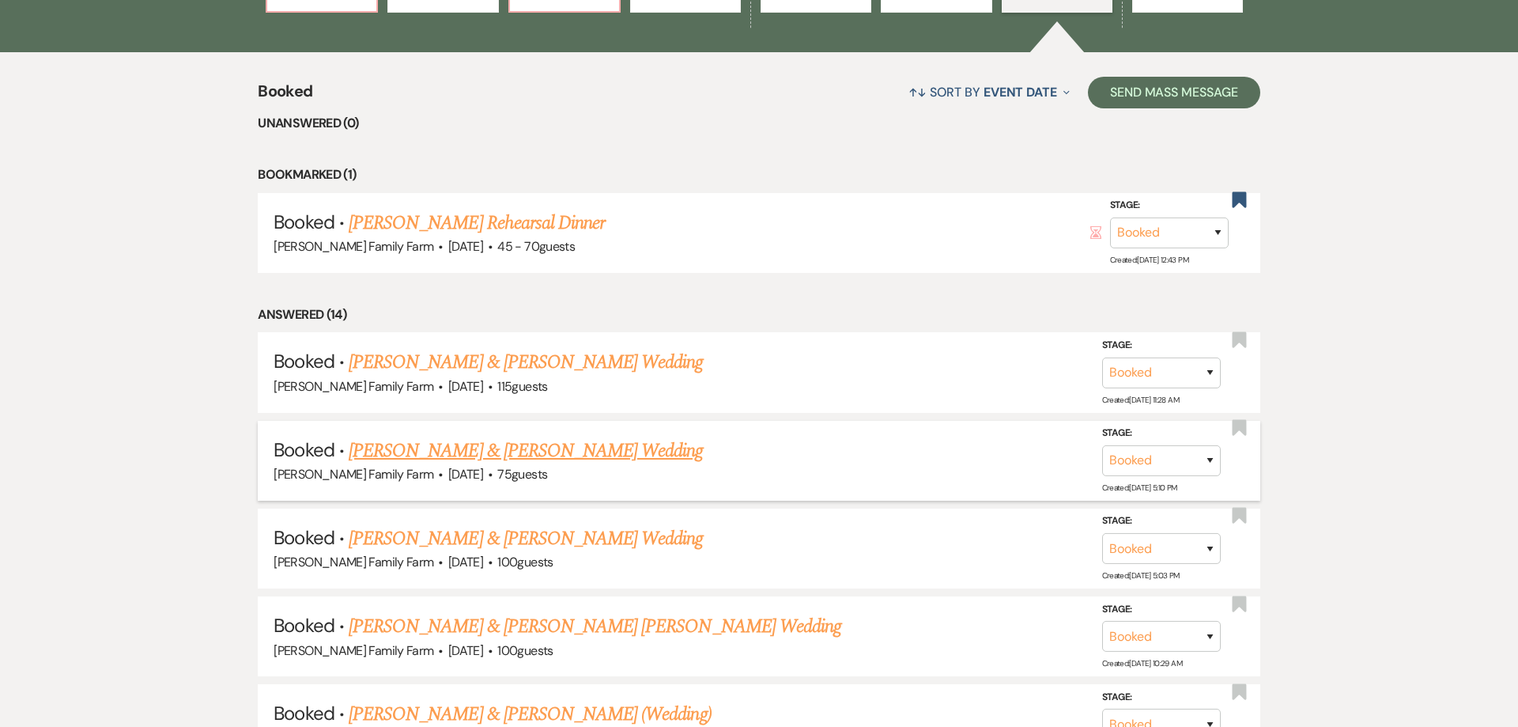
scroll to position [676, 0]
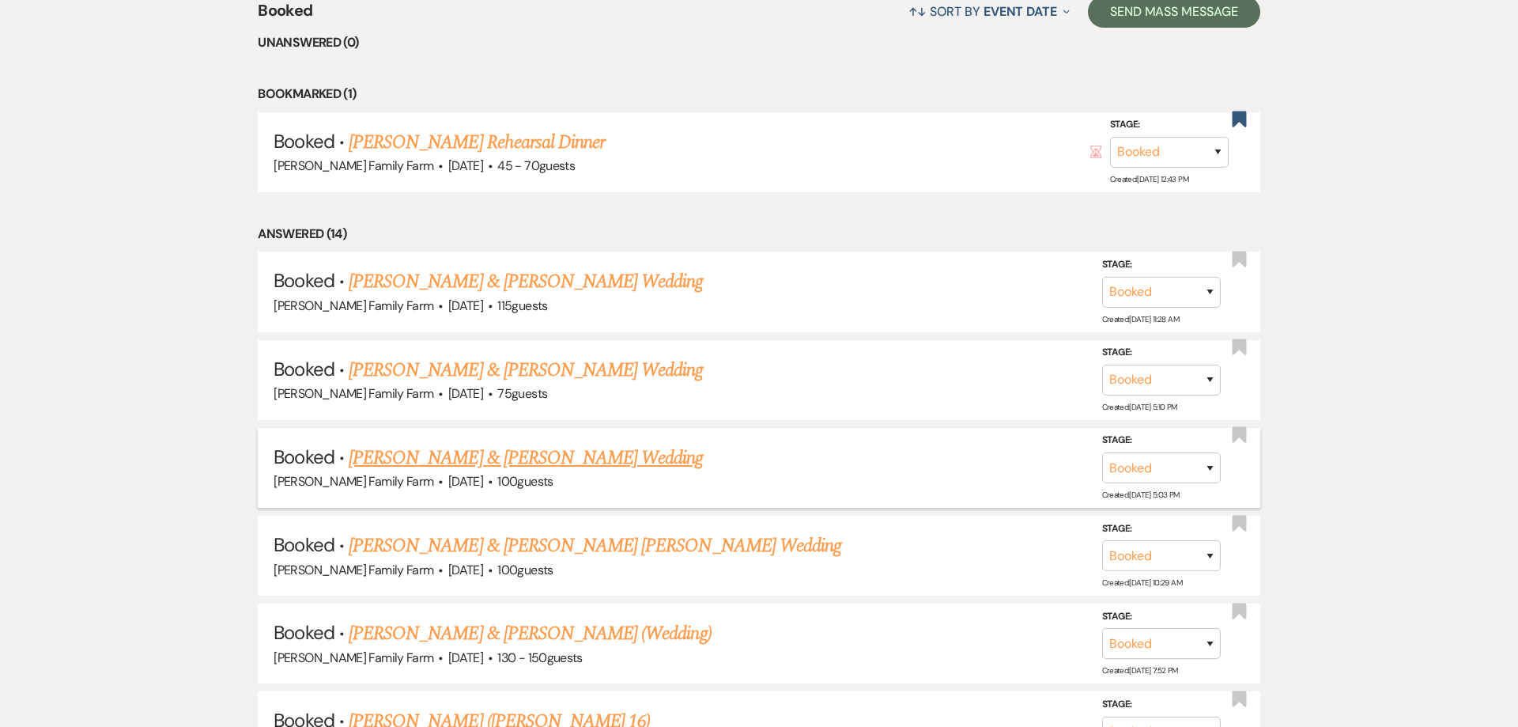
click at [508, 472] on link "[PERSON_NAME] & [PERSON_NAME] Wedding" at bounding box center [526, 458] width 354 height 28
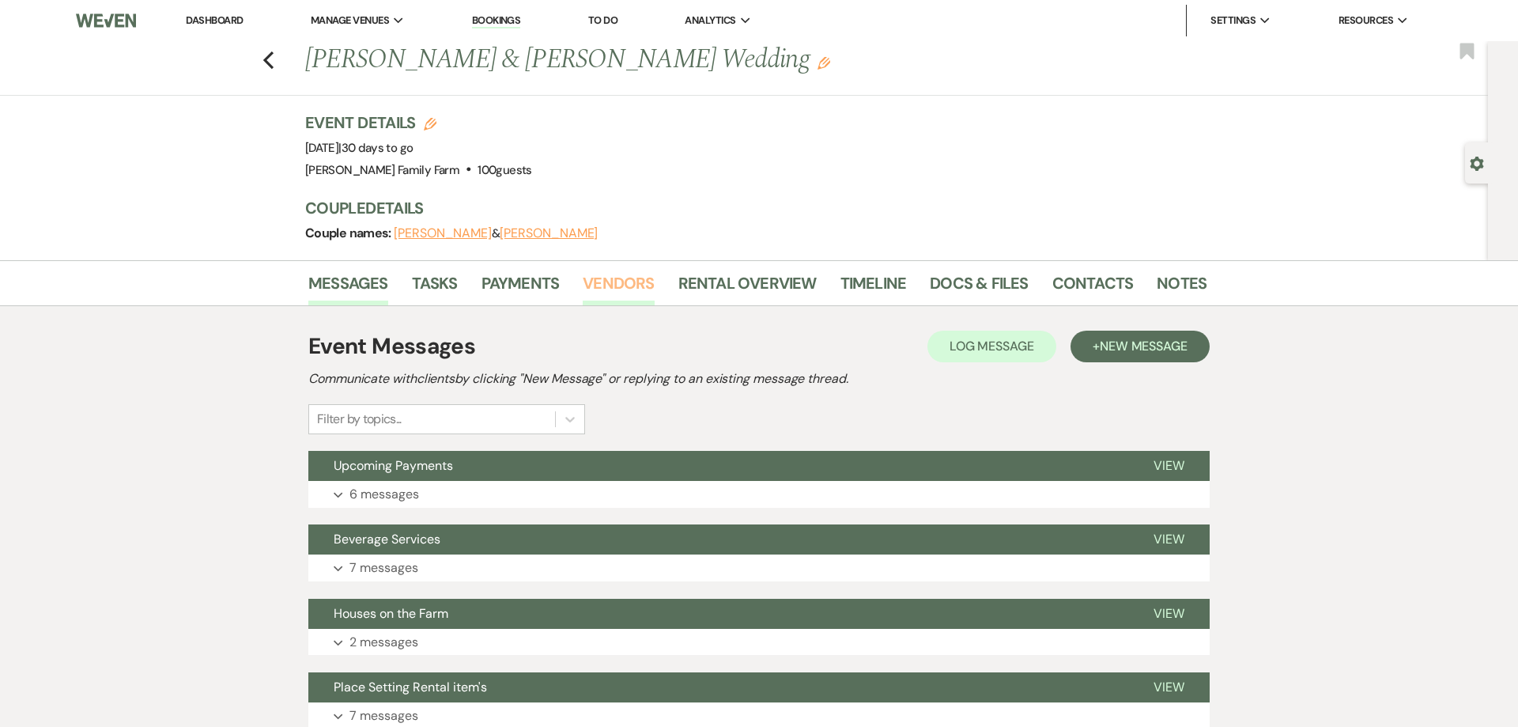
click at [620, 276] on link "Vendors" at bounding box center [618, 287] width 71 height 35
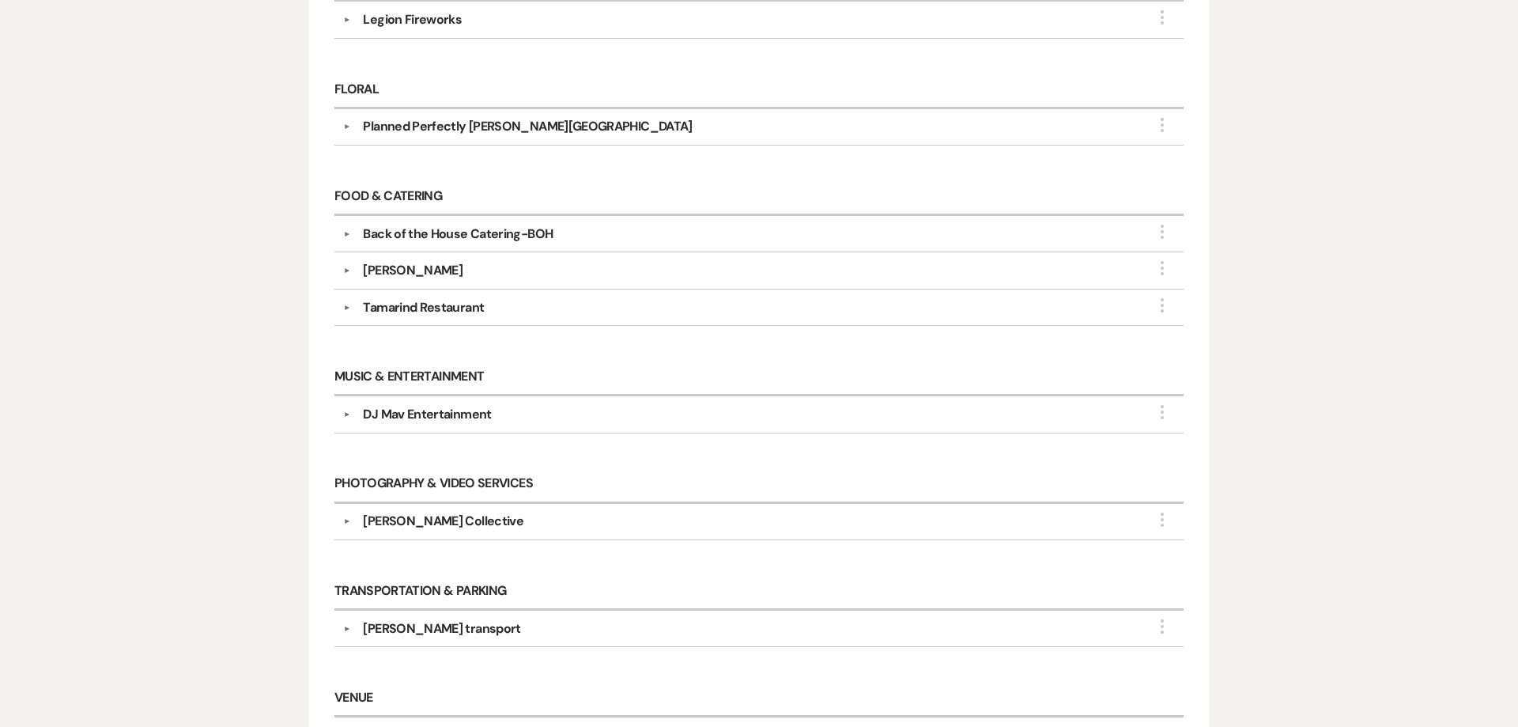
scroll to position [1030, 0]
